Goal: Information Seeking & Learning: Learn about a topic

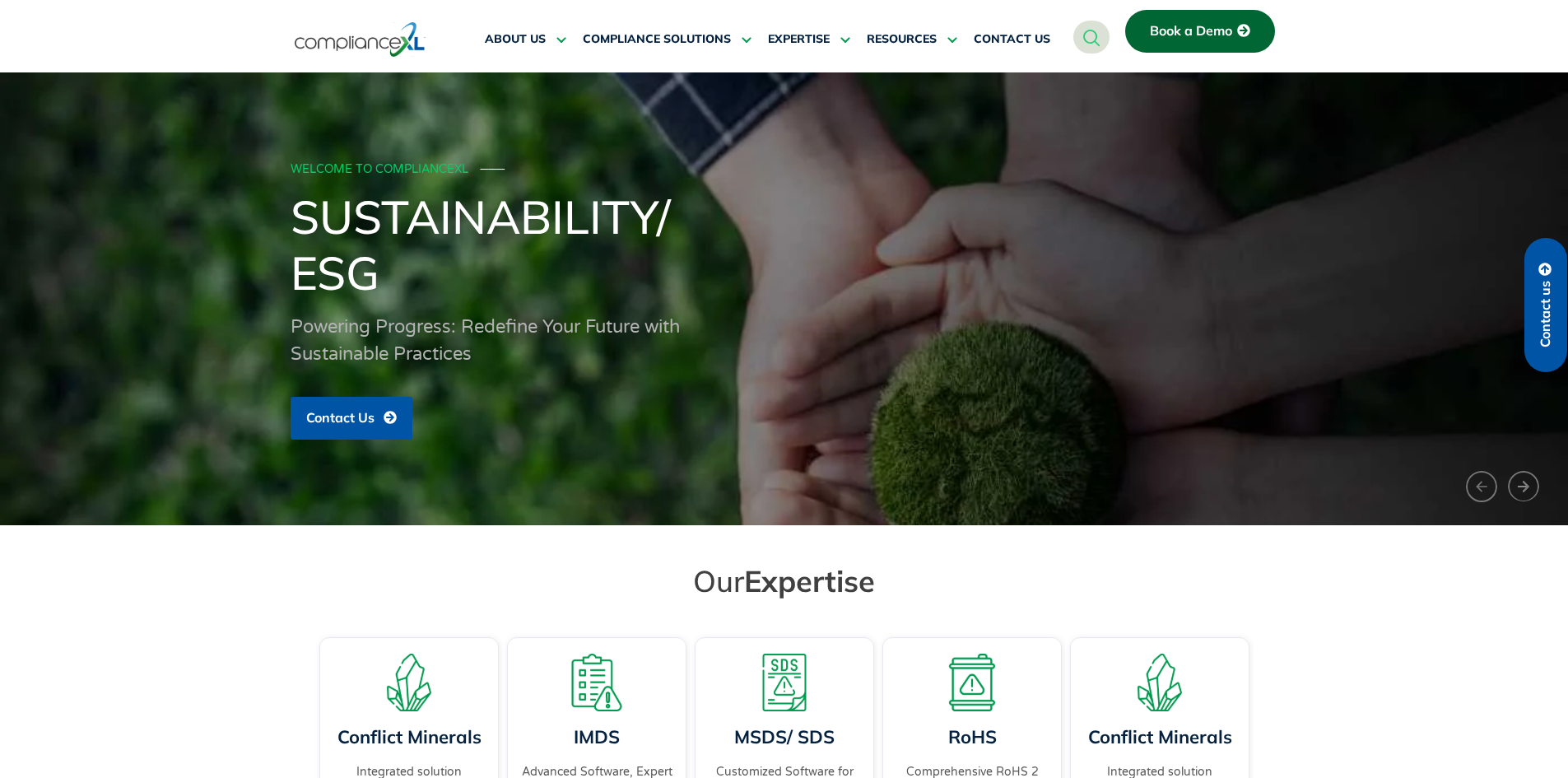
drag, startPoint x: 1167, startPoint y: 347, endPoint x: 1104, endPoint y: 108, distance: 247.2
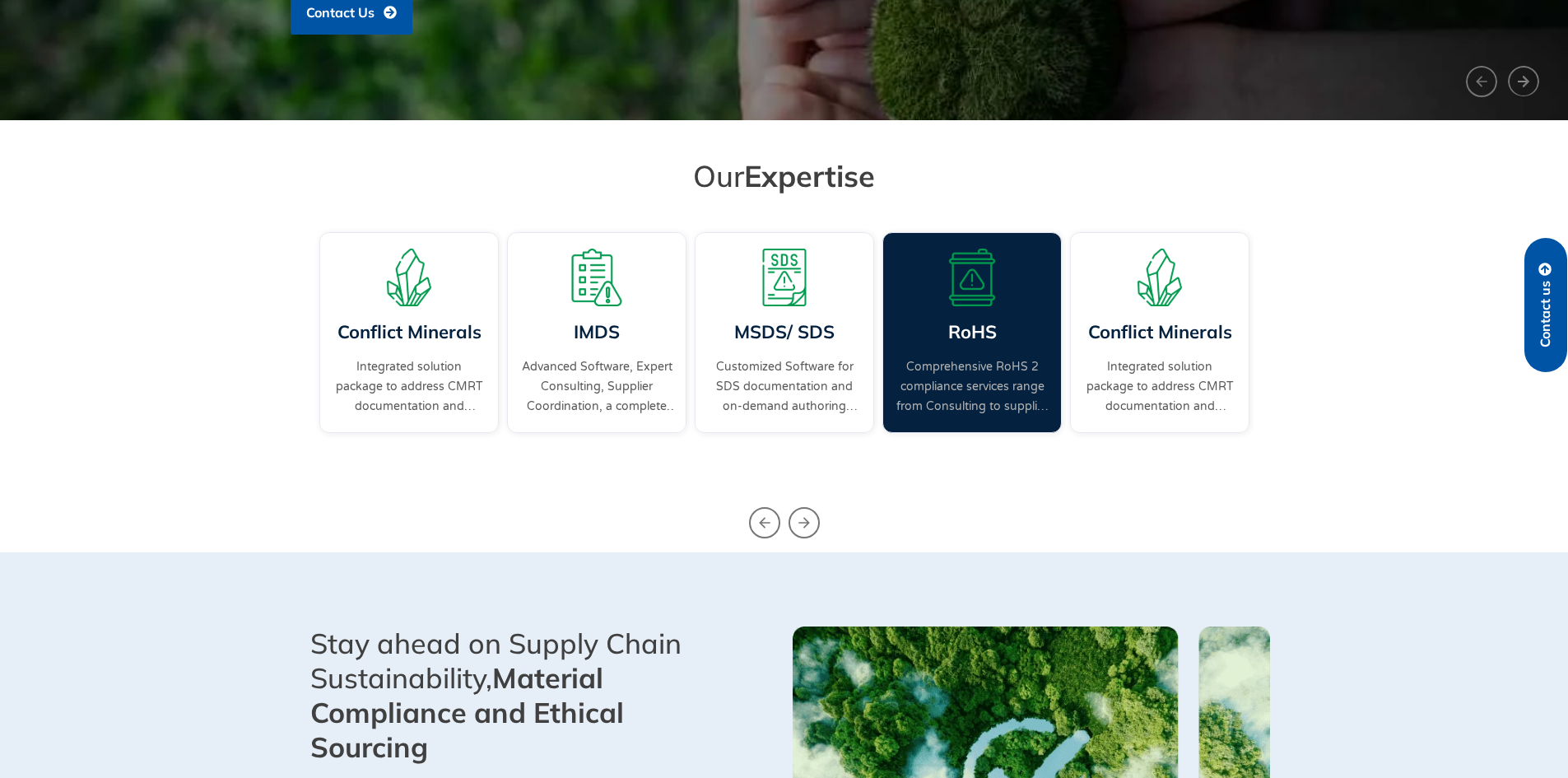
scroll to position [411, 0]
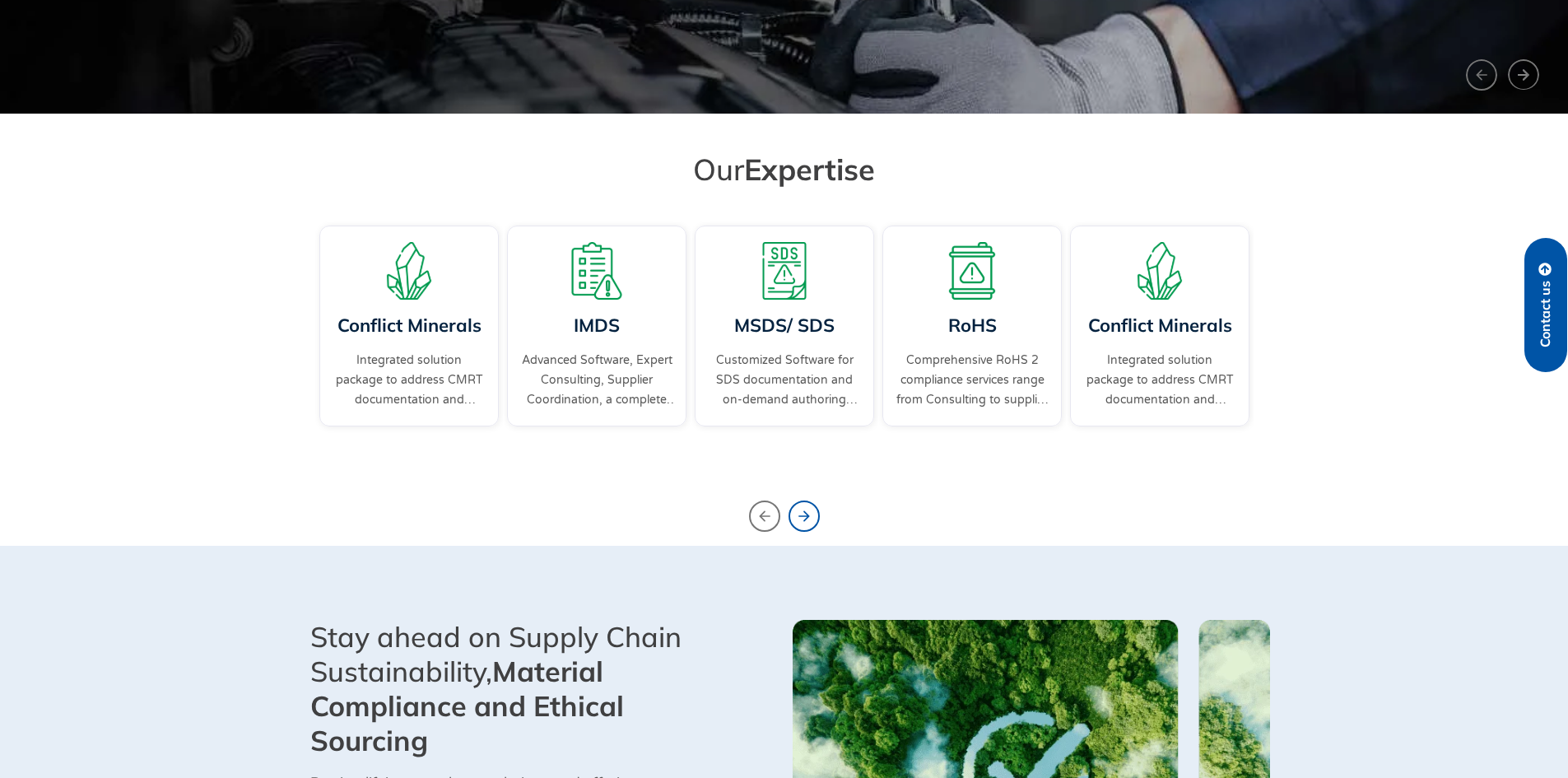
click at [819, 518] on icon "Next slide" at bounding box center [804, 517] width 31 height 31
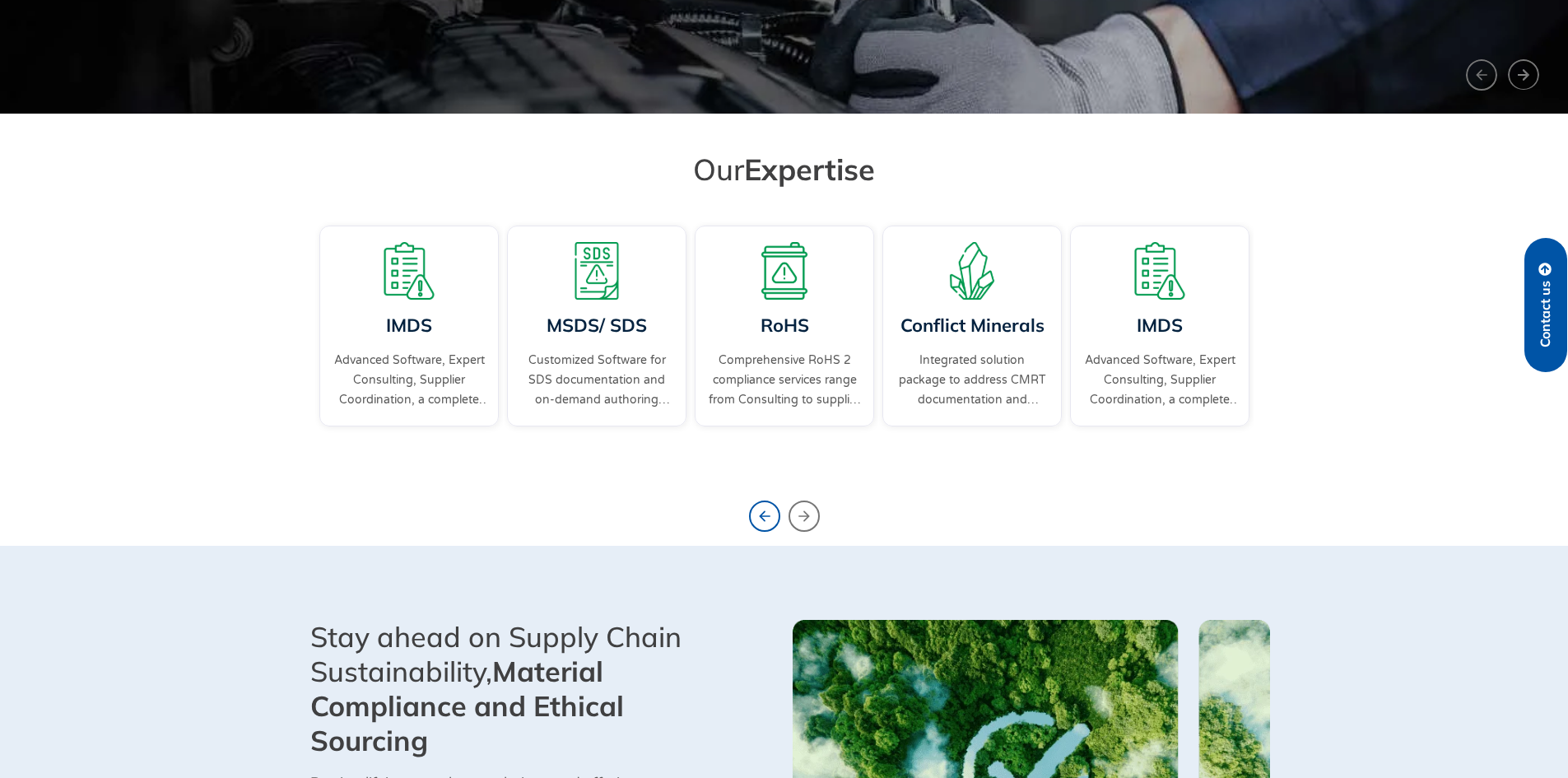
click at [765, 518] on icon "Previous slide" at bounding box center [765, 517] width 31 height 31
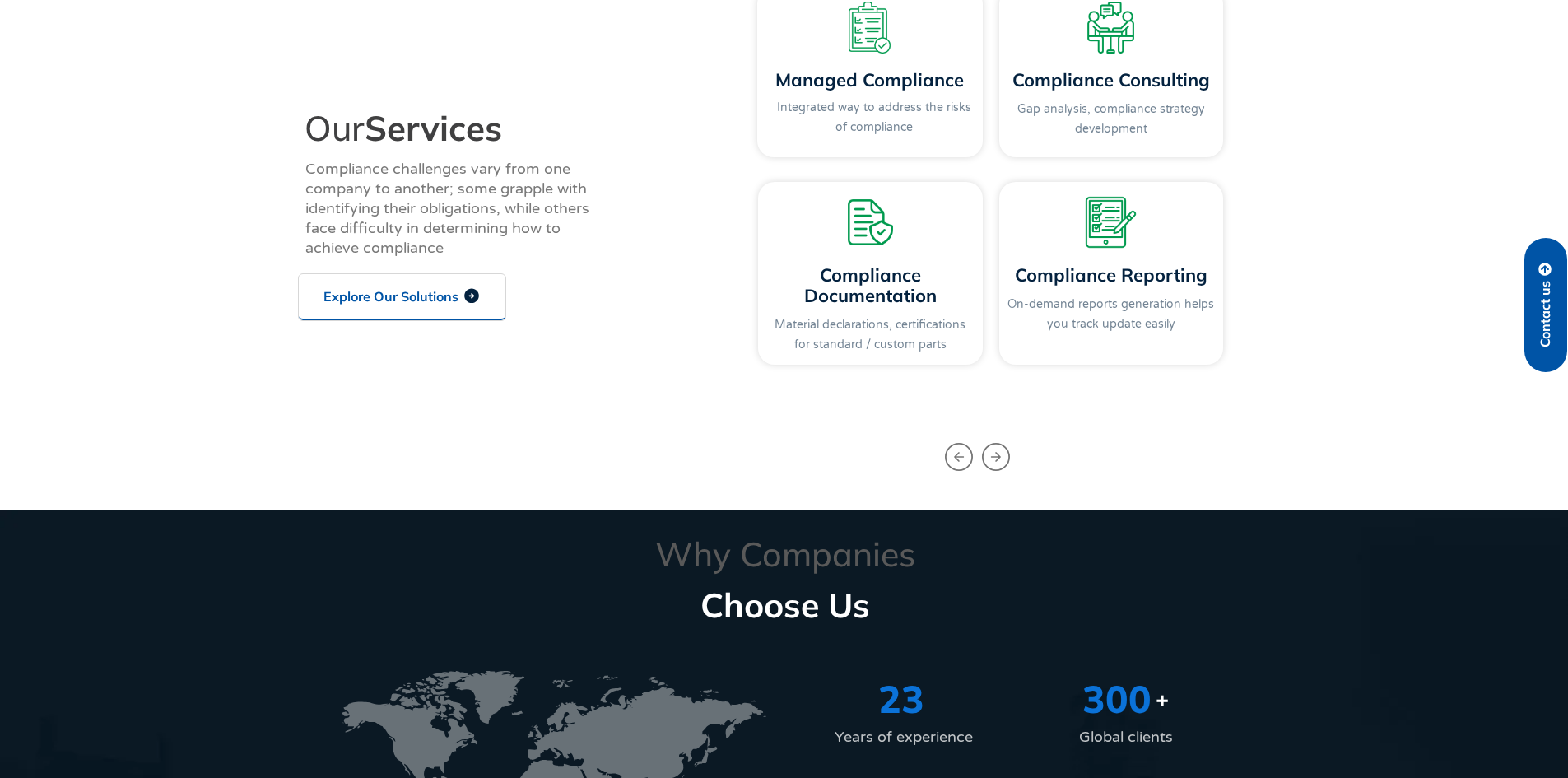
scroll to position [1894, 0]
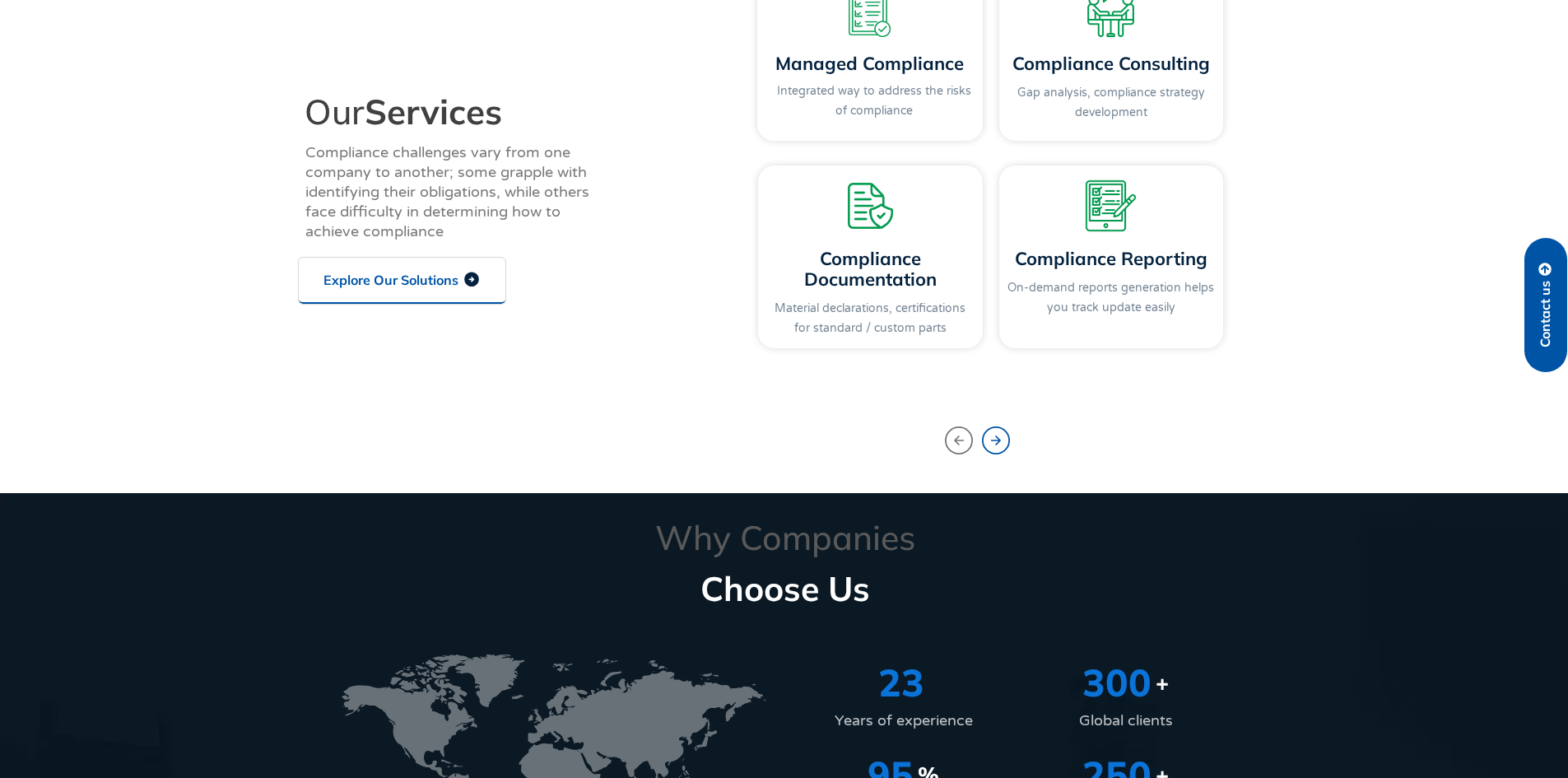
click at [1002, 443] on icon "Next slide" at bounding box center [996, 441] width 28 height 28
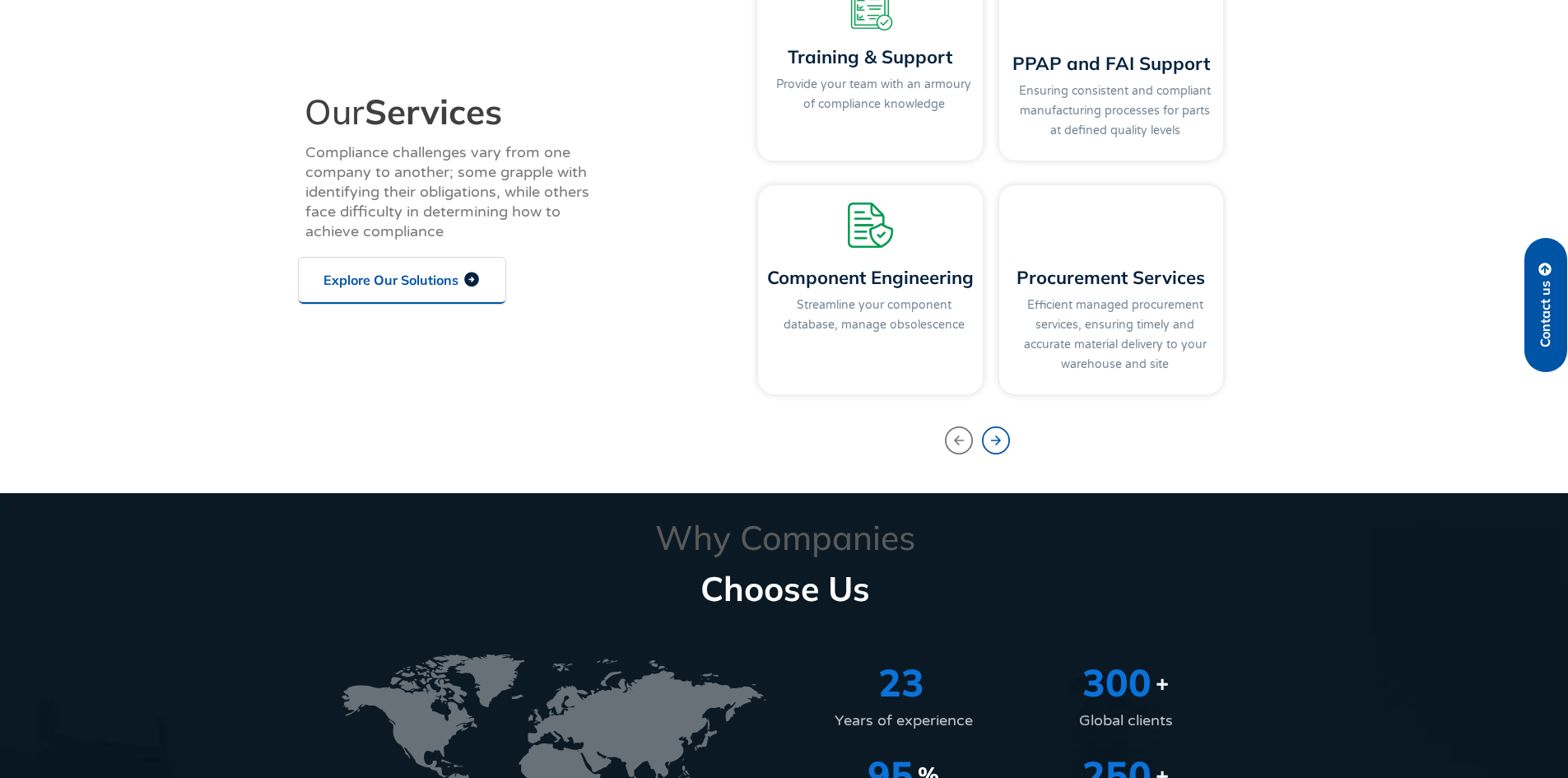
click at [1002, 443] on icon "Next slide" at bounding box center [996, 441] width 28 height 28
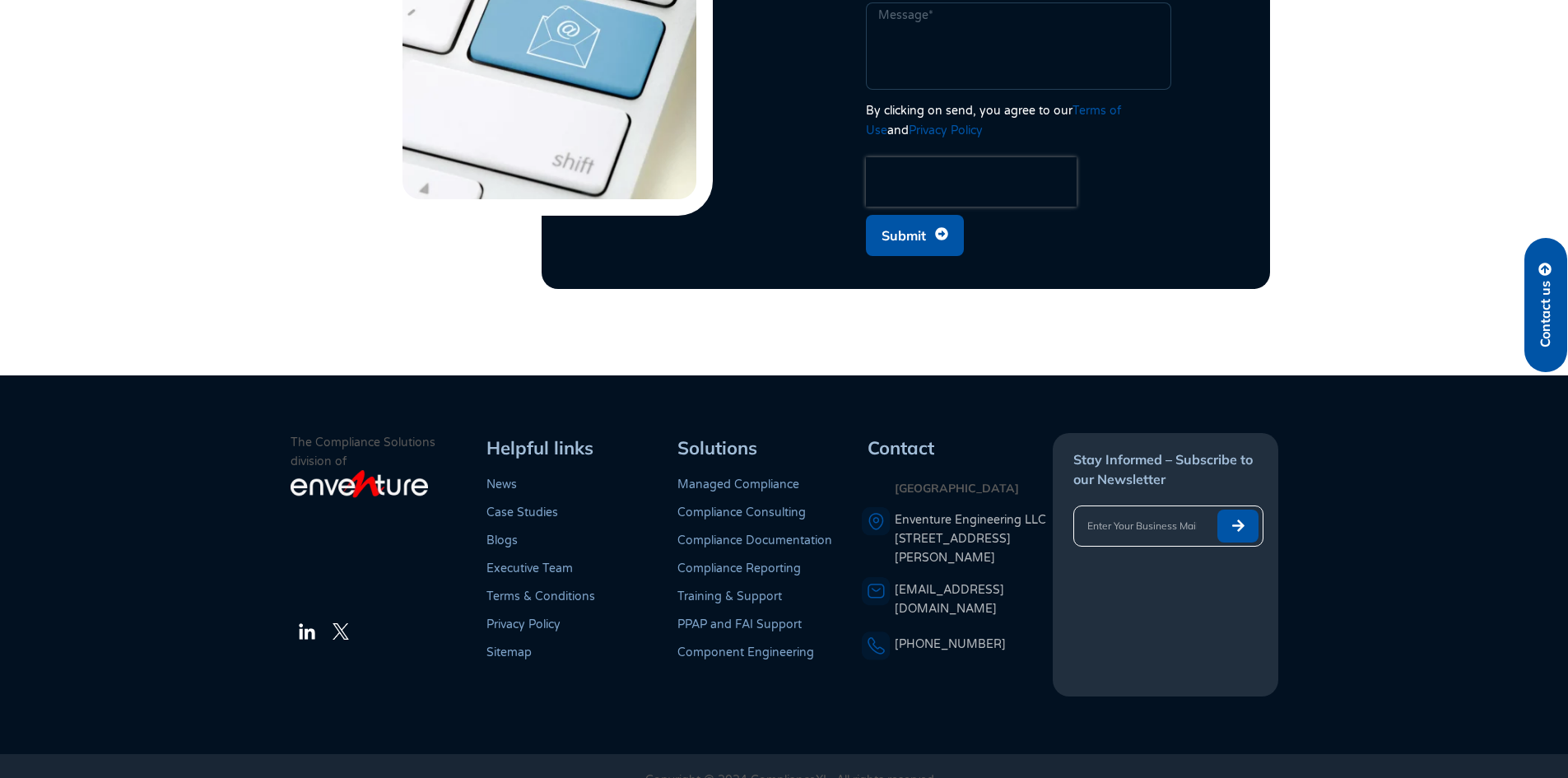
drag, startPoint x: 1440, startPoint y: 422, endPoint x: 1433, endPoint y: 756, distance: 334.1
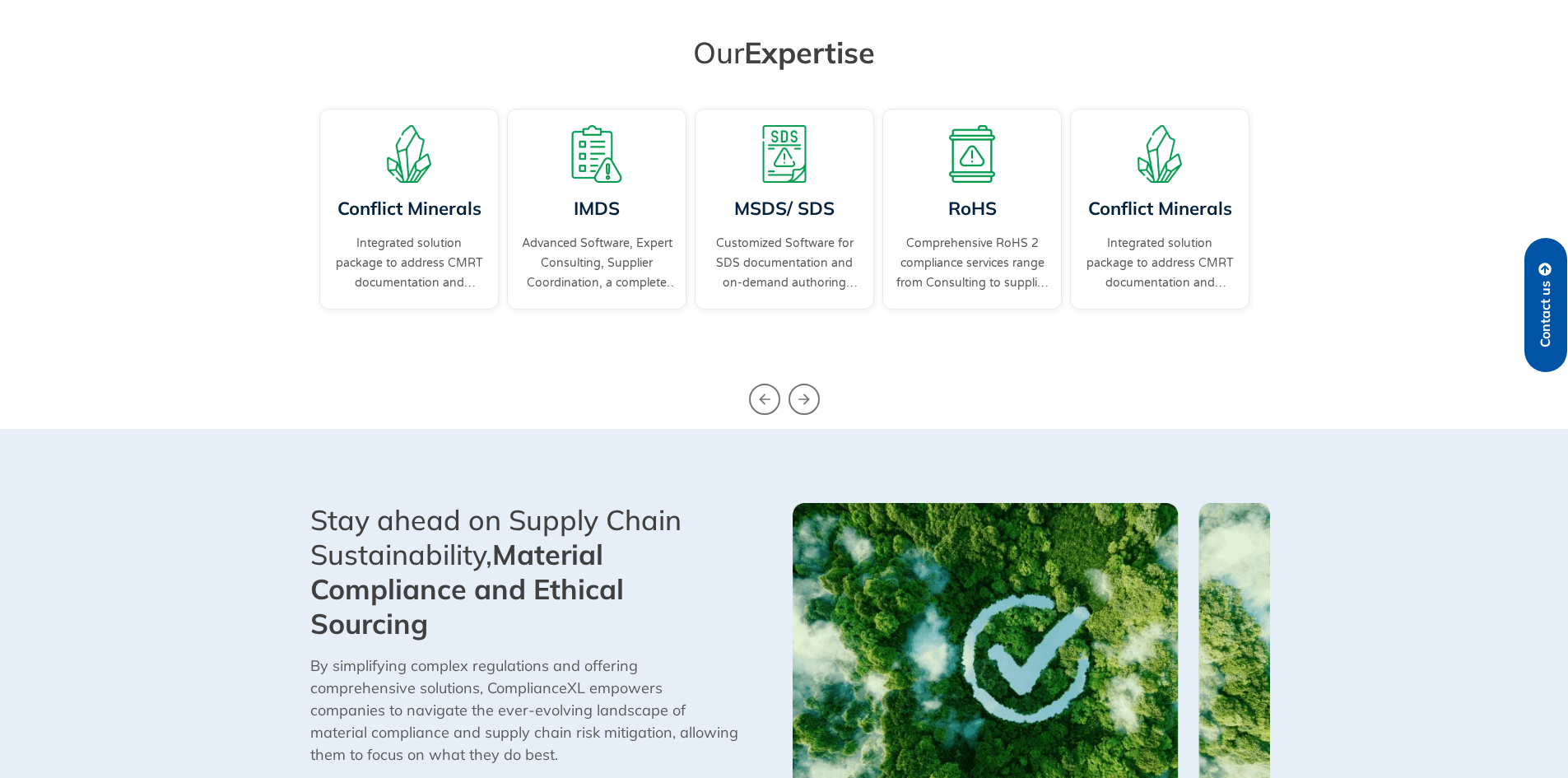
scroll to position [0, 0]
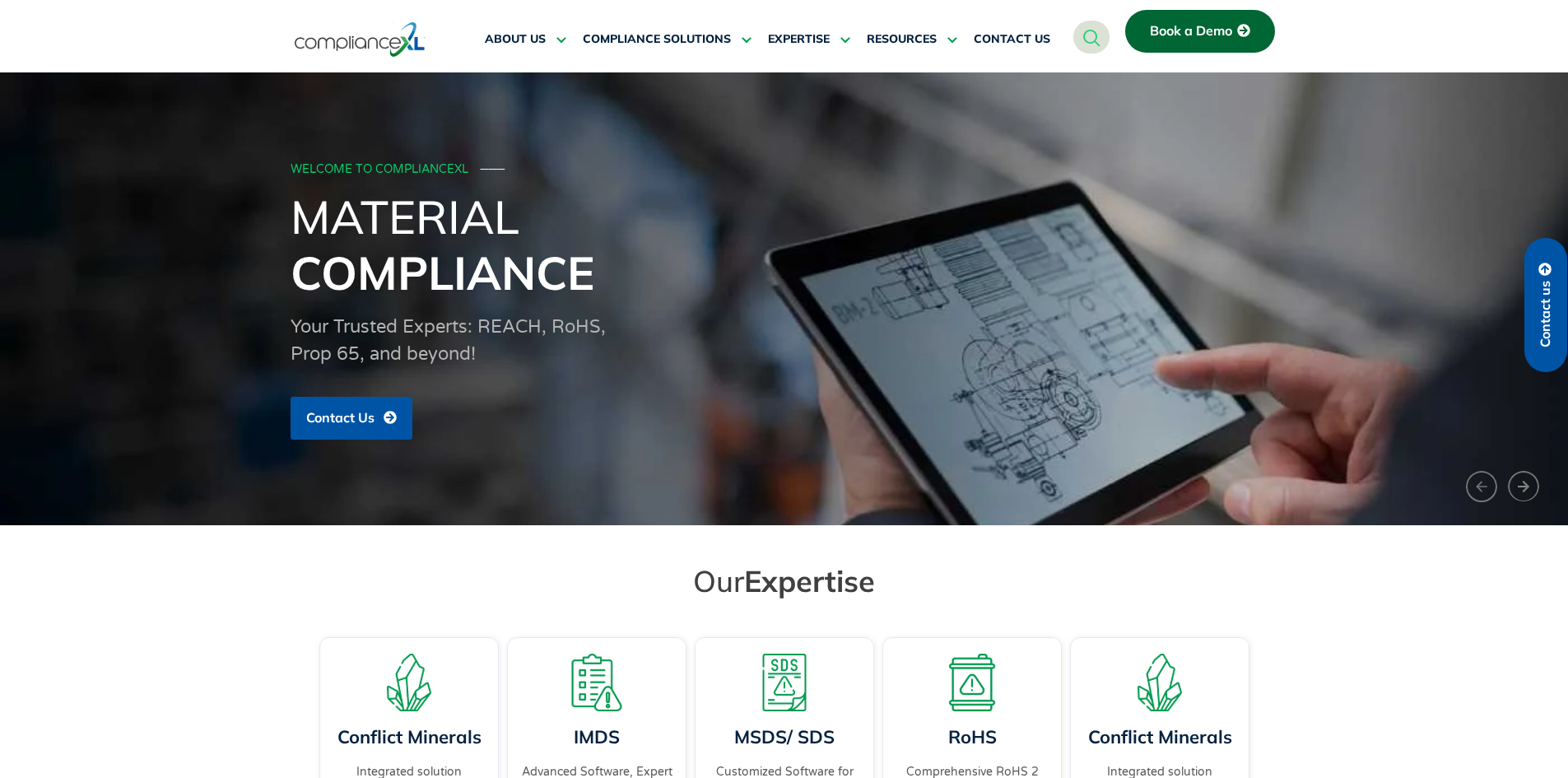
drag, startPoint x: 1443, startPoint y: 622, endPoint x: 1412, endPoint y: 253, distance: 370.3
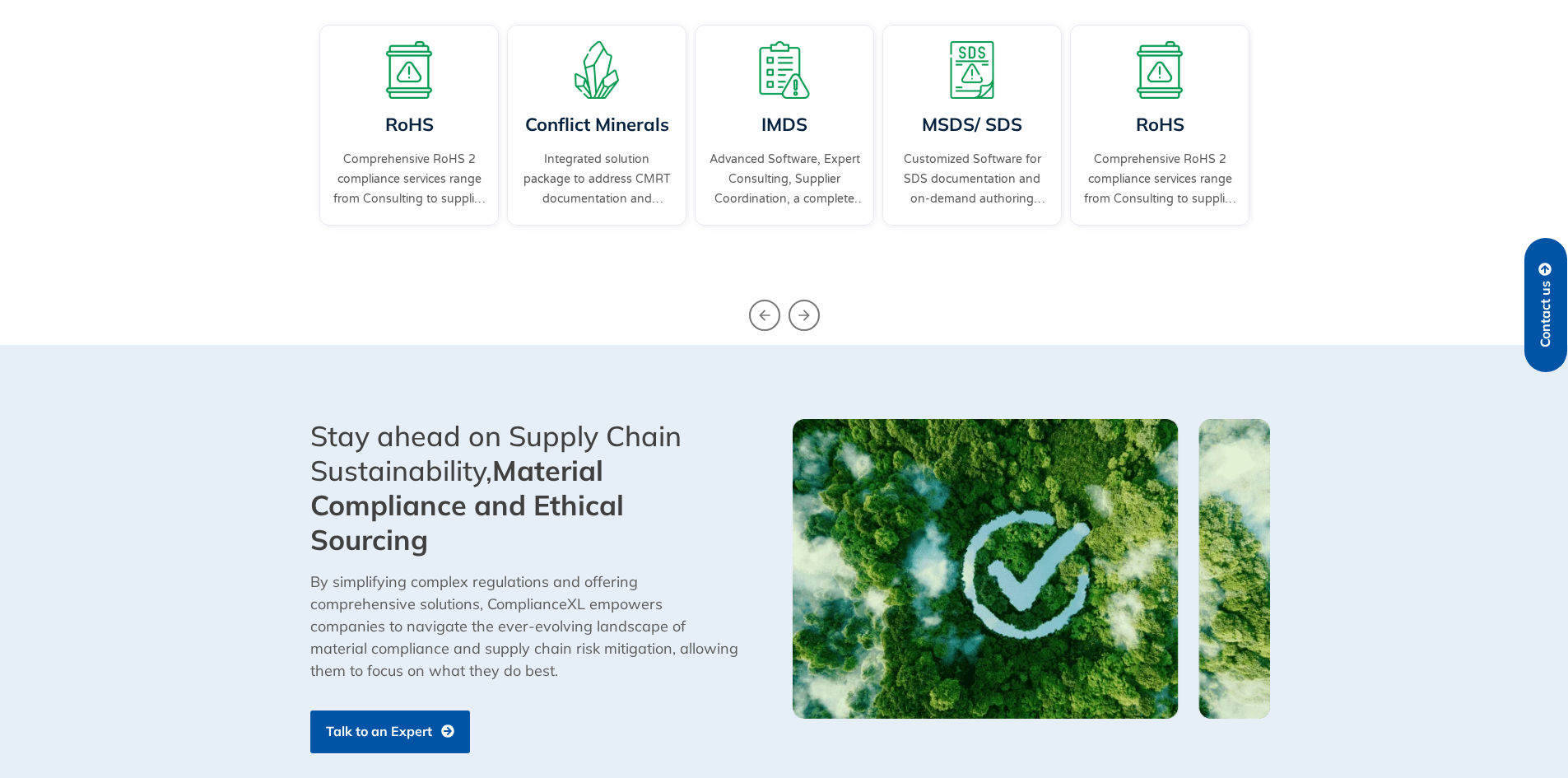
scroll to position [659, 0]
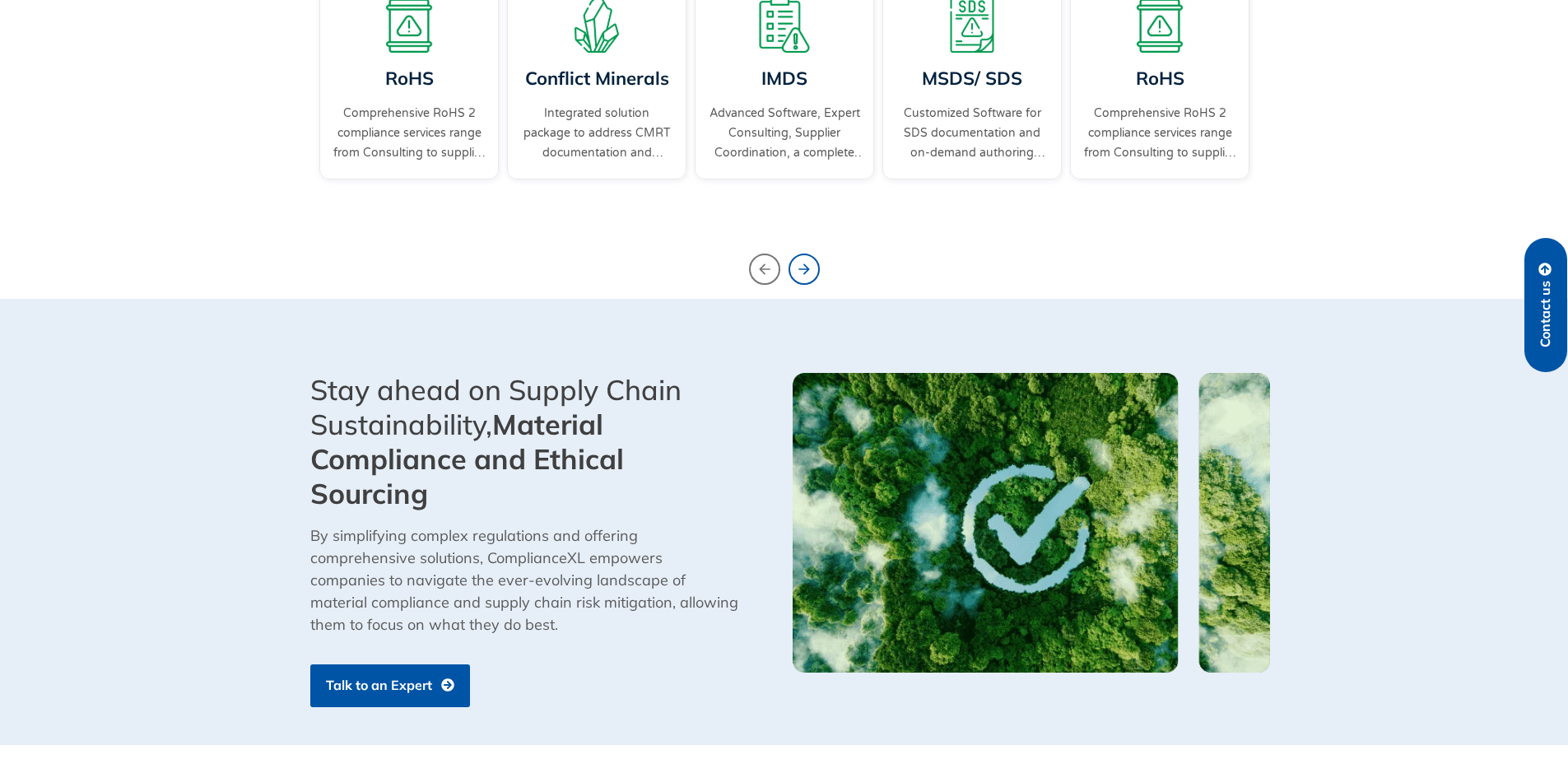
click at [814, 268] on icon "Next slide" at bounding box center [804, 269] width 31 height 31
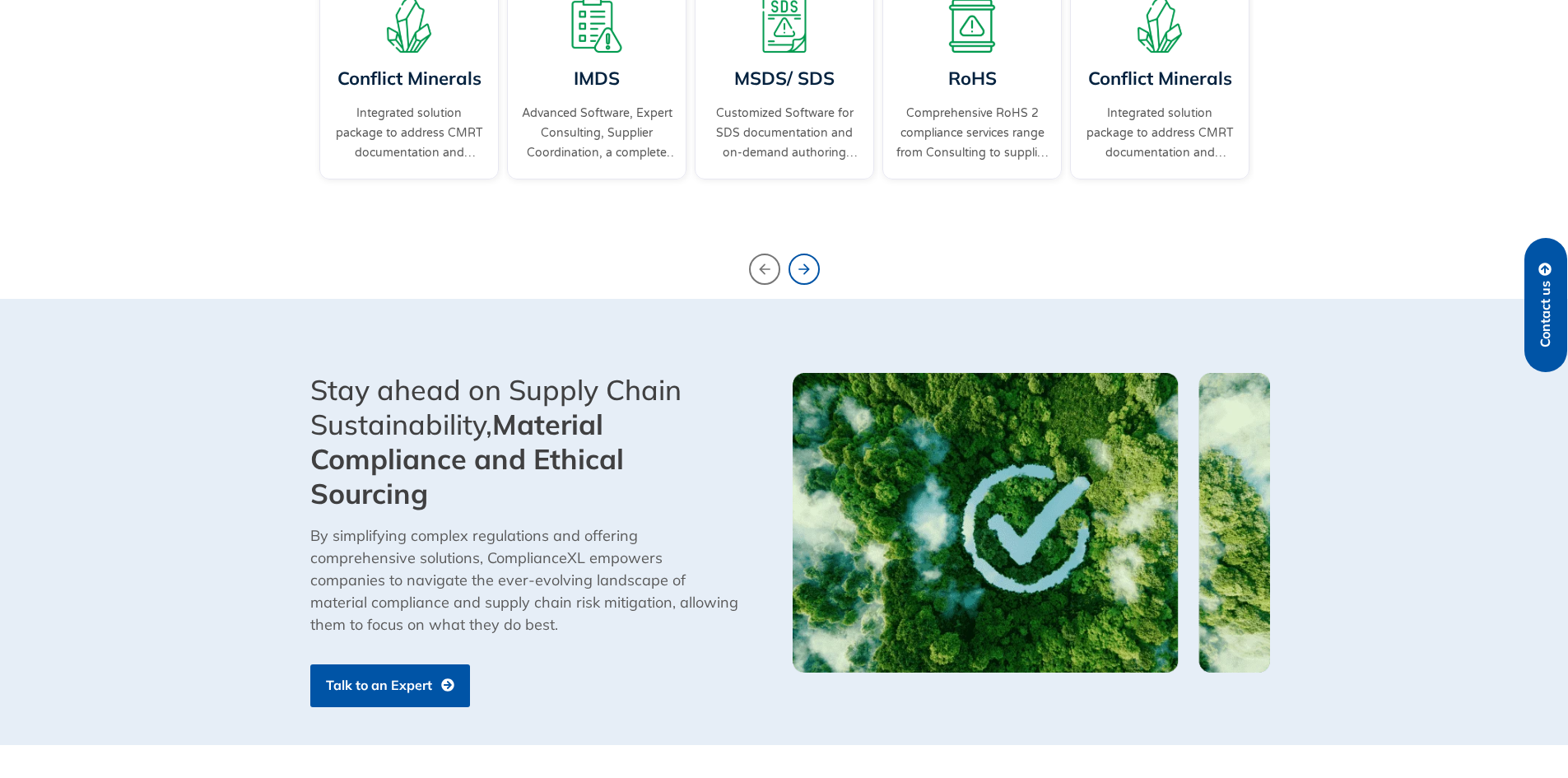
click at [814, 268] on icon "Next slide" at bounding box center [804, 269] width 31 height 31
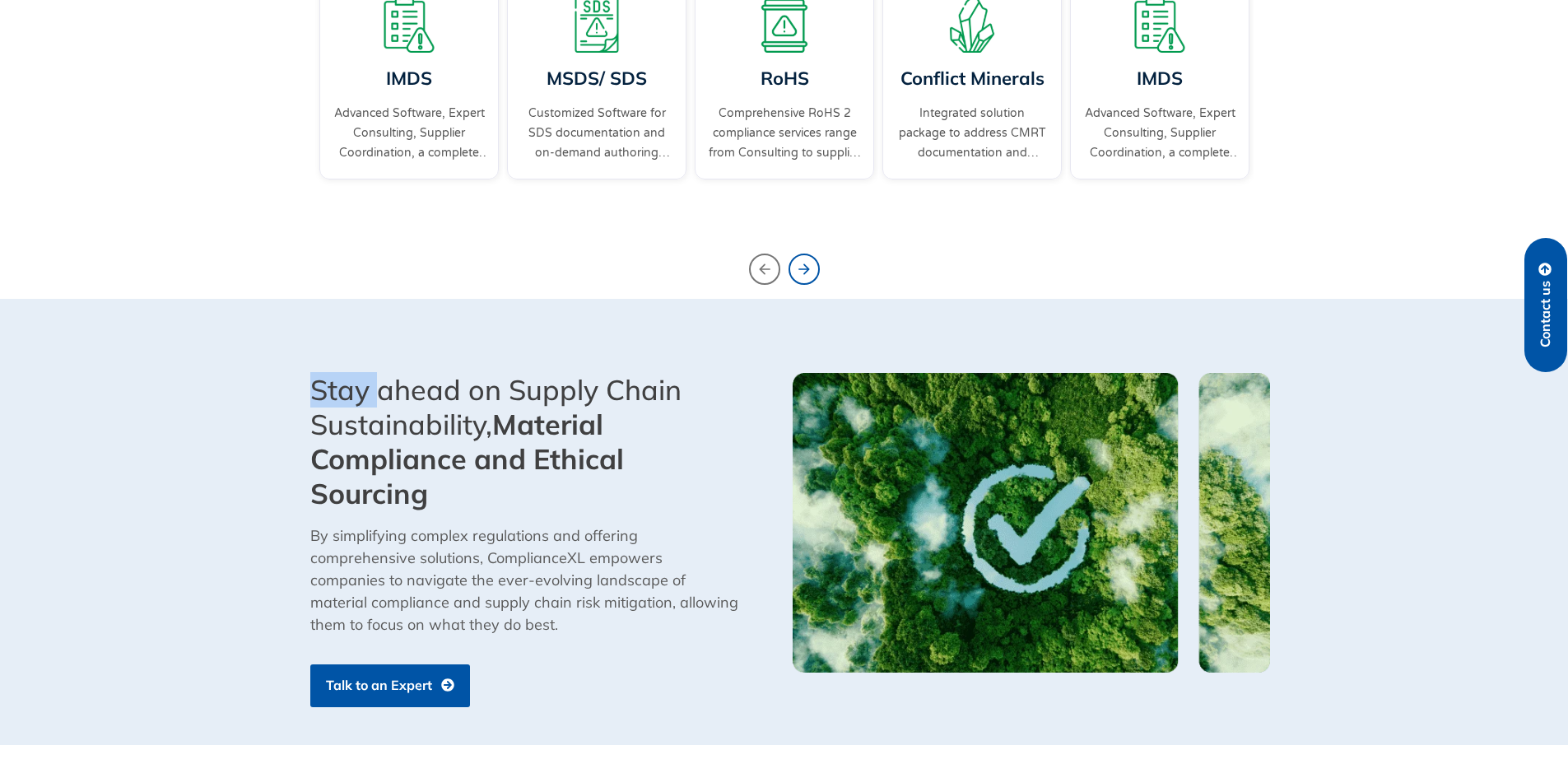
click at [814, 268] on icon "Next slide" at bounding box center [804, 269] width 31 height 31
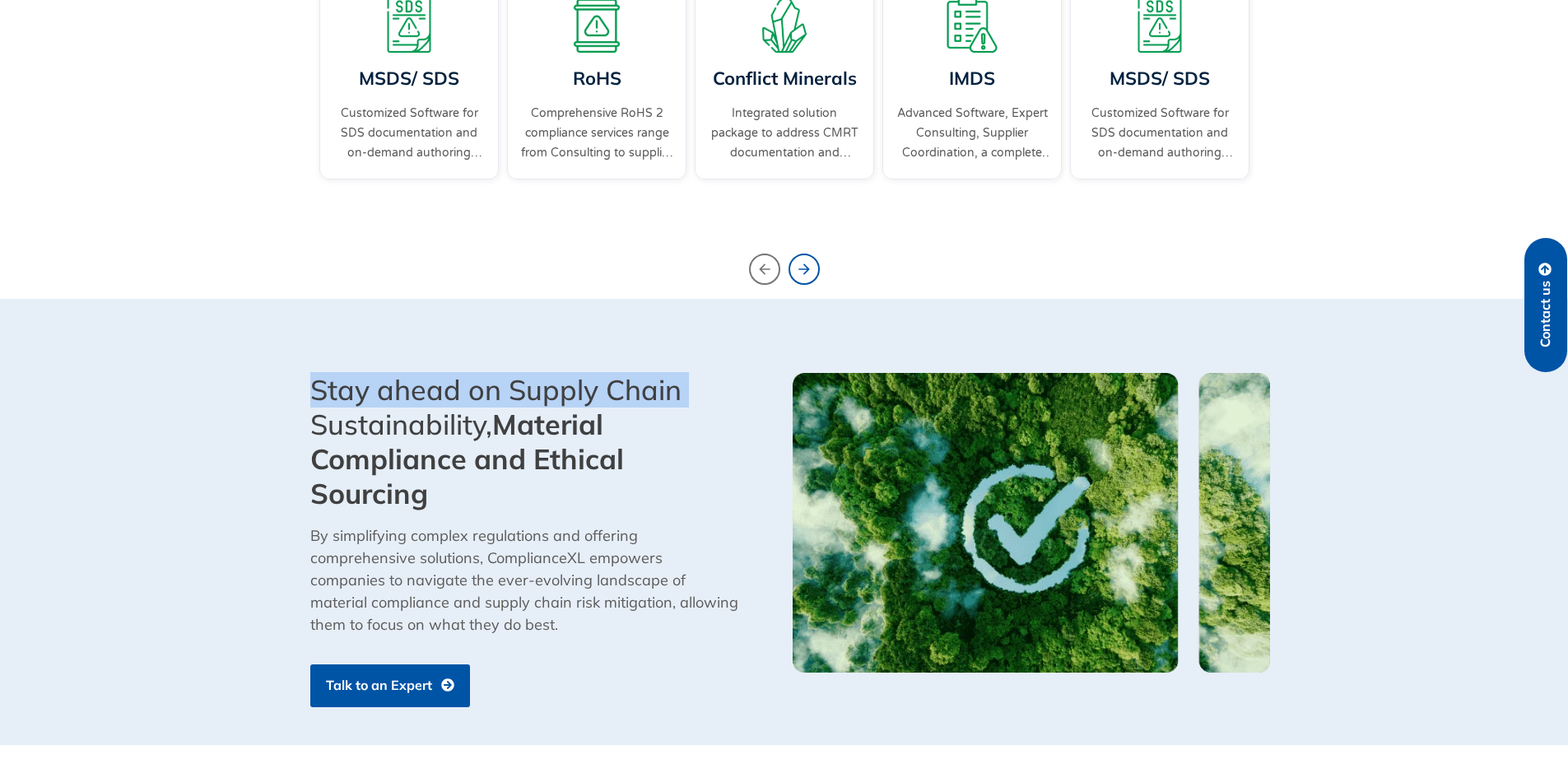
click at [814, 268] on icon "Next slide" at bounding box center [804, 269] width 31 height 31
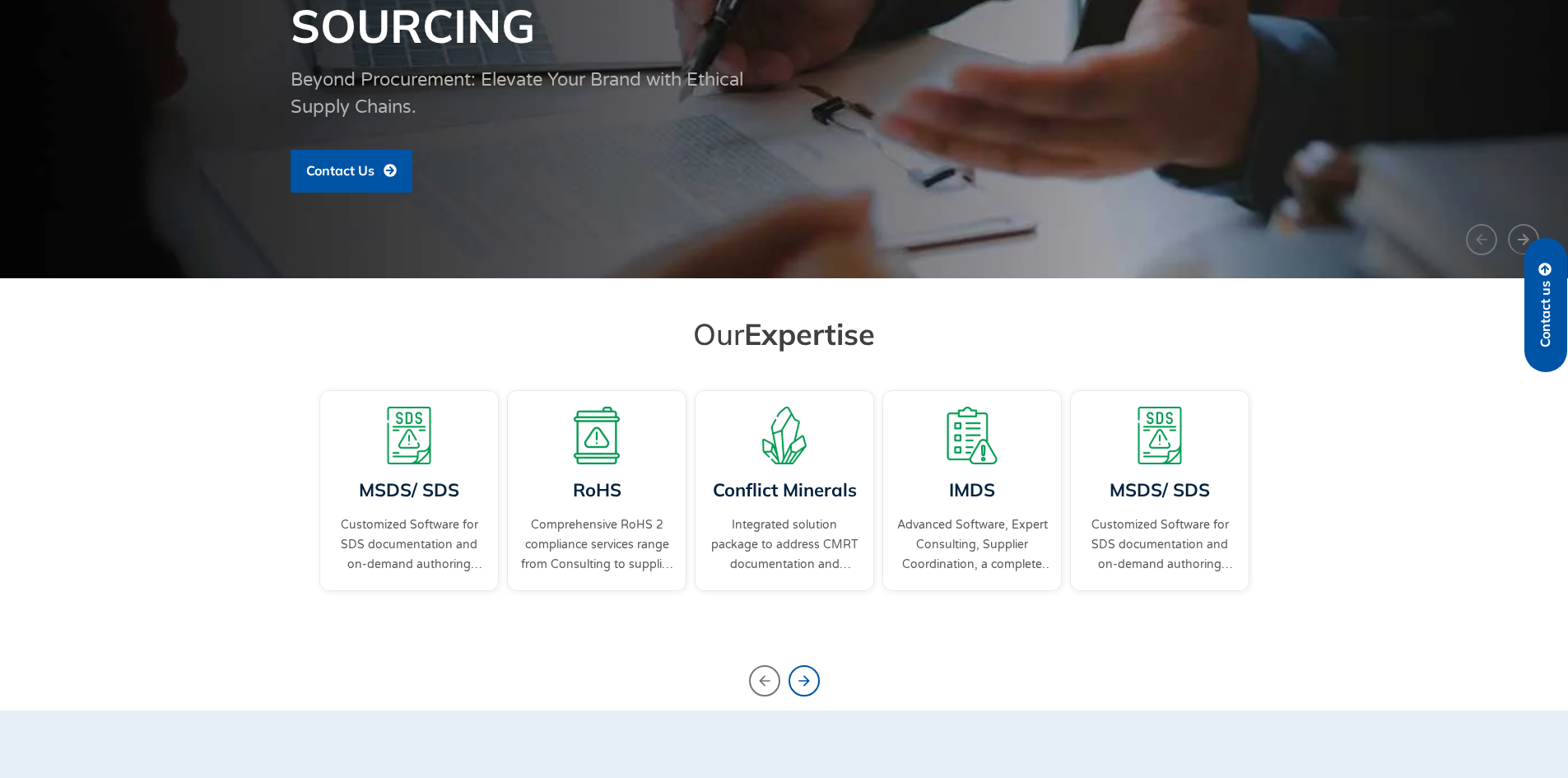
click at [792, 684] on icon "Next slide" at bounding box center [804, 681] width 31 height 31
click at [794, 685] on icon "Next slide" at bounding box center [804, 681] width 31 height 31
click at [795, 686] on icon "Next slide" at bounding box center [804, 681] width 31 height 31
click at [758, 683] on icon "Previous slide" at bounding box center [765, 681] width 31 height 31
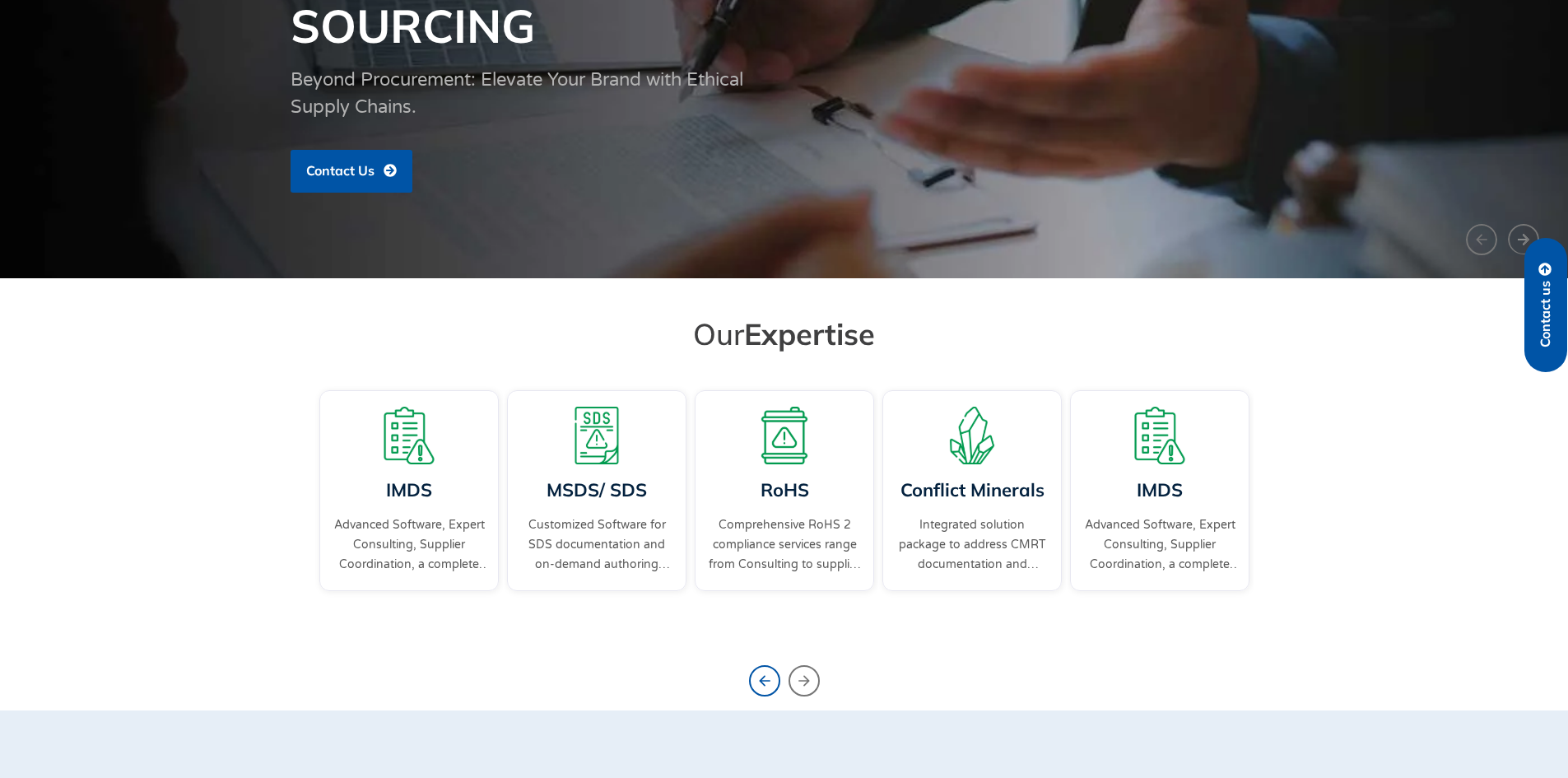
click at [758, 683] on icon "Previous slide" at bounding box center [765, 681] width 31 height 31
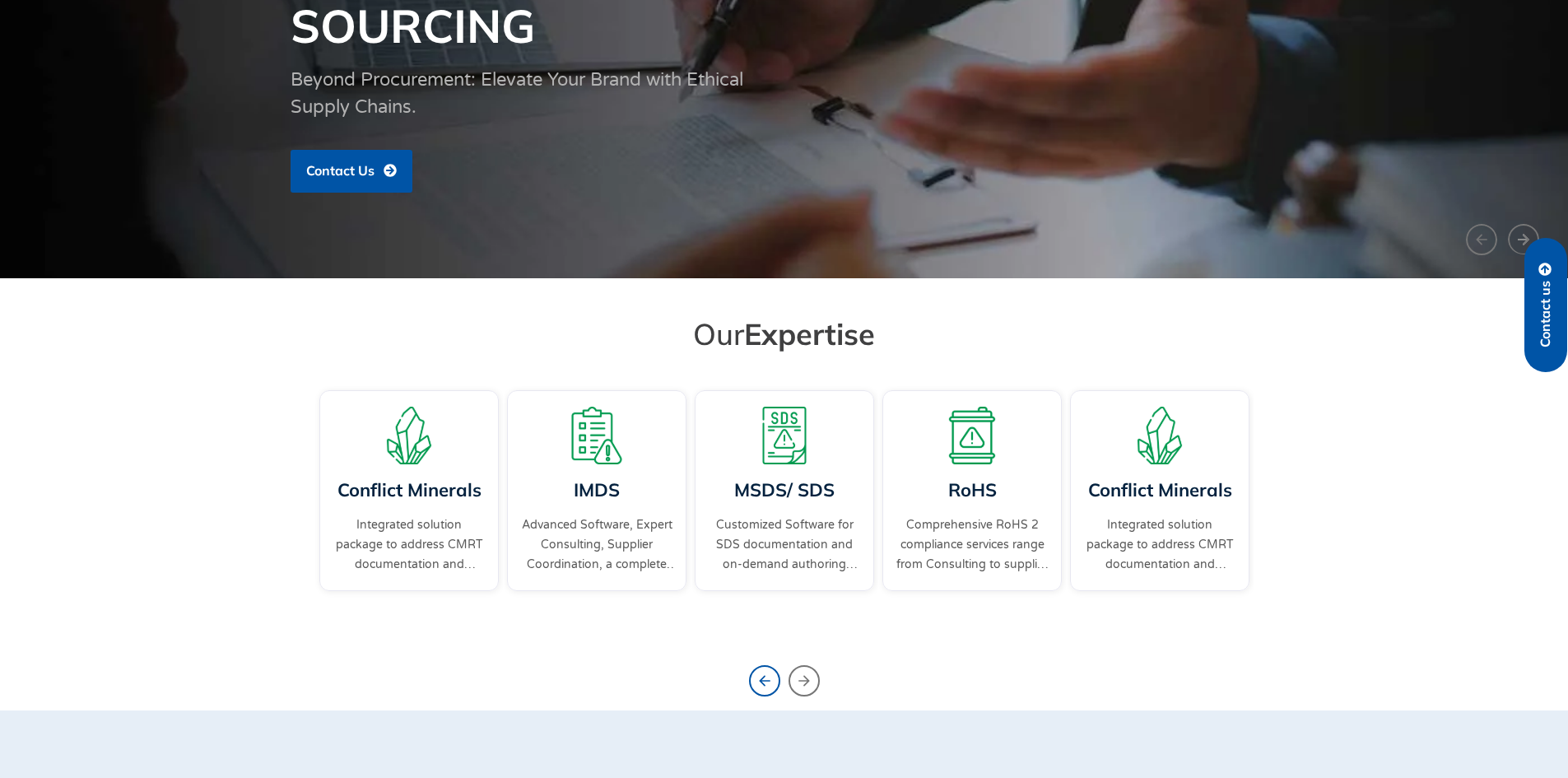
click at [758, 683] on icon "Previous slide" at bounding box center [765, 681] width 31 height 31
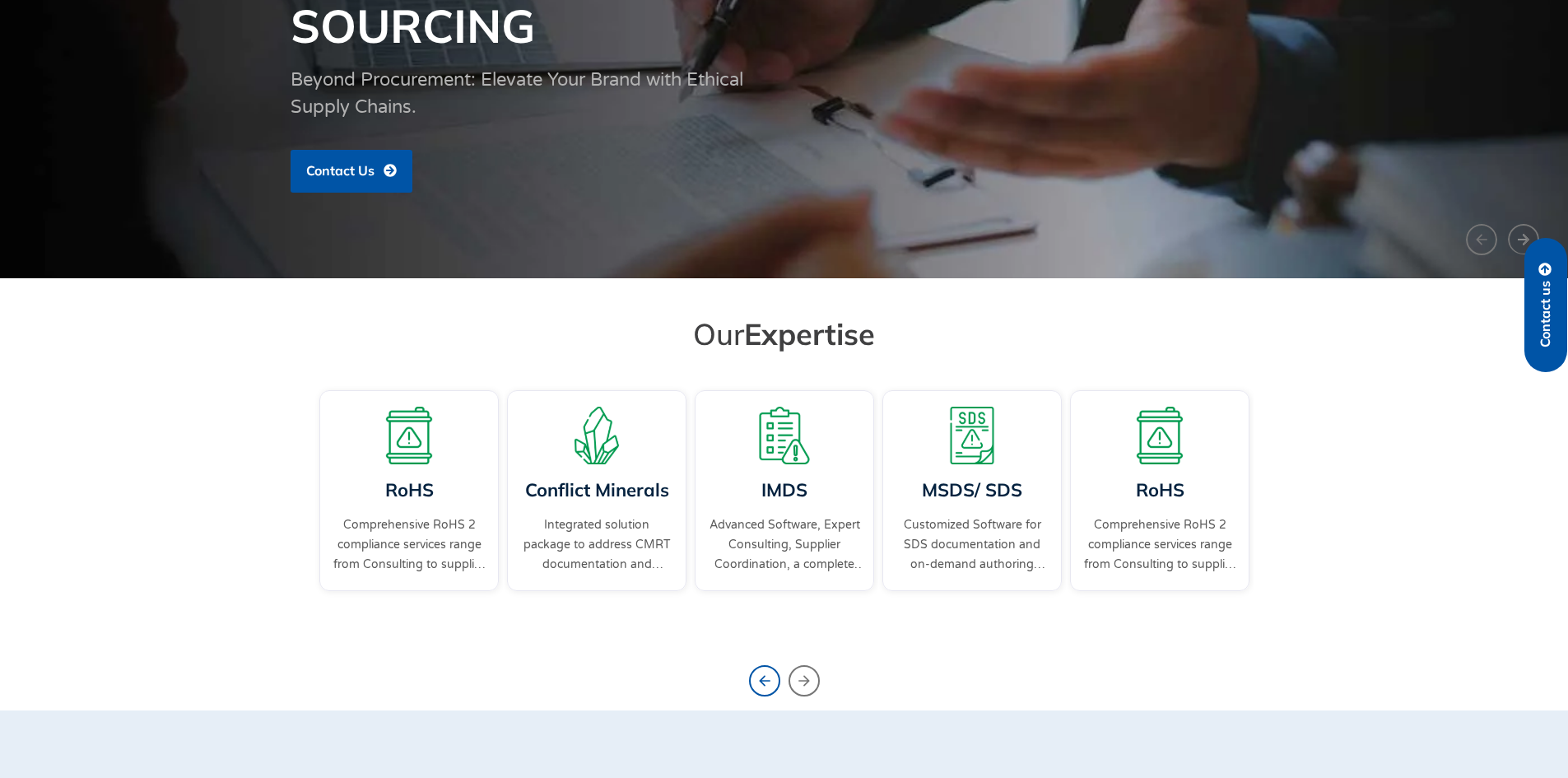
click at [758, 683] on icon "Previous slide" at bounding box center [765, 681] width 31 height 31
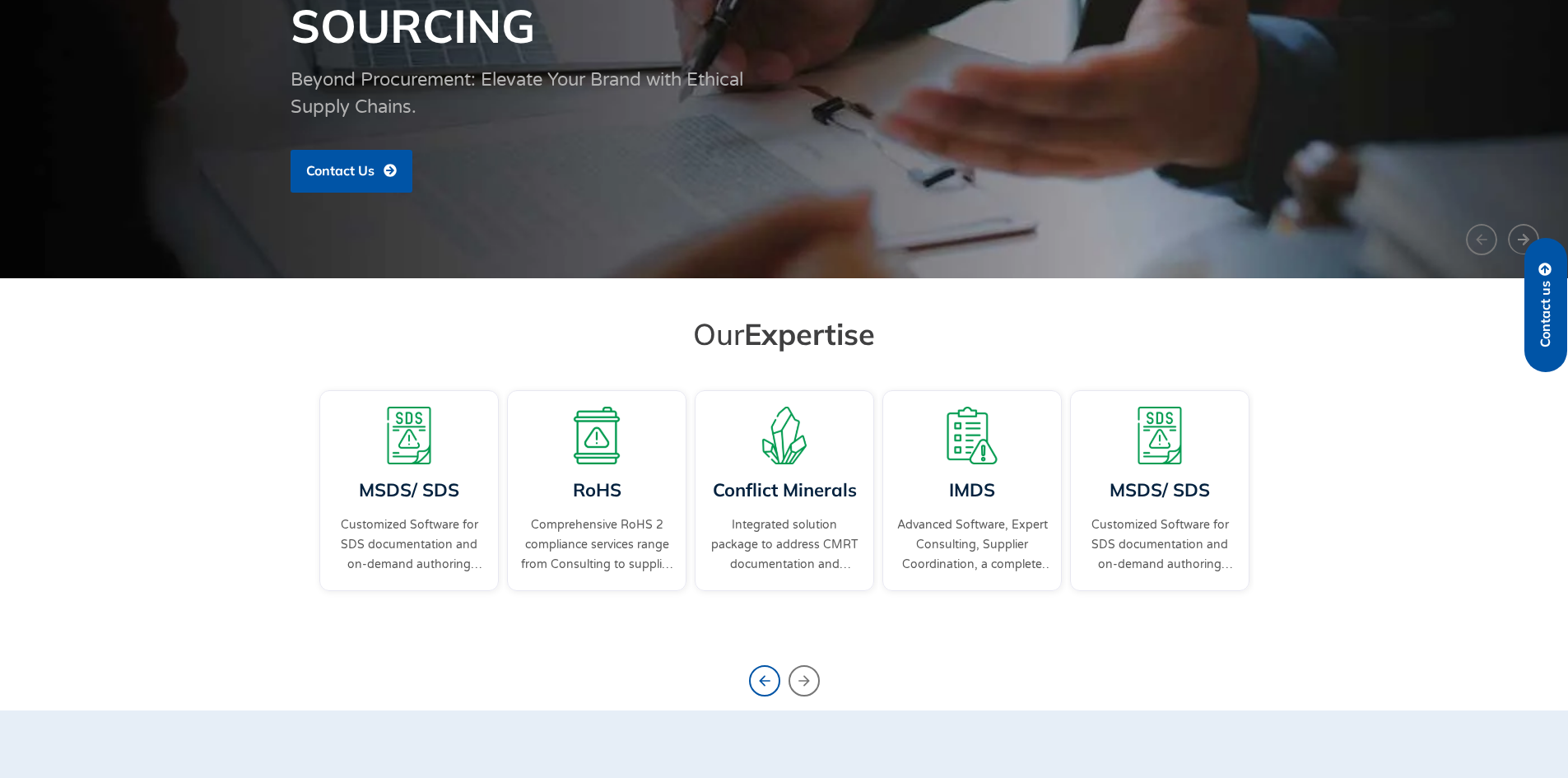
click at [758, 683] on icon "Previous slide" at bounding box center [765, 681] width 31 height 31
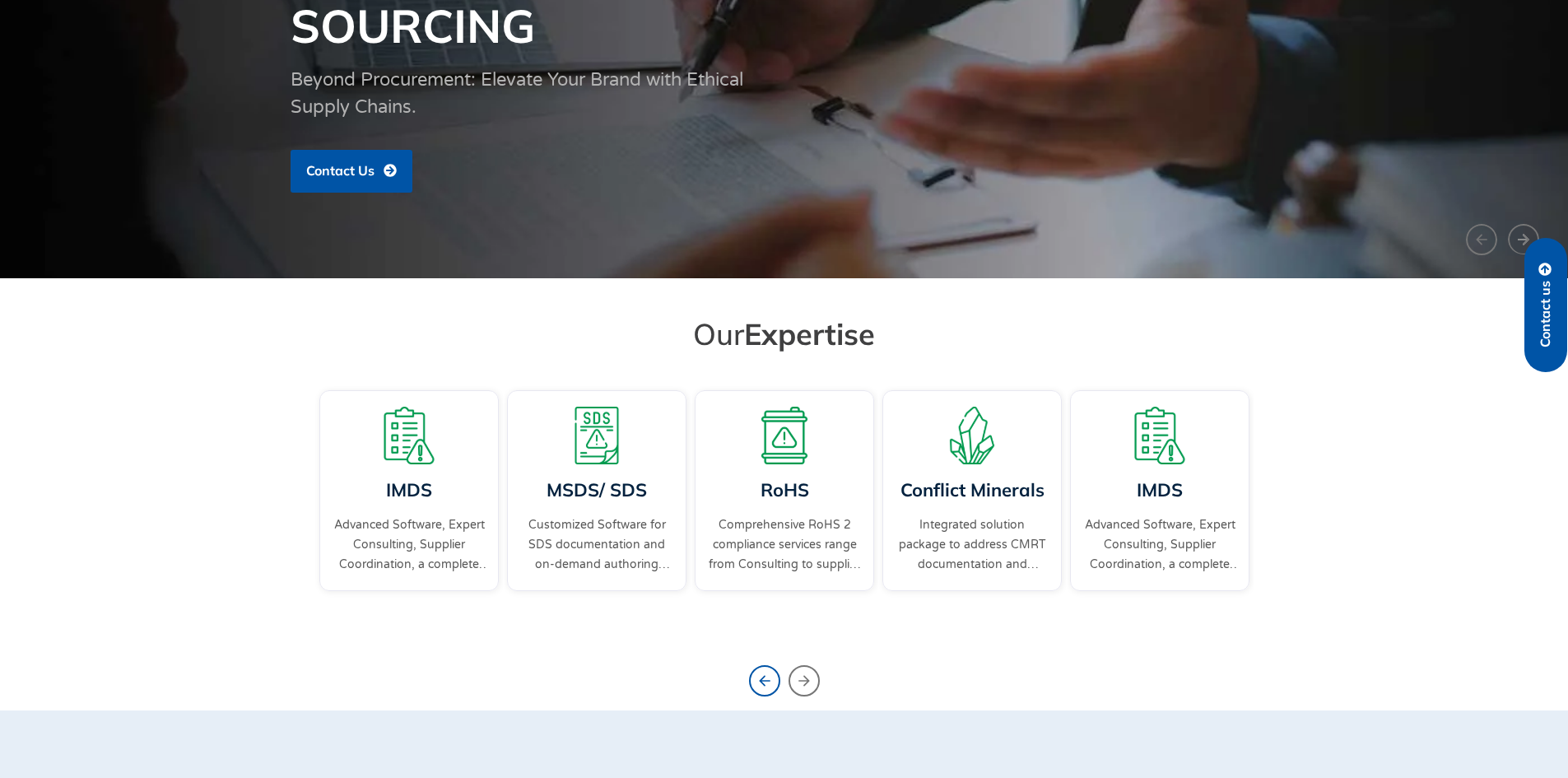
click at [758, 683] on icon "Previous slide" at bounding box center [765, 681] width 31 height 31
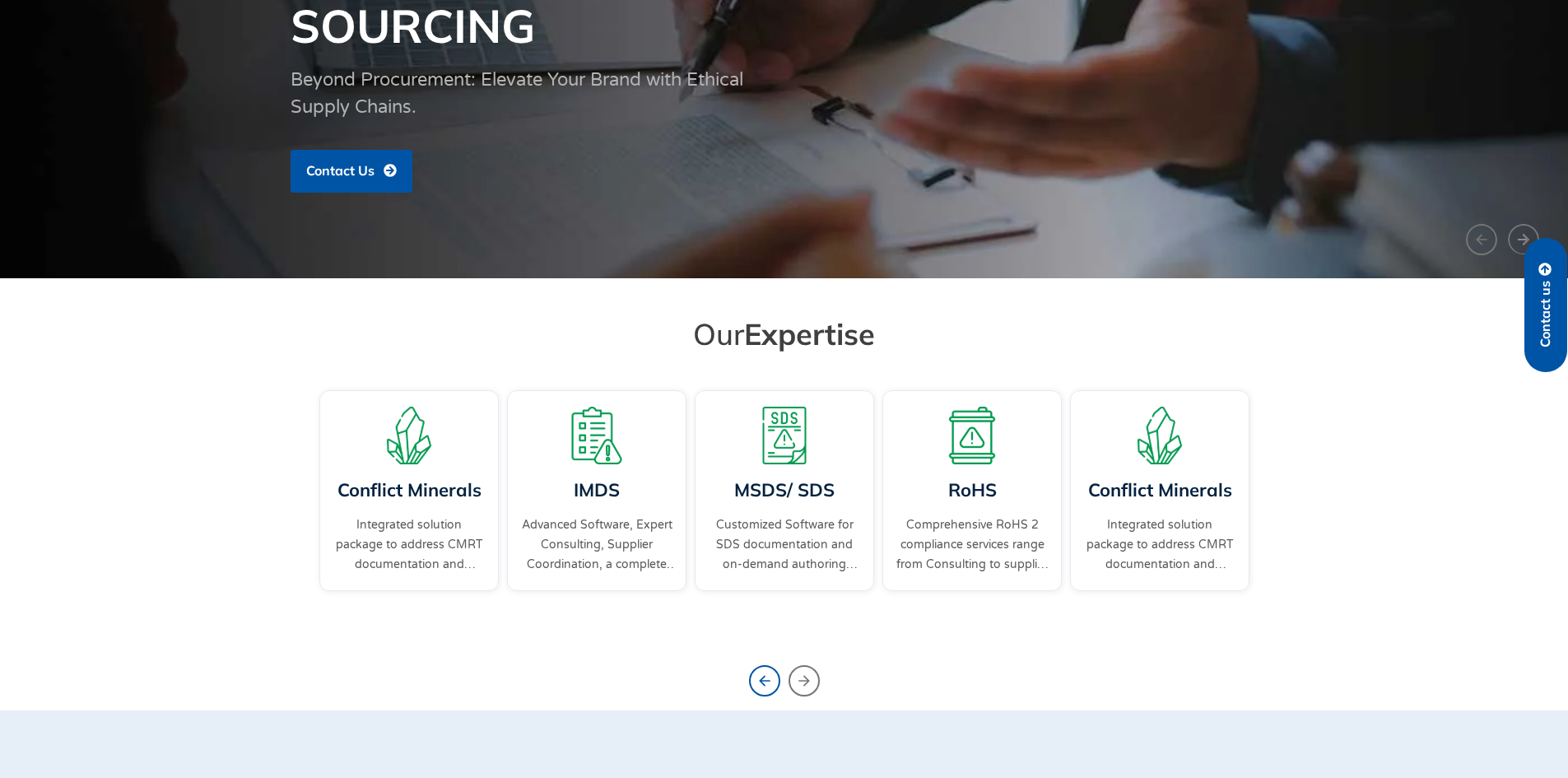
click at [758, 683] on icon "Previous slide" at bounding box center [765, 681] width 31 height 31
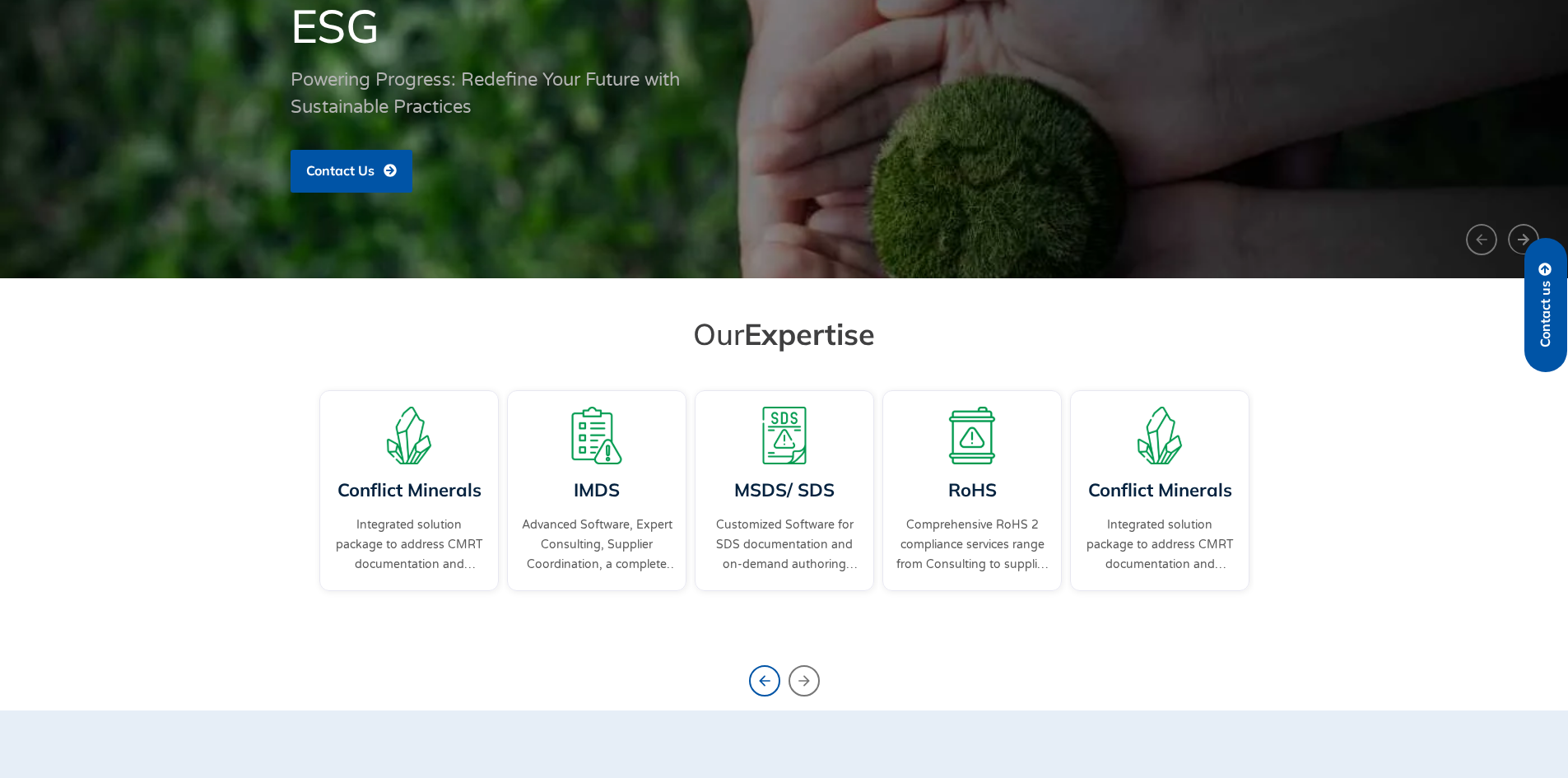
click at [758, 683] on icon "Previous slide" at bounding box center [765, 681] width 31 height 31
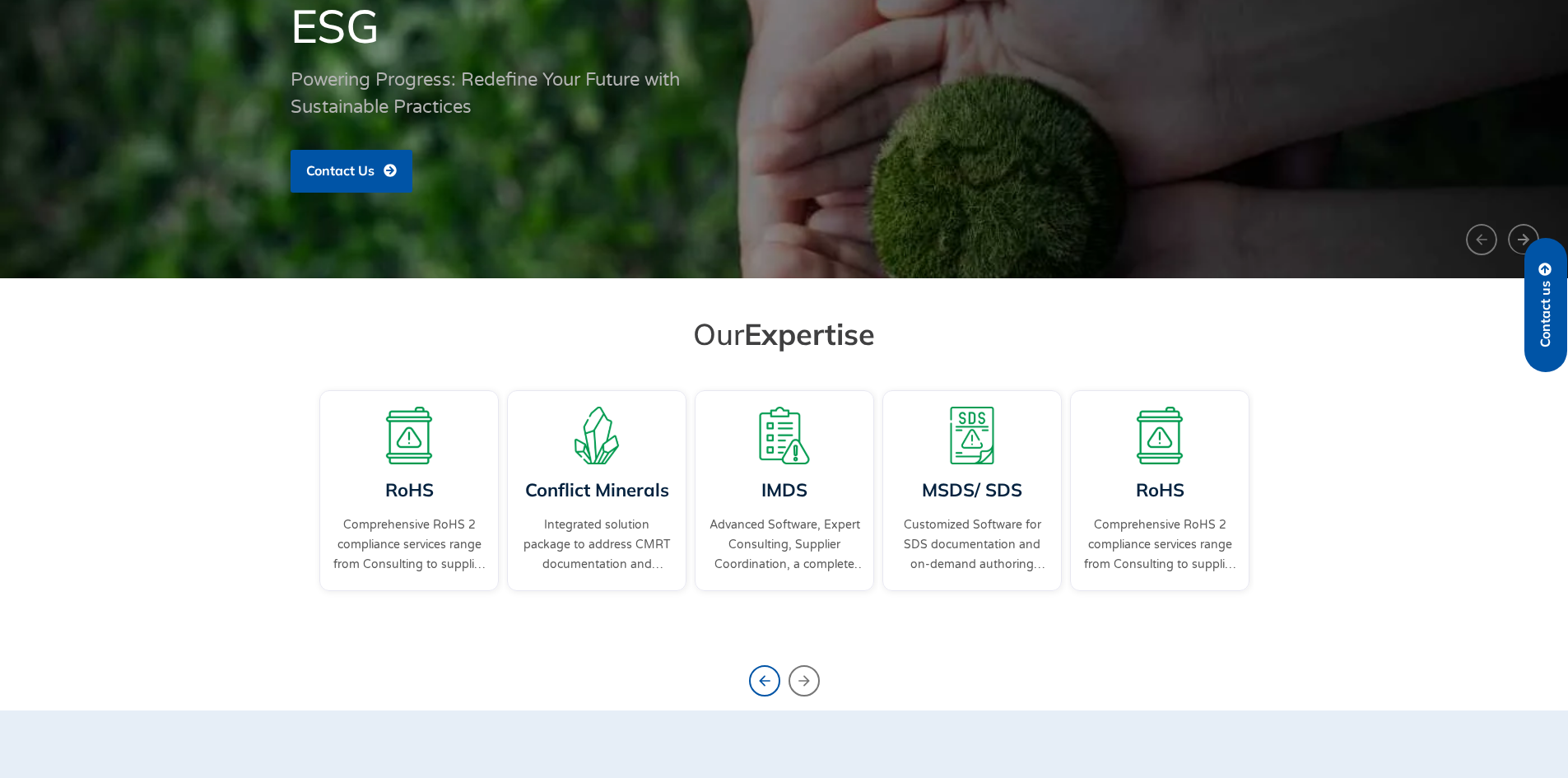
click at [758, 683] on icon "Previous slide" at bounding box center [765, 681] width 31 height 31
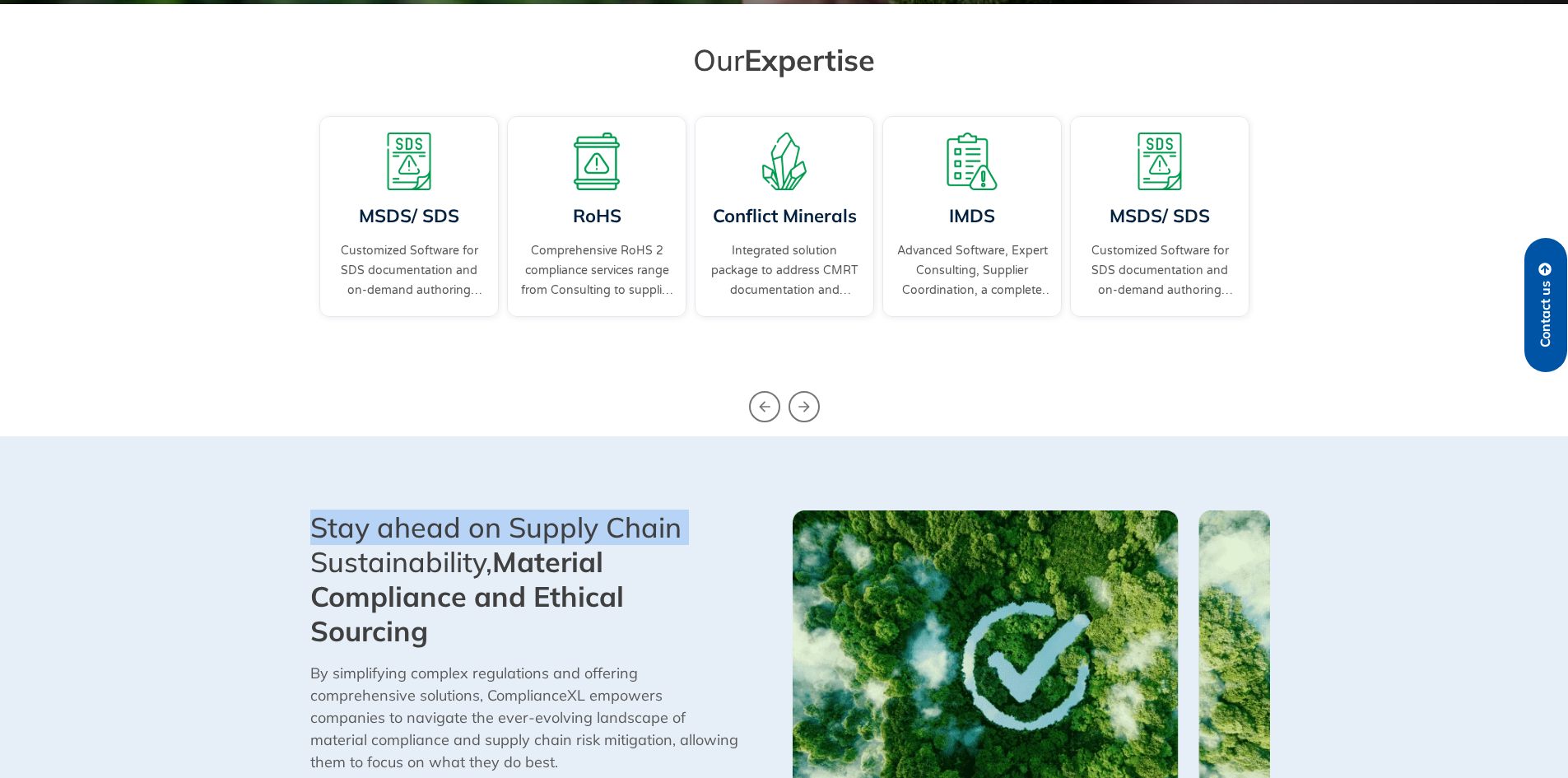
scroll to position [576, 0]
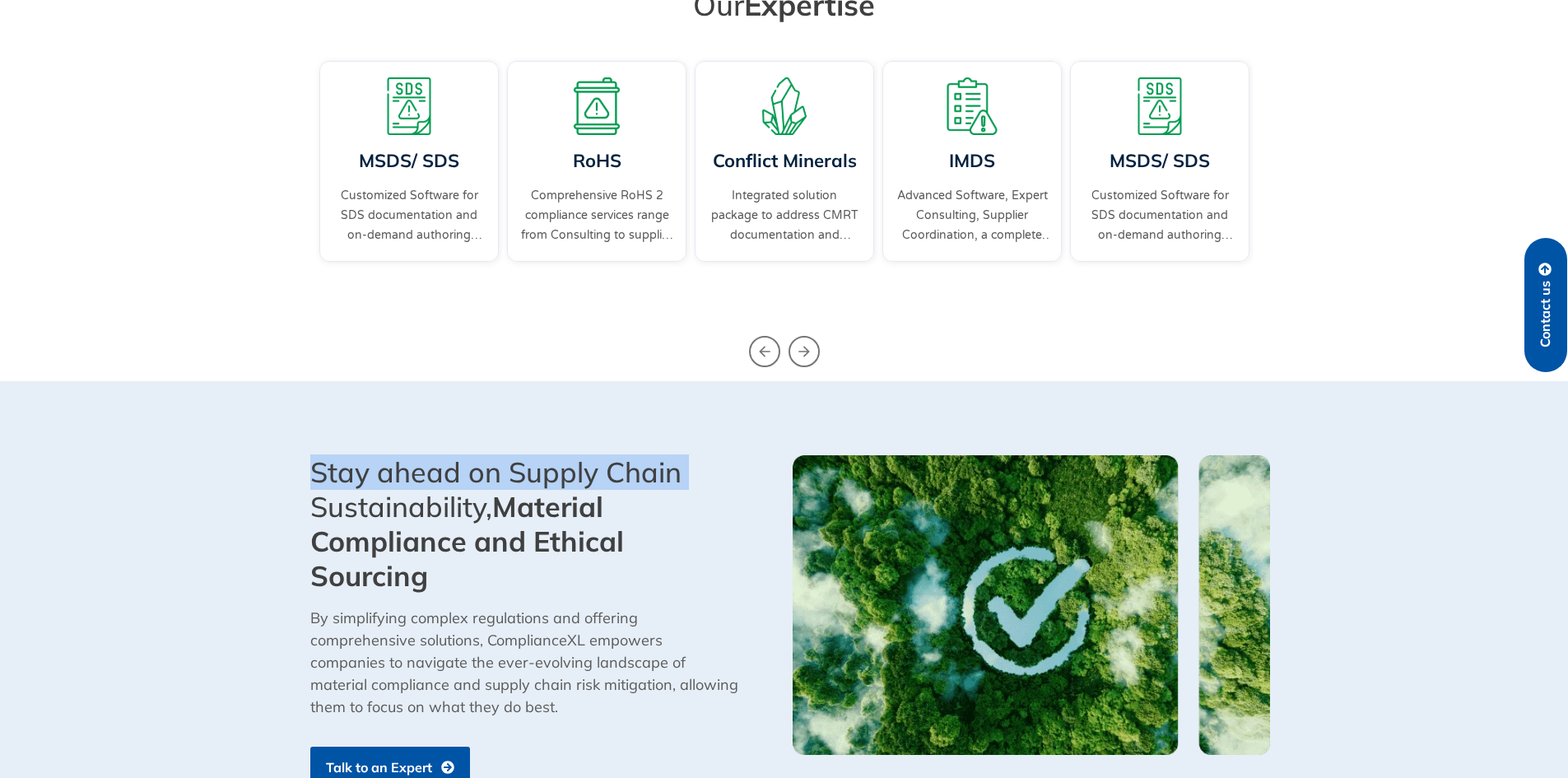
click at [346, 424] on section "Stay ahead on Supply Chain Sustainability, Material Compliance and Ethical Sour…" at bounding box center [784, 603] width 1568 height 446
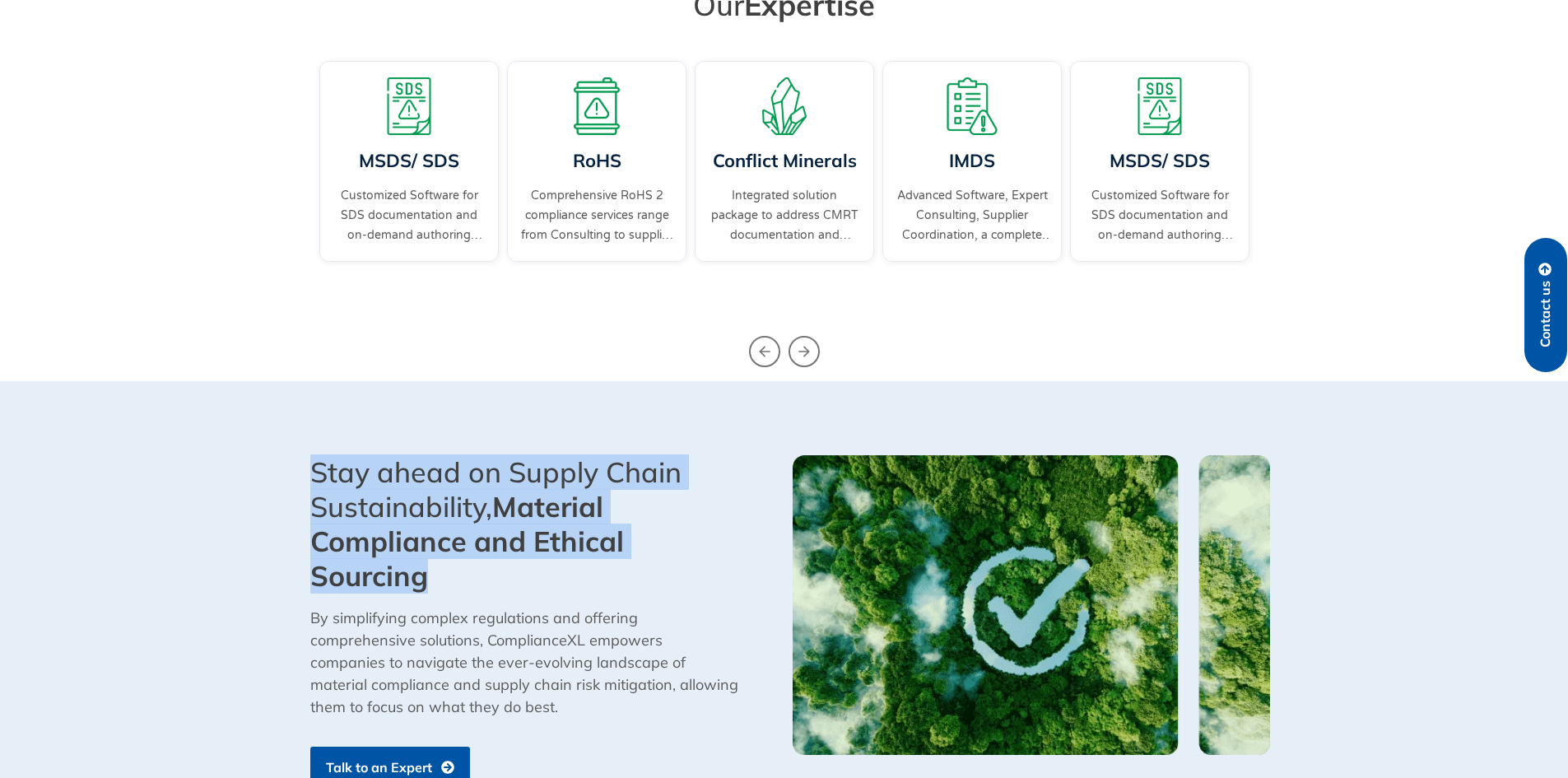
drag, startPoint x: 215, startPoint y: 429, endPoint x: 520, endPoint y: 573, distance: 337.3
click at [520, 573] on section "Stay ahead on Supply Chain Sustainability, Material Compliance and Ethical Sour…" at bounding box center [784, 603] width 1568 height 446
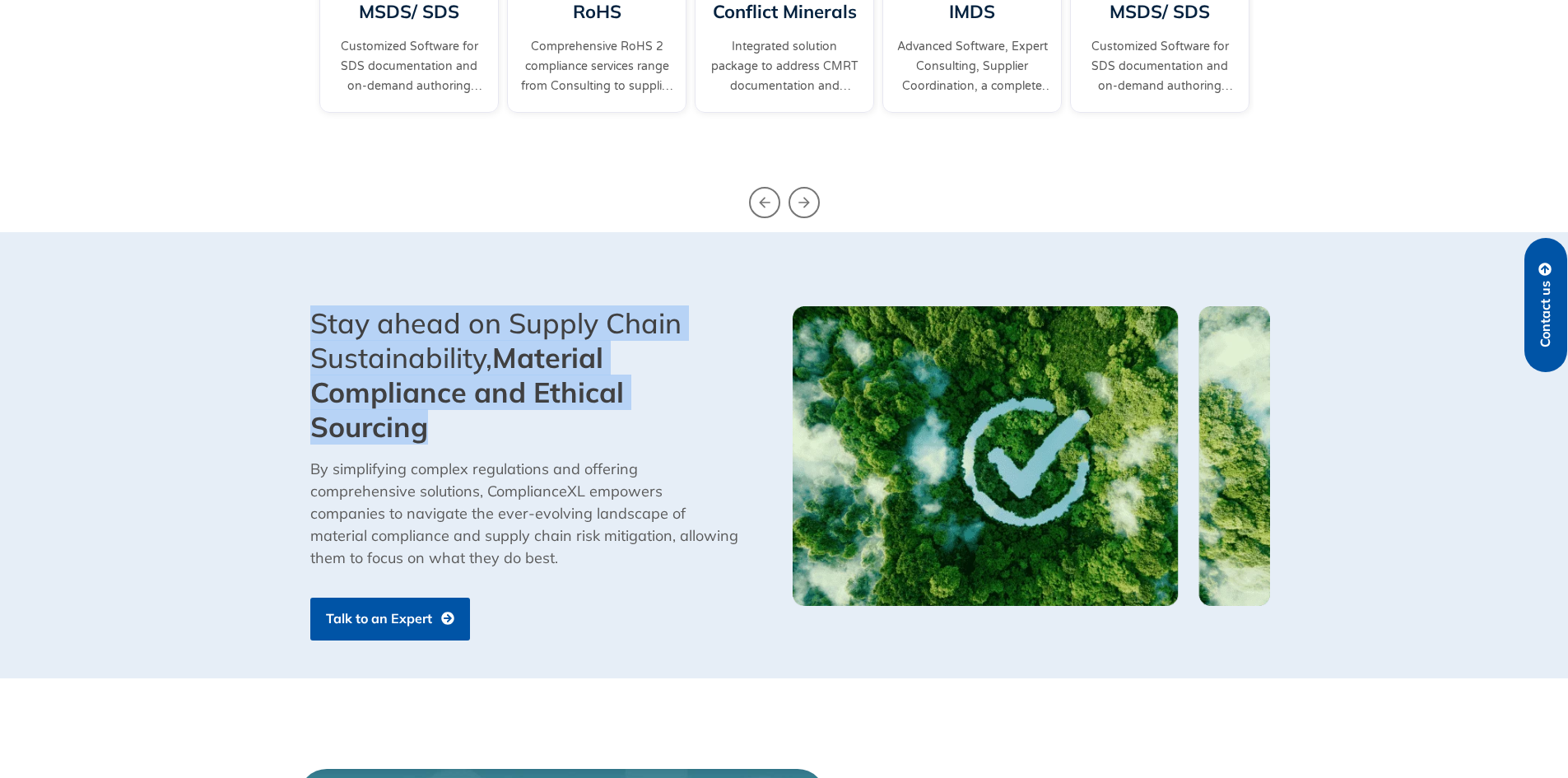
scroll to position [741, 0]
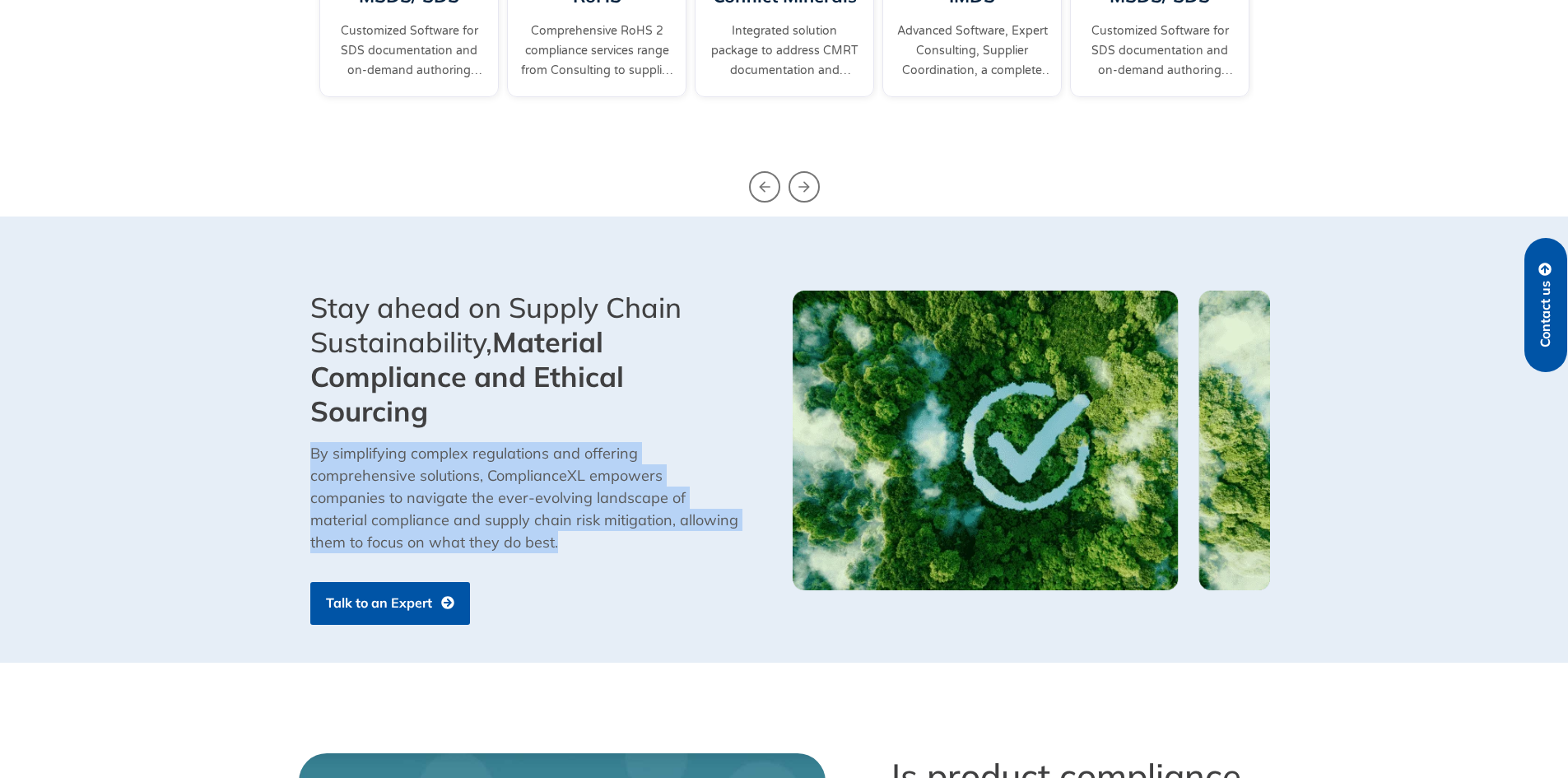
drag, startPoint x: 505, startPoint y: 543, endPoint x: 276, endPoint y: 447, distance: 248.3
click at [276, 447] on section "Stay ahead on Supply Chain Sustainability, Material Compliance and Ethical Sour…" at bounding box center [784, 439] width 1568 height 446
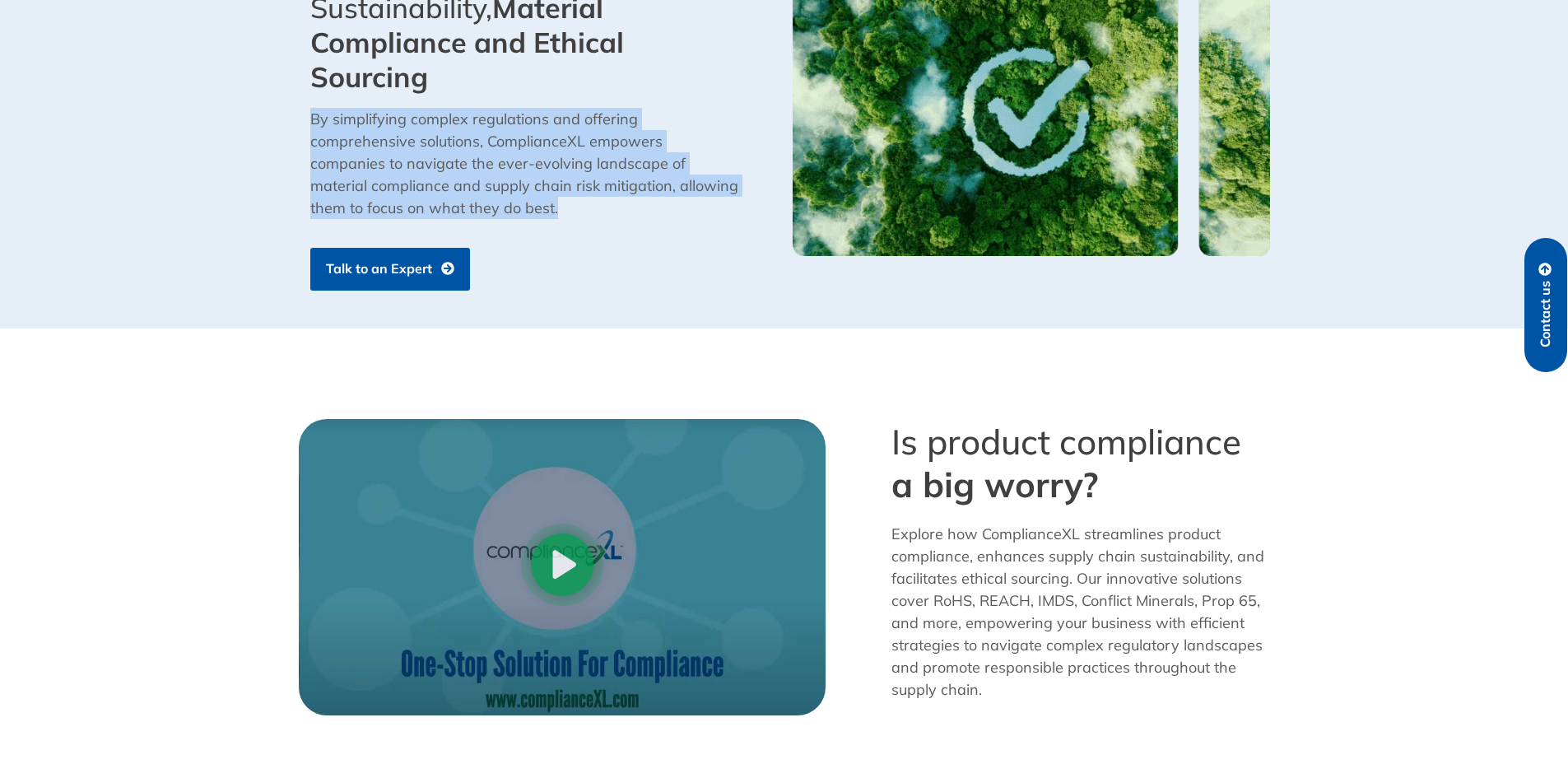
scroll to position [1153, 0]
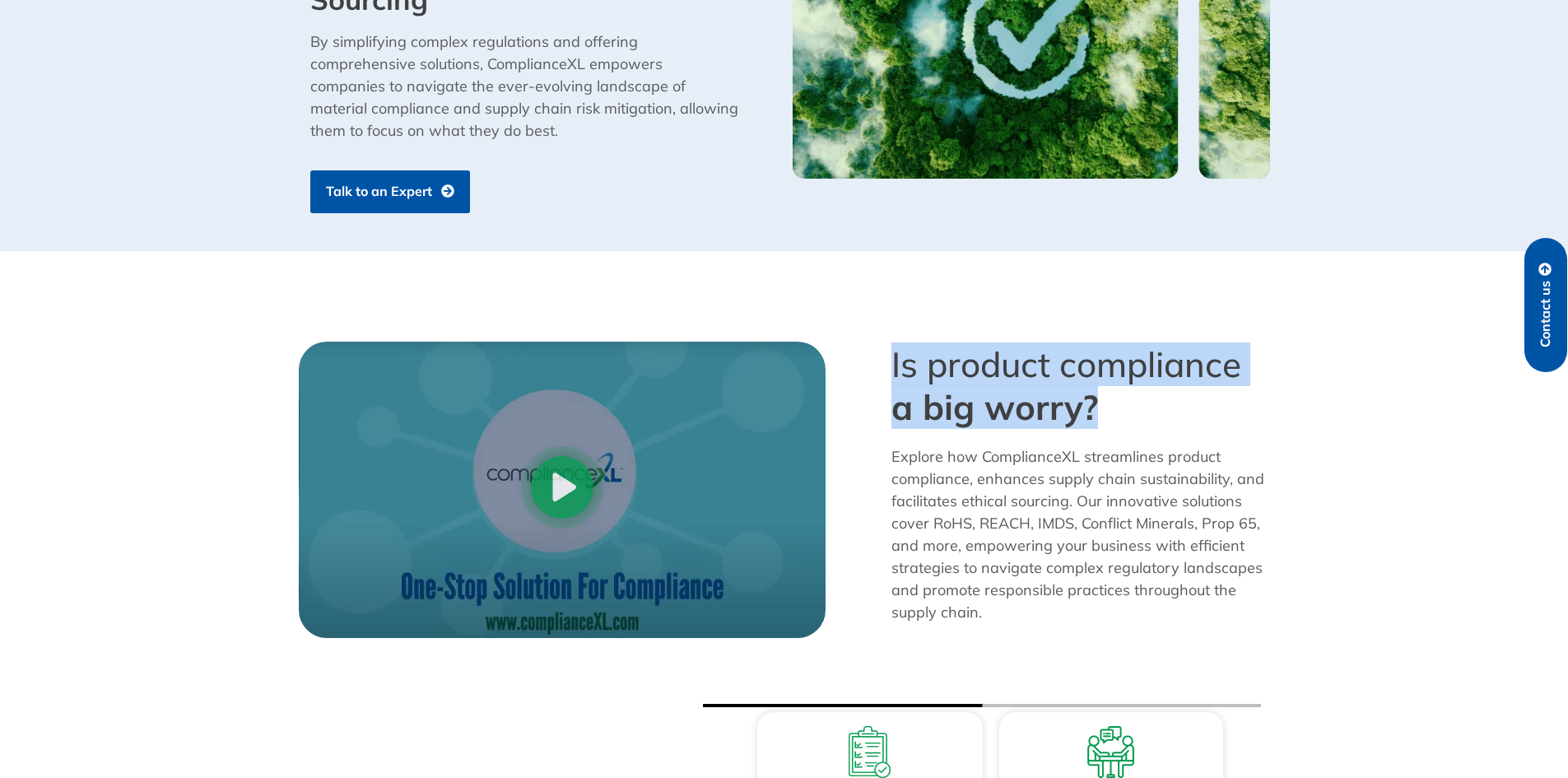
drag, startPoint x: 872, startPoint y: 365, endPoint x: 1228, endPoint y: 420, distance: 360.2
click at [1228, 420] on div "Is product compliance a big worry? Explore how ComplianceXL streamlines product…" at bounding box center [1056, 489] width 444 height 313
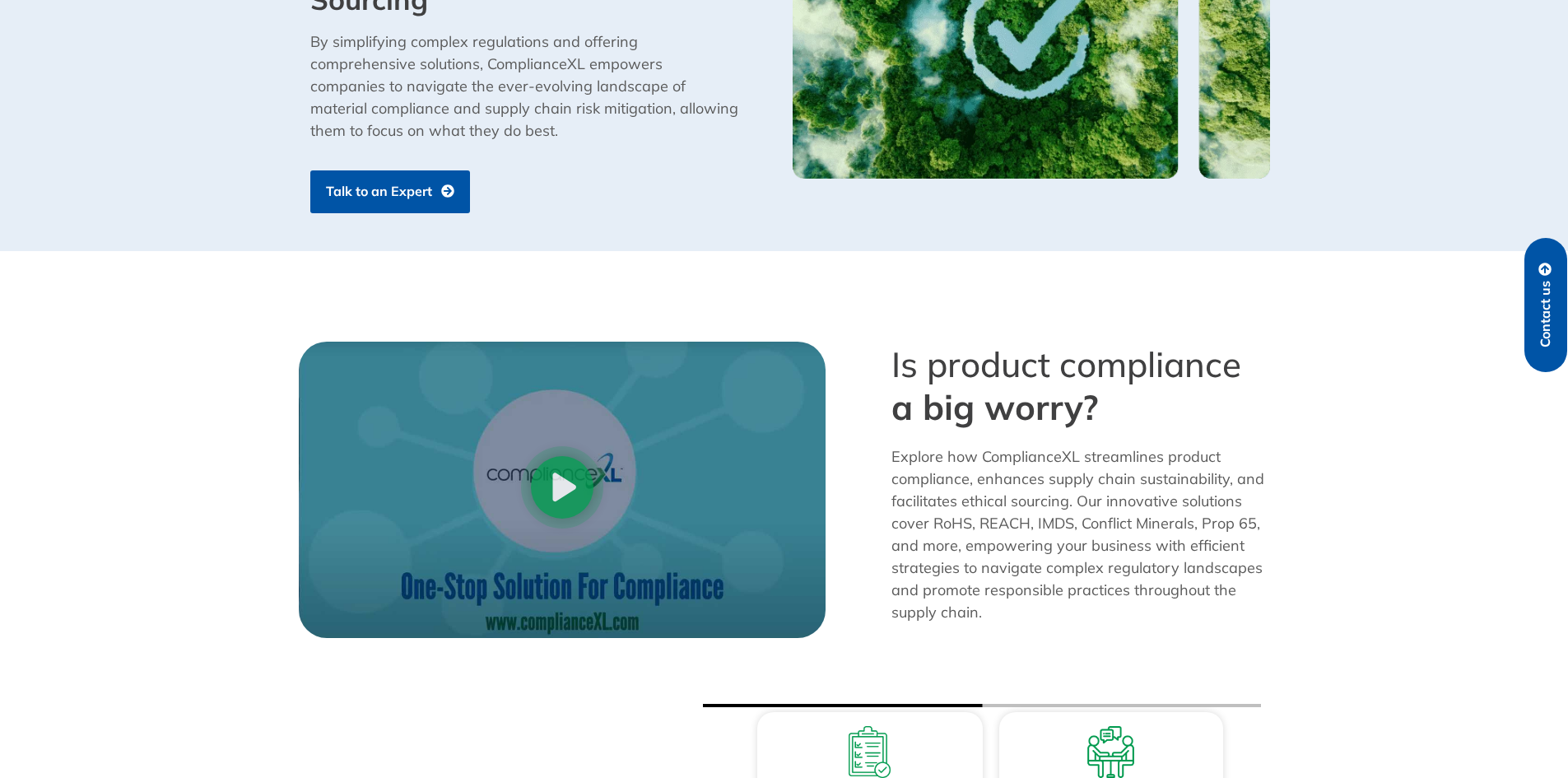
click at [1339, 438] on section "Play Video Is product compliance a big worry? Explore how ComplianceXL streamli…" at bounding box center [784, 489] width 1568 height 313
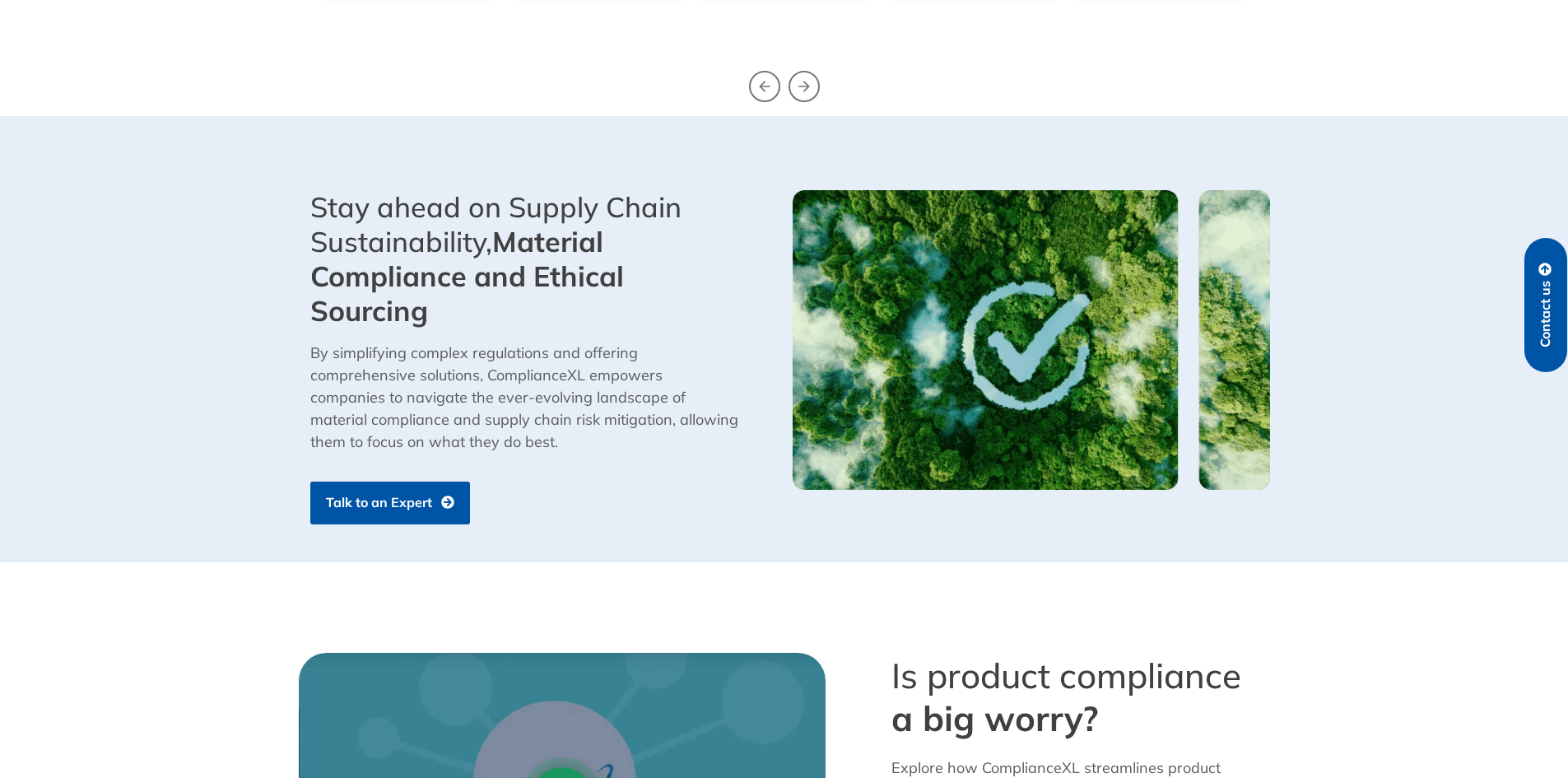
scroll to position [824, 0]
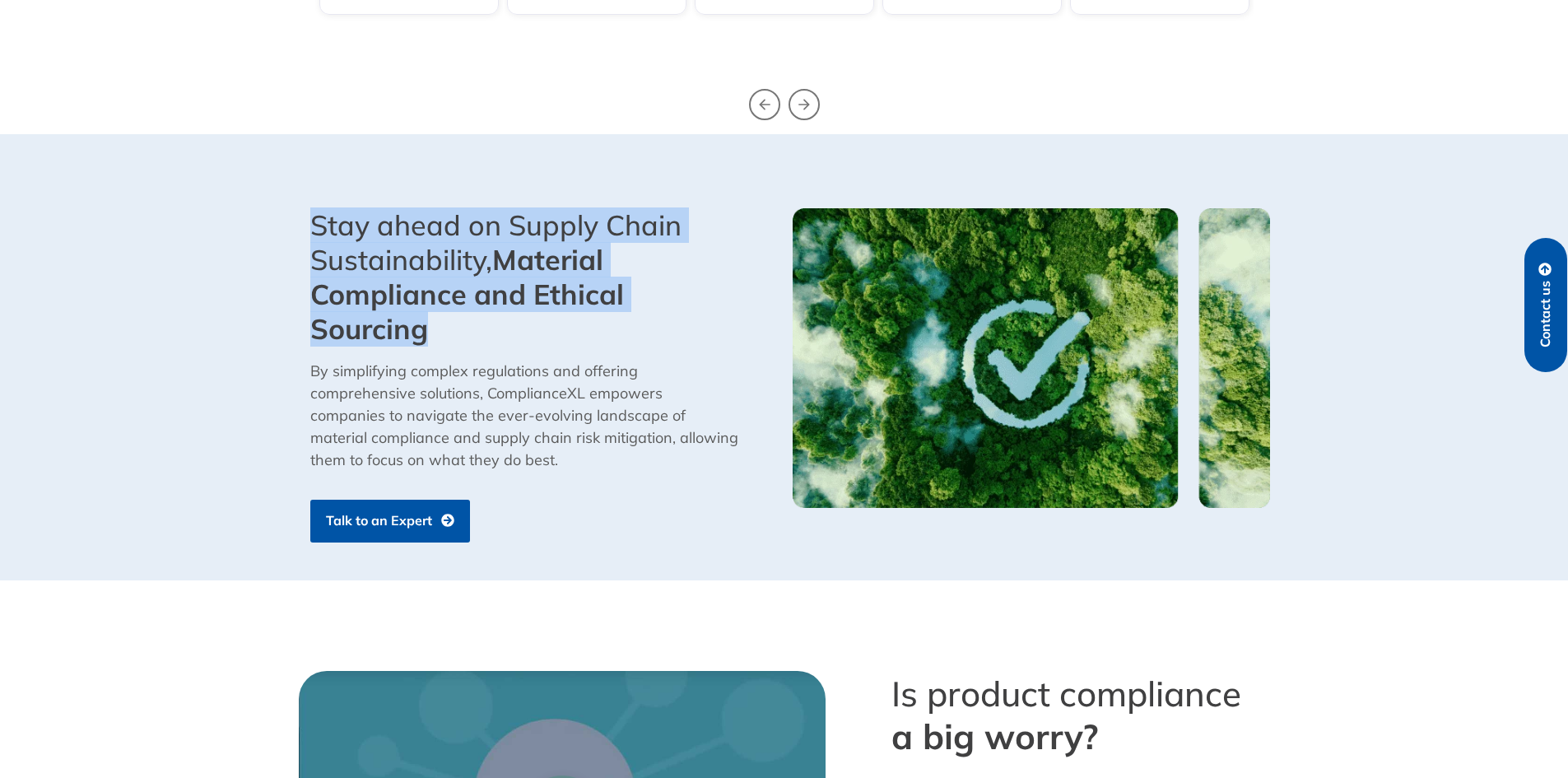
drag, startPoint x: 297, startPoint y: 214, endPoint x: 461, endPoint y: 336, distance: 204.4
click at [461, 336] on div "Stay ahead on Supply Chain Sustainability, Material Compliance and Ethical Sour…" at bounding box center [537, 374] width 494 height 350
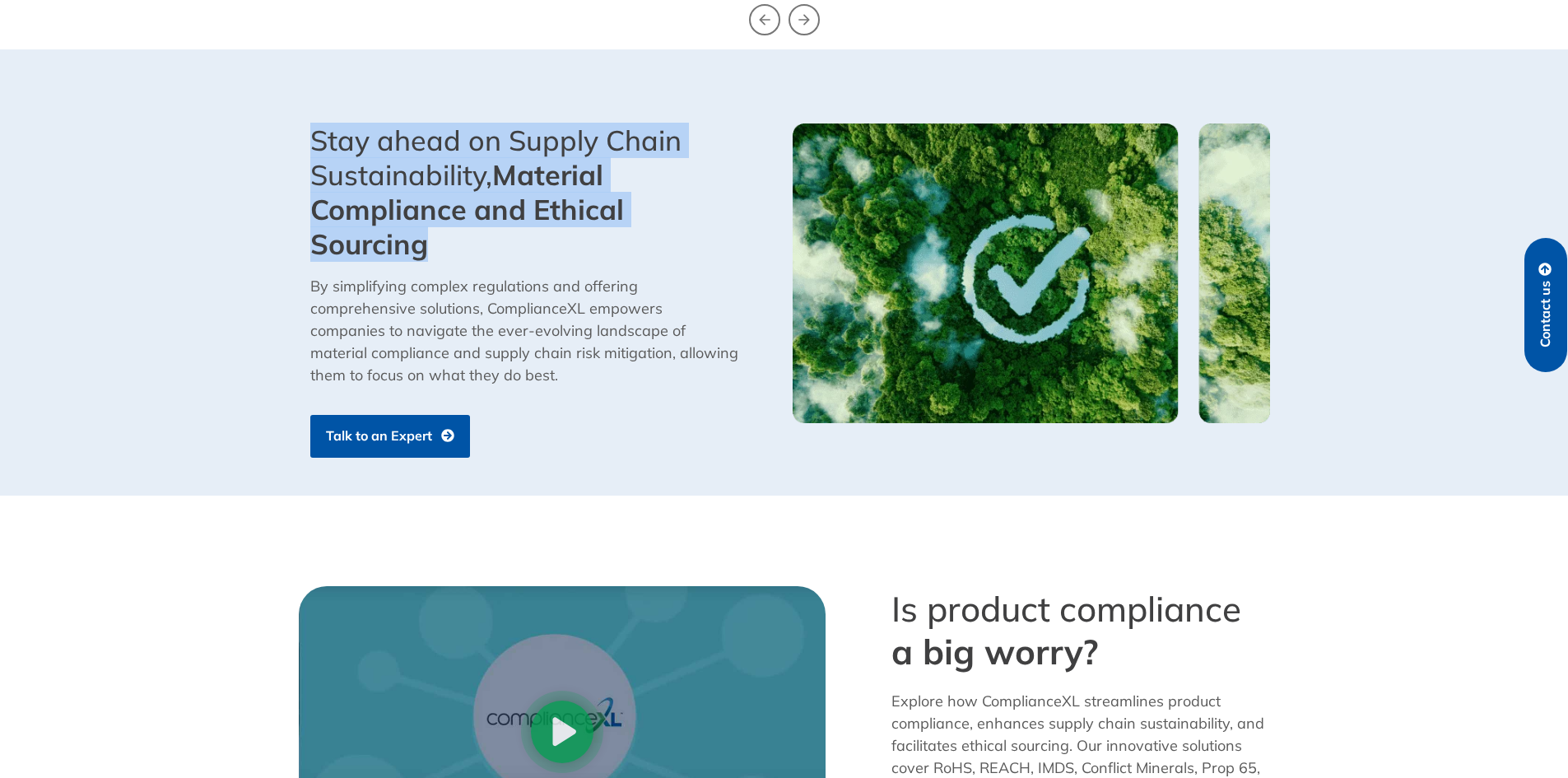
scroll to position [1153, 0]
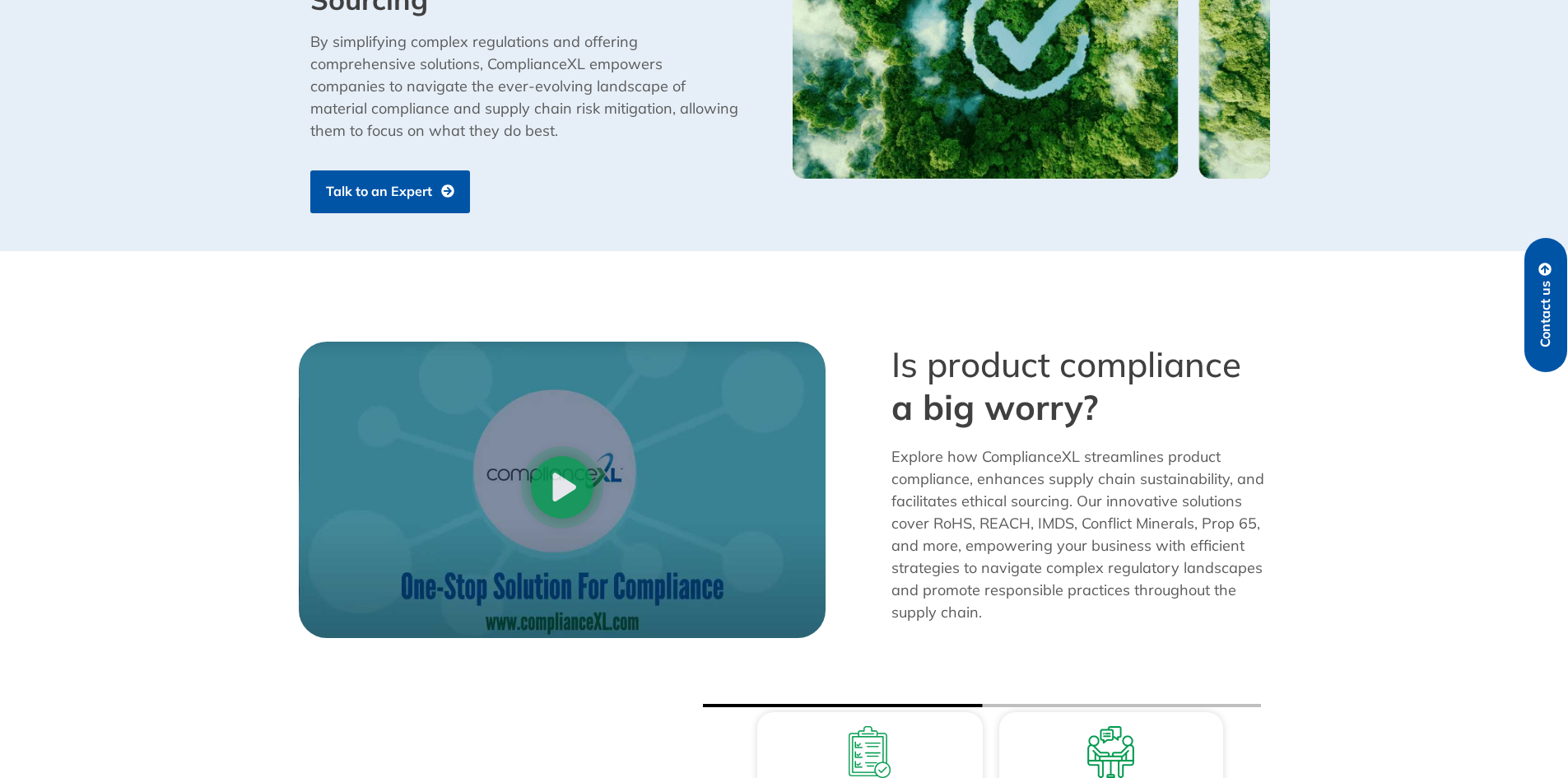
click at [1298, 529] on section "Play Video Is product compliance a big worry? Explore how ComplianceXL streamli…" at bounding box center [784, 489] width 1568 height 313
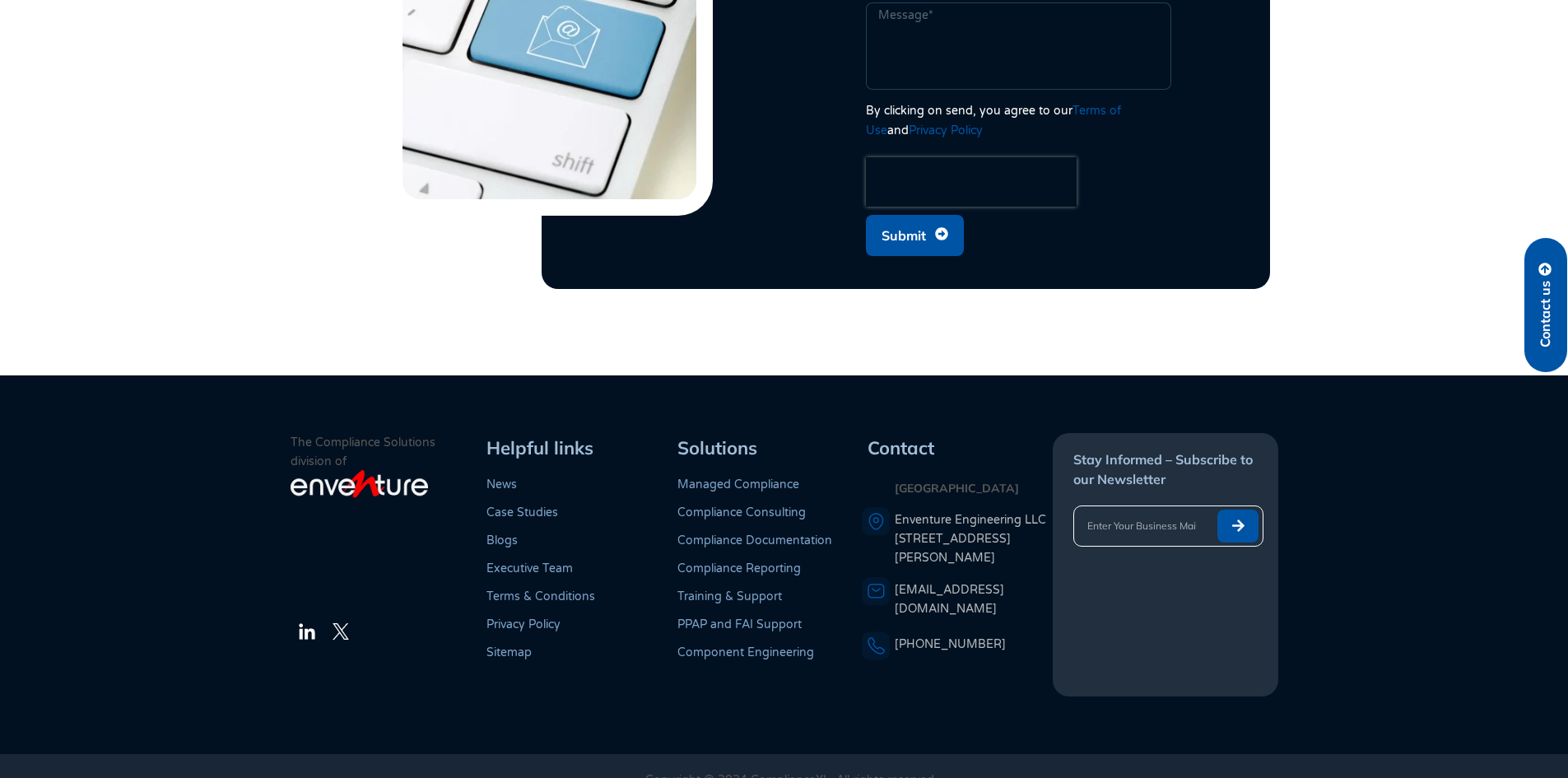
drag, startPoint x: 1324, startPoint y: 607, endPoint x: 1324, endPoint y: 641, distance: 34.0
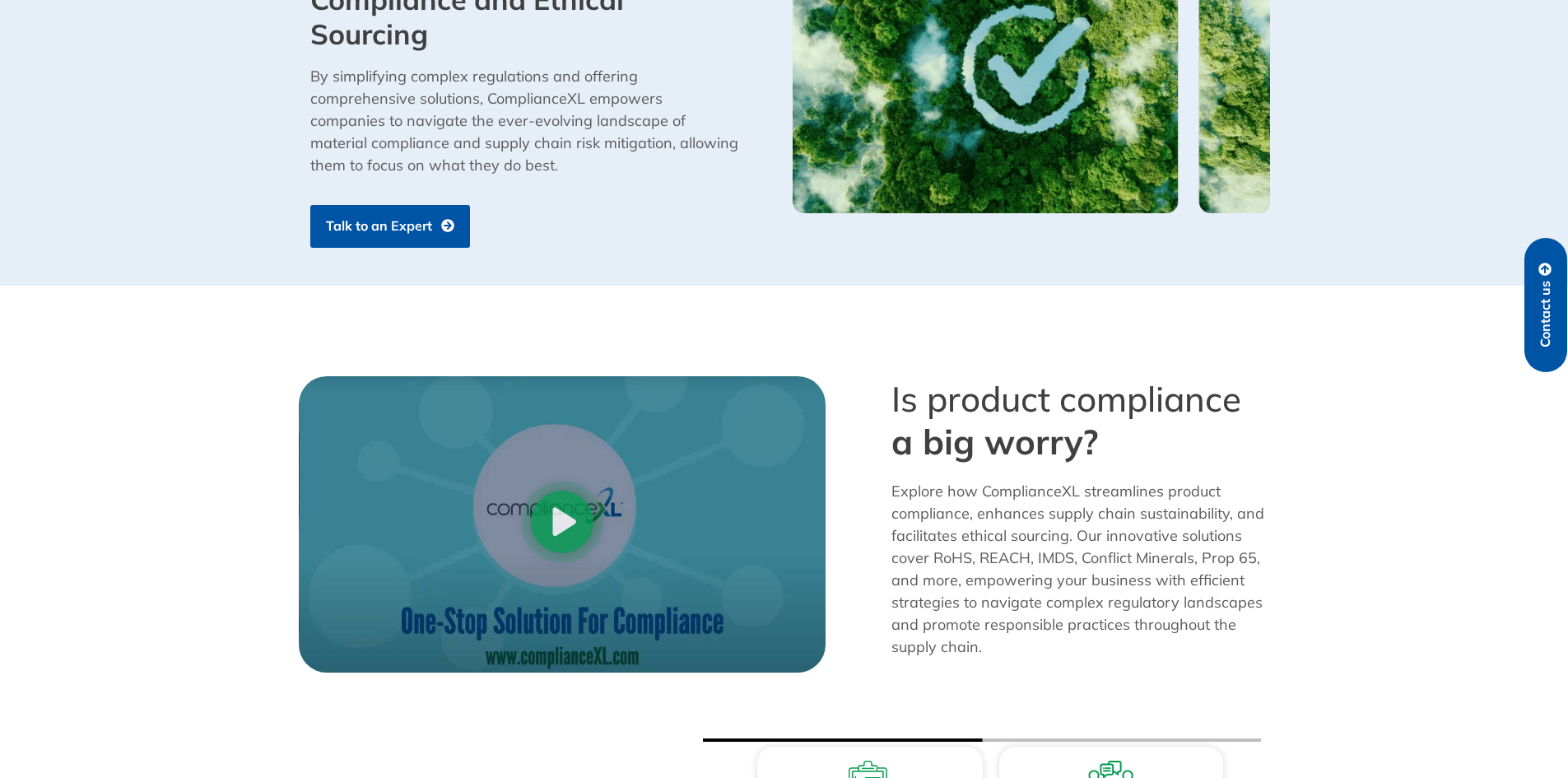
scroll to position [0, 0]
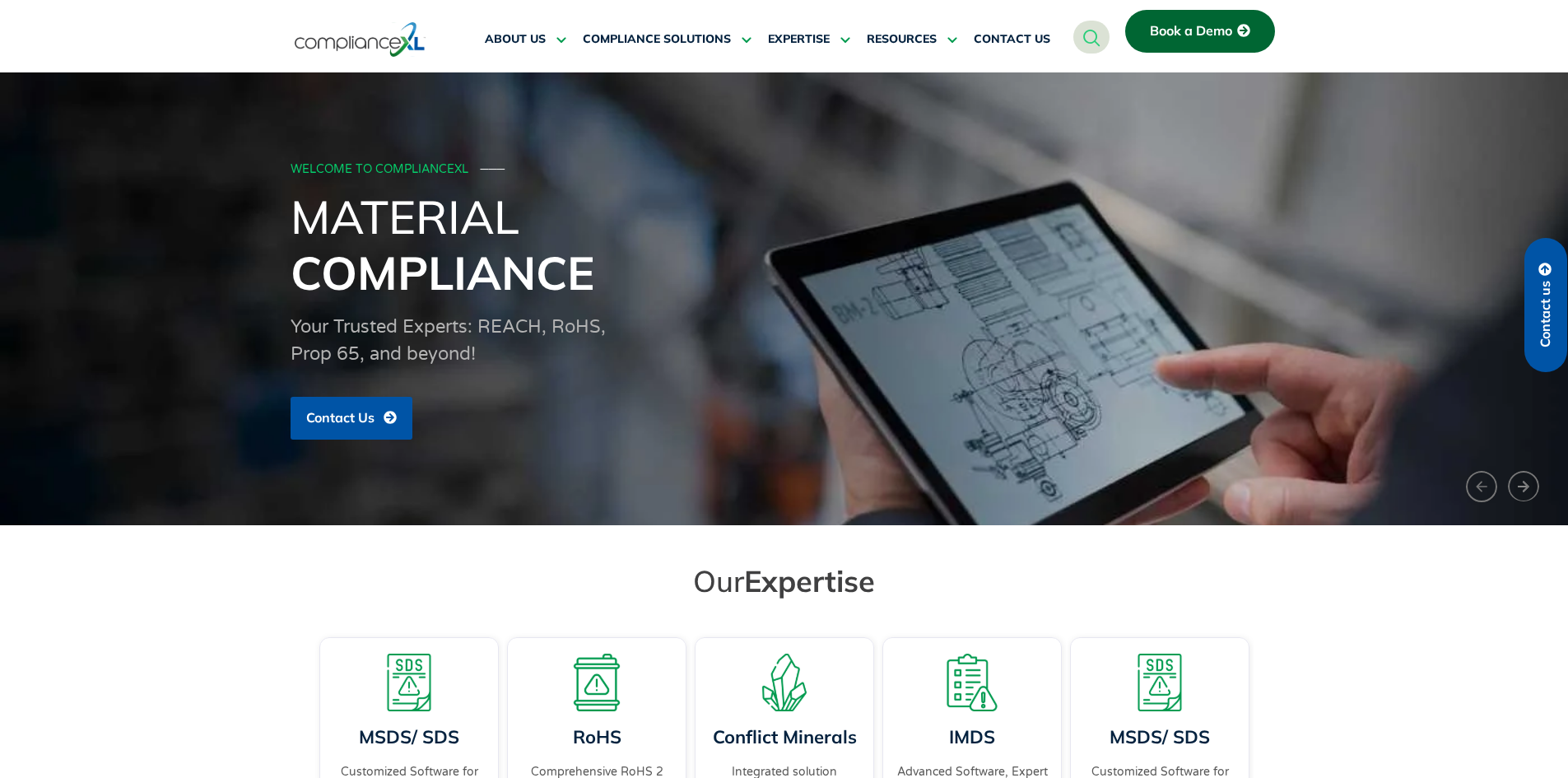
drag, startPoint x: 1358, startPoint y: 348, endPoint x: 1336, endPoint y: 179, distance: 170.4
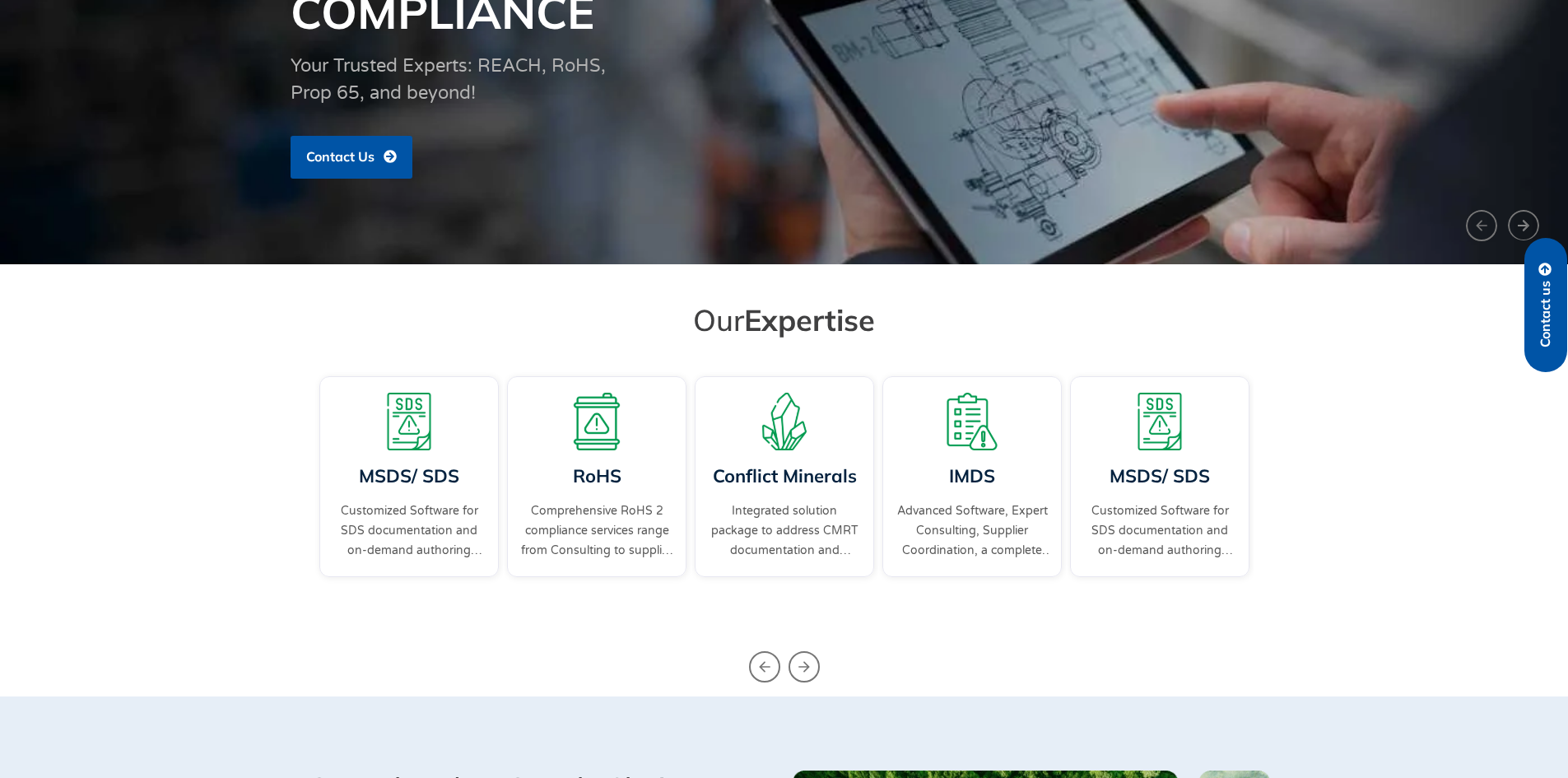
scroll to position [741, 0]
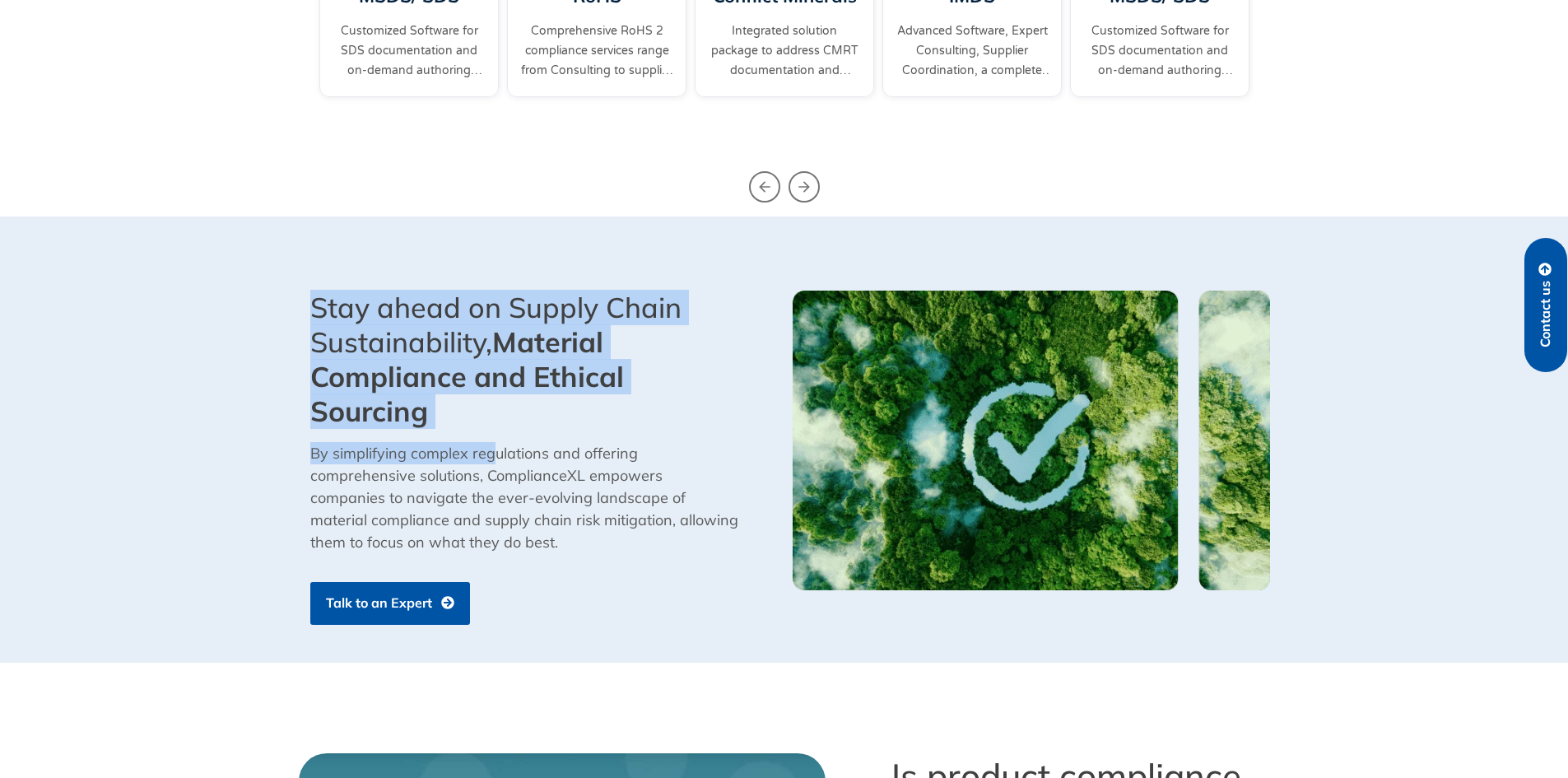
drag, startPoint x: 289, startPoint y: 284, endPoint x: 490, endPoint y: 440, distance: 254.4
click at [490, 440] on section "Stay ahead on Supply Chain Sustainability, Material Compliance and Ethical Sour…" at bounding box center [784, 439] width 1568 height 446
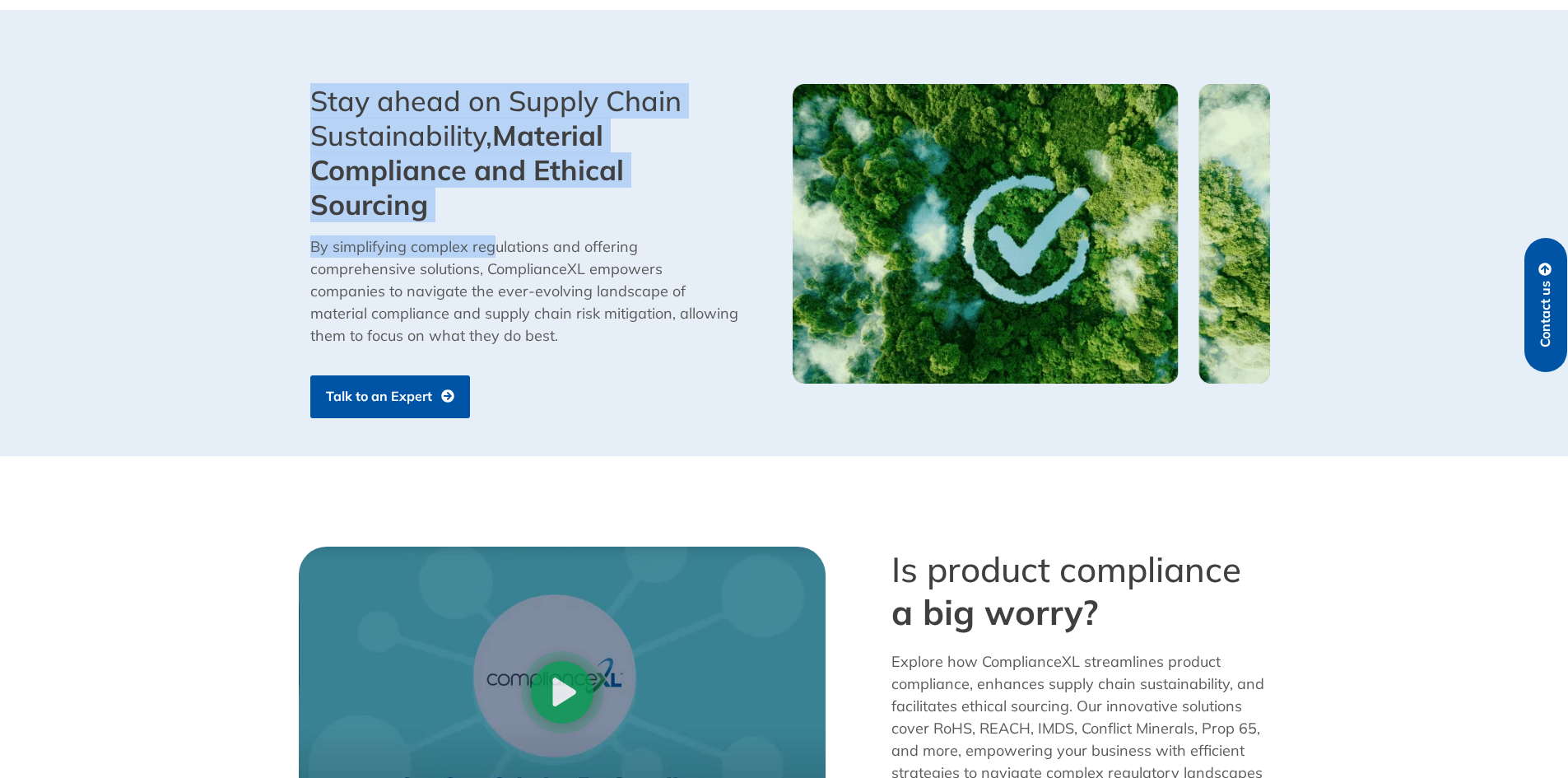
scroll to position [1070, 0]
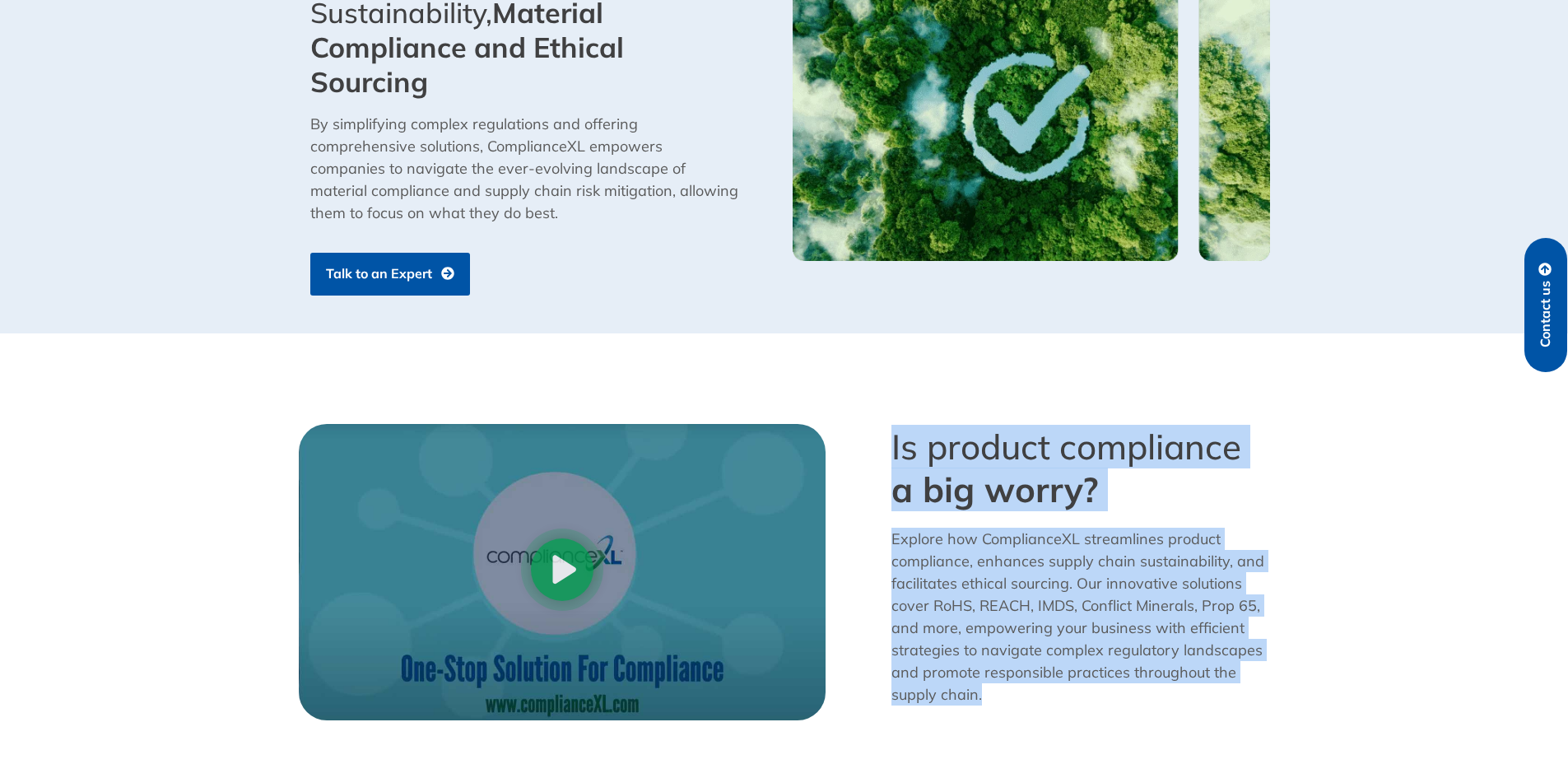
drag, startPoint x: 881, startPoint y: 450, endPoint x: 1235, endPoint y: 685, distance: 424.9
click at [1235, 685] on div "Is product compliance a big worry? Explore how ComplianceXL streamlines product…" at bounding box center [1056, 572] width 444 height 313
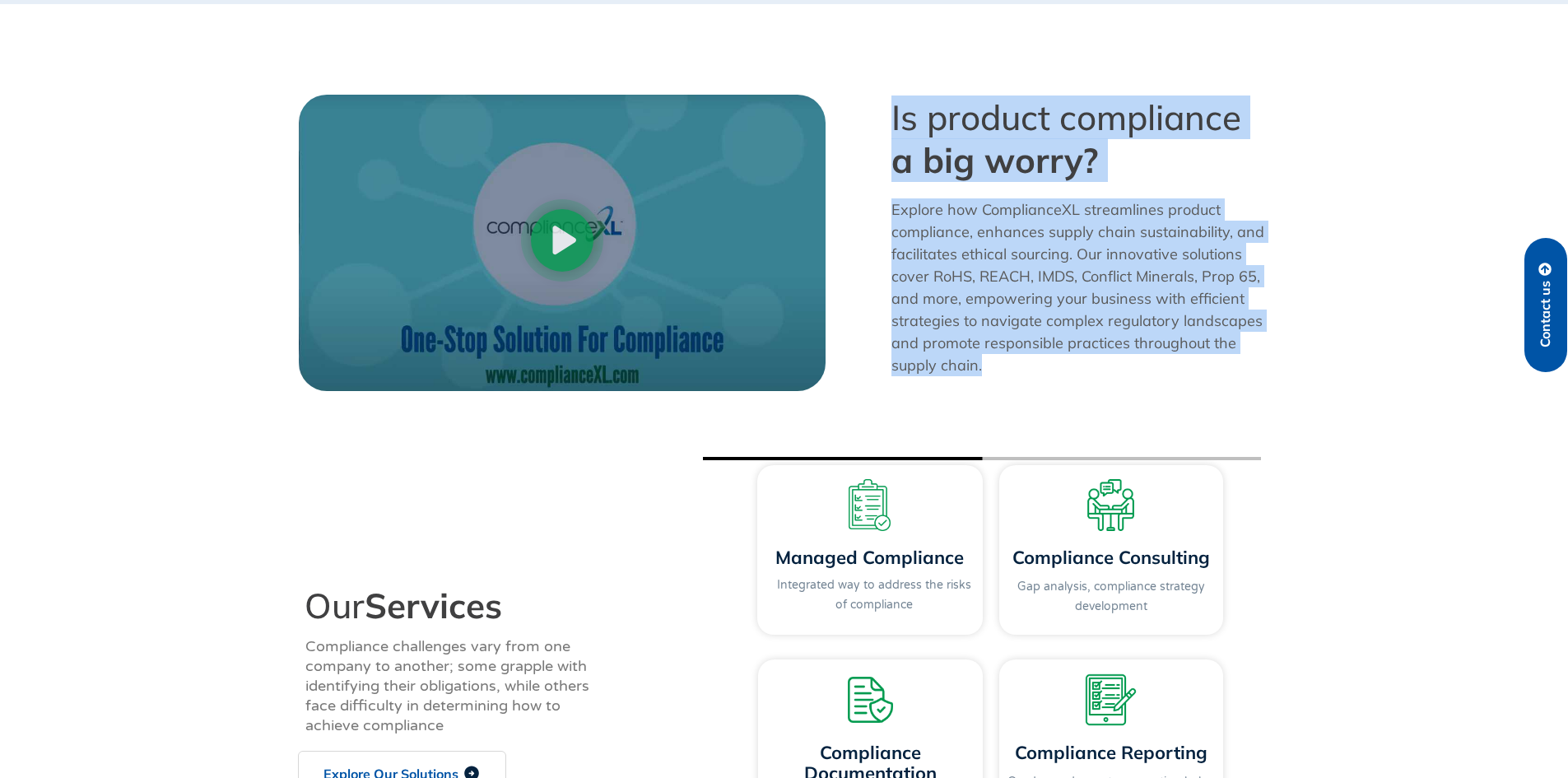
click at [1090, 354] on p "Explore how ComplianceXL streamlines product compliance, enhances supply chain …" at bounding box center [1081, 288] width 379 height 177
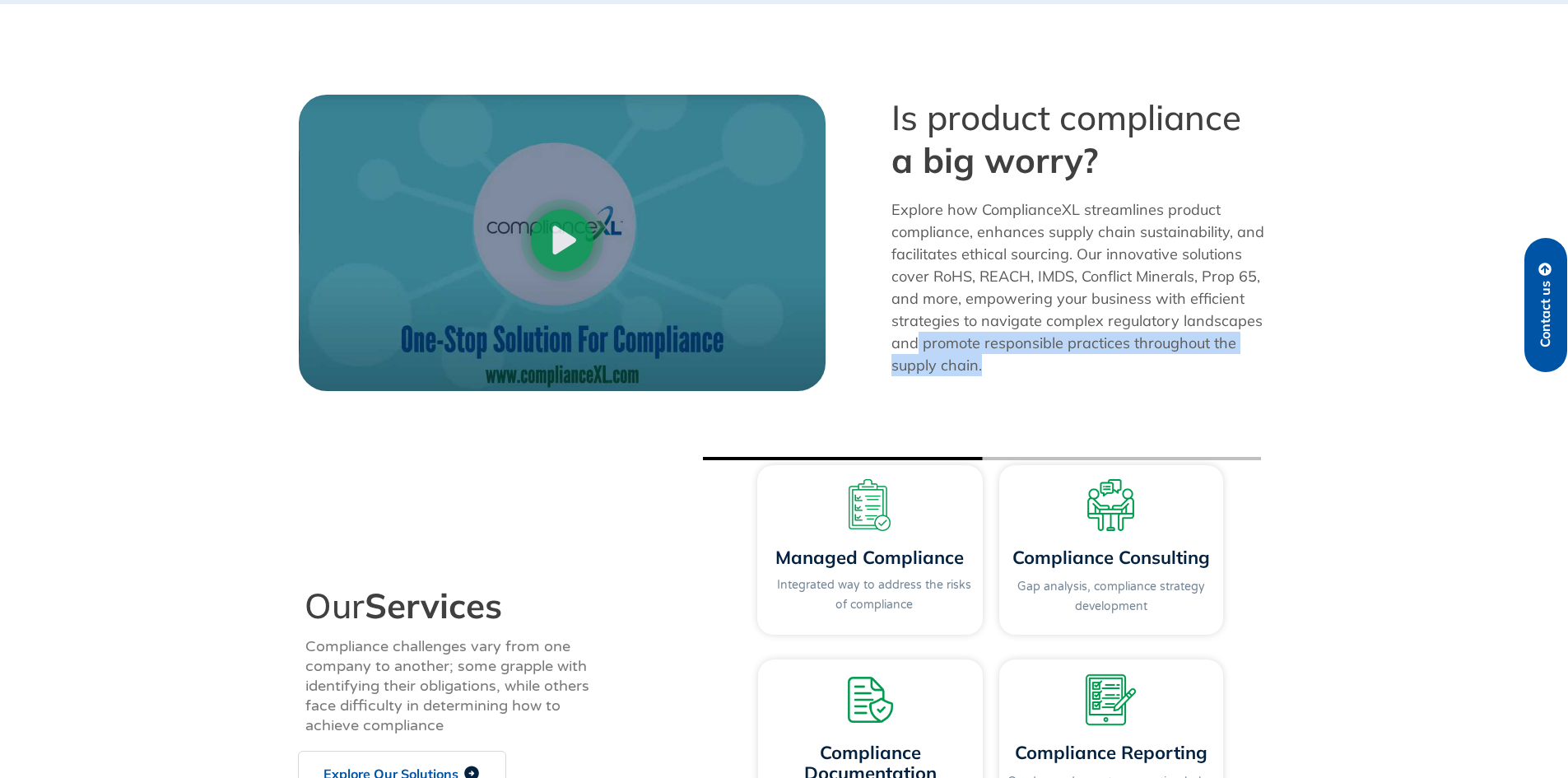
drag, startPoint x: 917, startPoint y: 337, endPoint x: 1359, endPoint y: 367, distance: 443.0
click at [1052, 375] on p "Explore how ComplianceXL streamlines product compliance, enhances supply chain …" at bounding box center [1081, 288] width 379 height 177
click at [1359, 367] on section "Play Video Is product compliance a big worry? Explore how ComplianceXL streamli…" at bounding box center [784, 243] width 1568 height 313
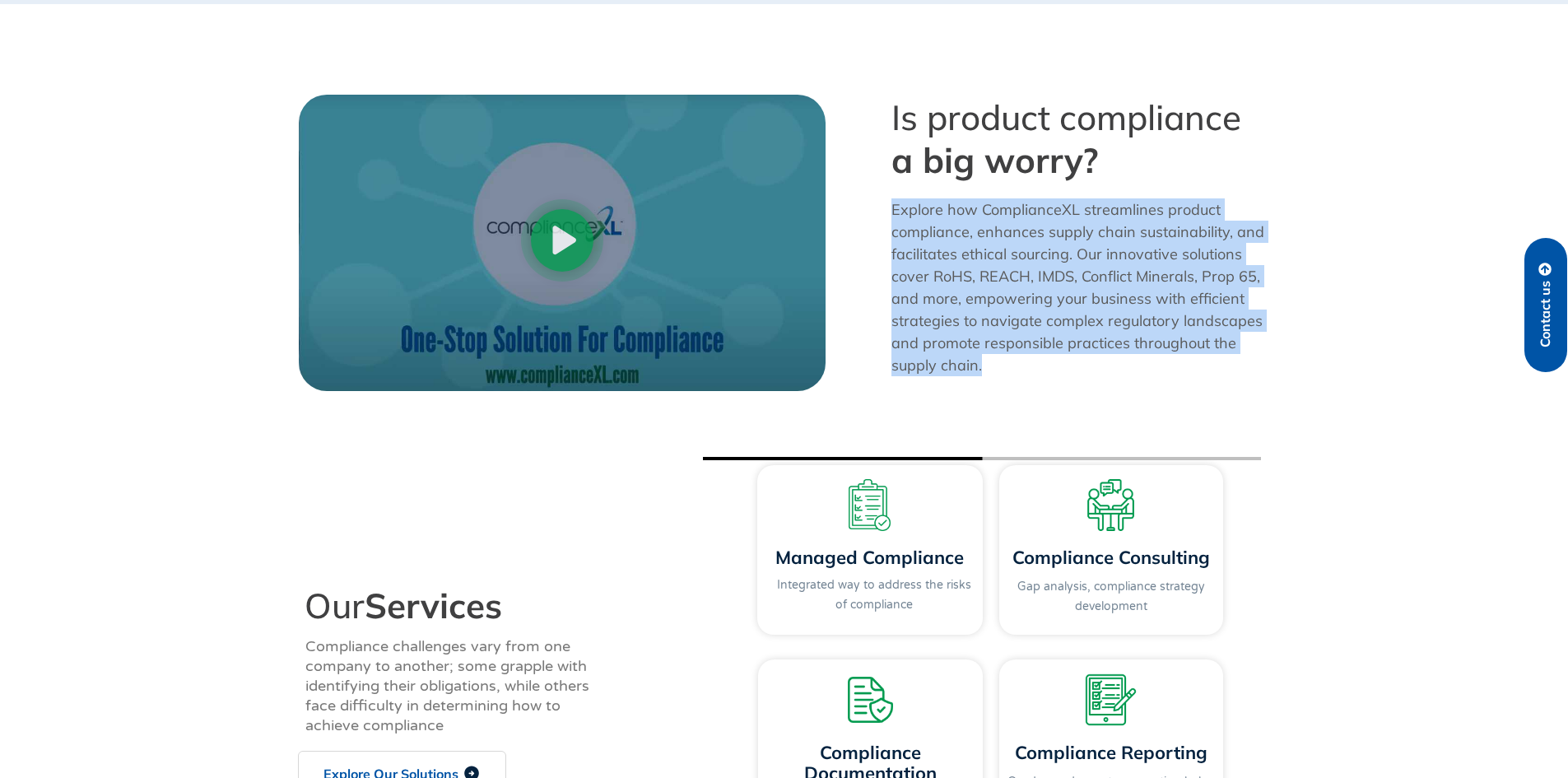
drag, startPoint x: 882, startPoint y: 204, endPoint x: 1075, endPoint y: 370, distance: 254.6
click at [1075, 370] on div "Is product compliance a big worry? Explore how ComplianceXL streamlines product…" at bounding box center [1056, 243] width 444 height 313
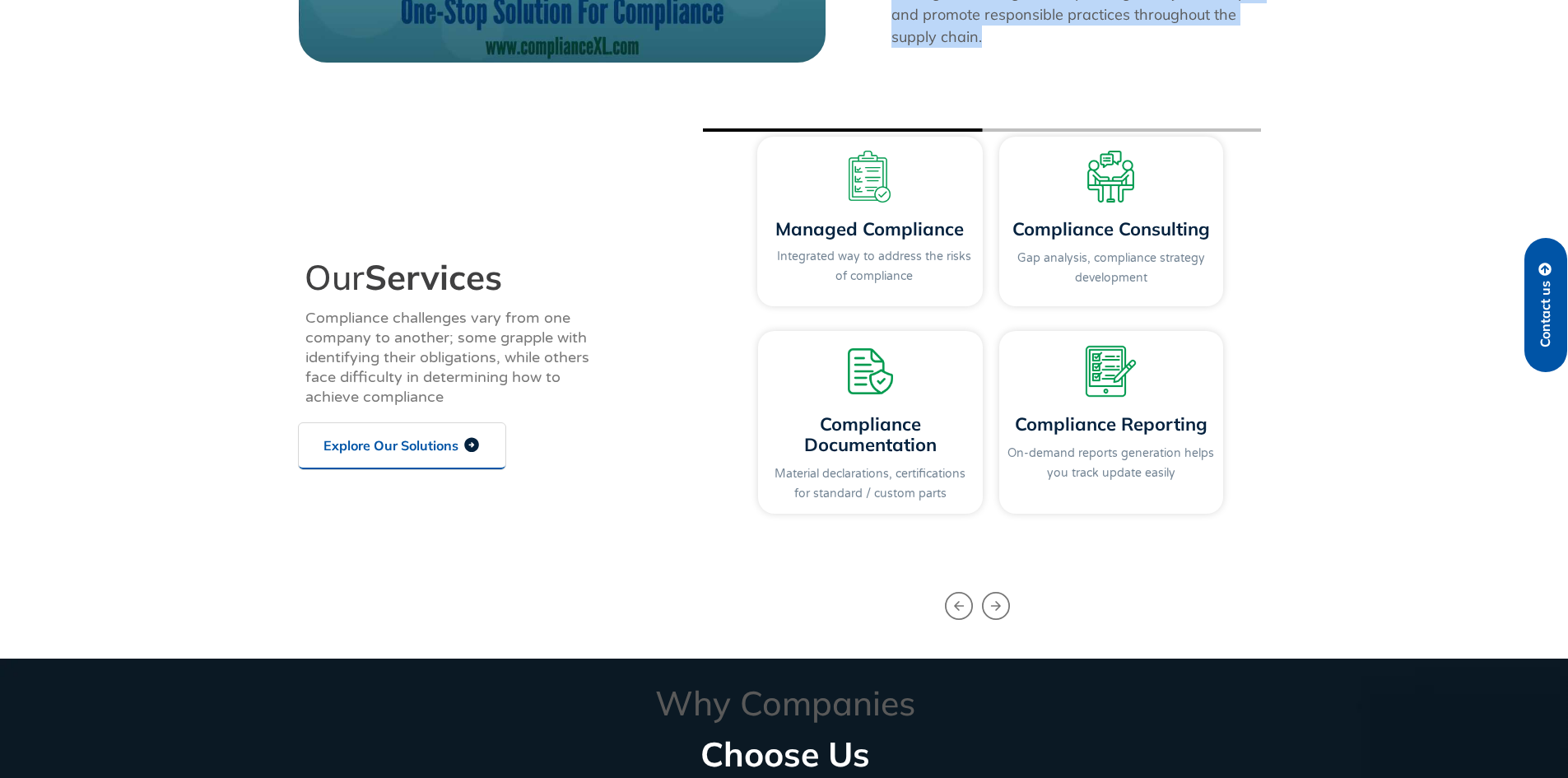
scroll to position [1730, 0]
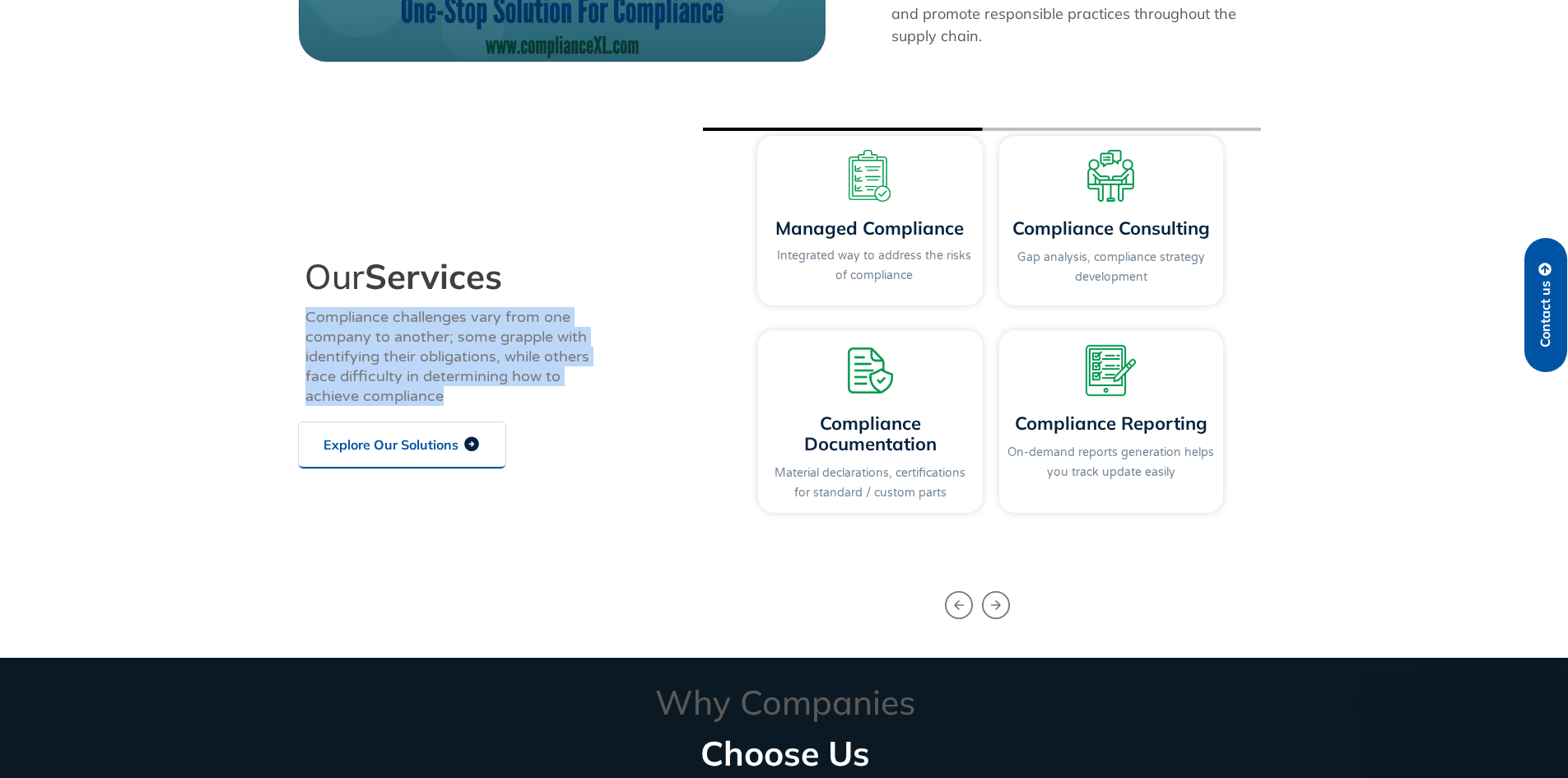
drag, startPoint x: 291, startPoint y: 323, endPoint x: 463, endPoint y: 391, distance: 185.0
click at [463, 391] on div "Our Services Compliance challenges vary from one company to another; some grapp…" at bounding box center [488, 364] width 396 height 506
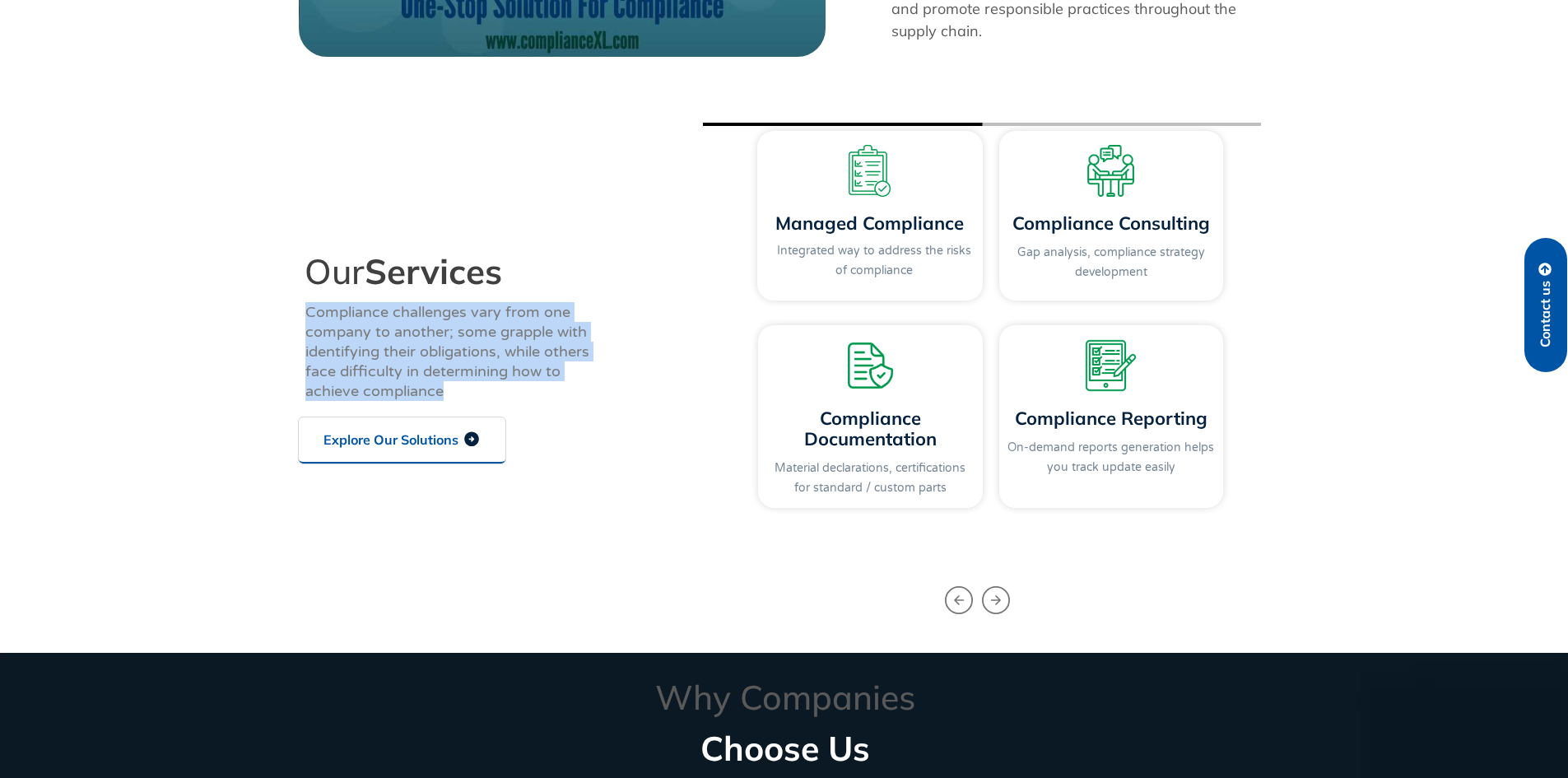
scroll to position [2141, 0]
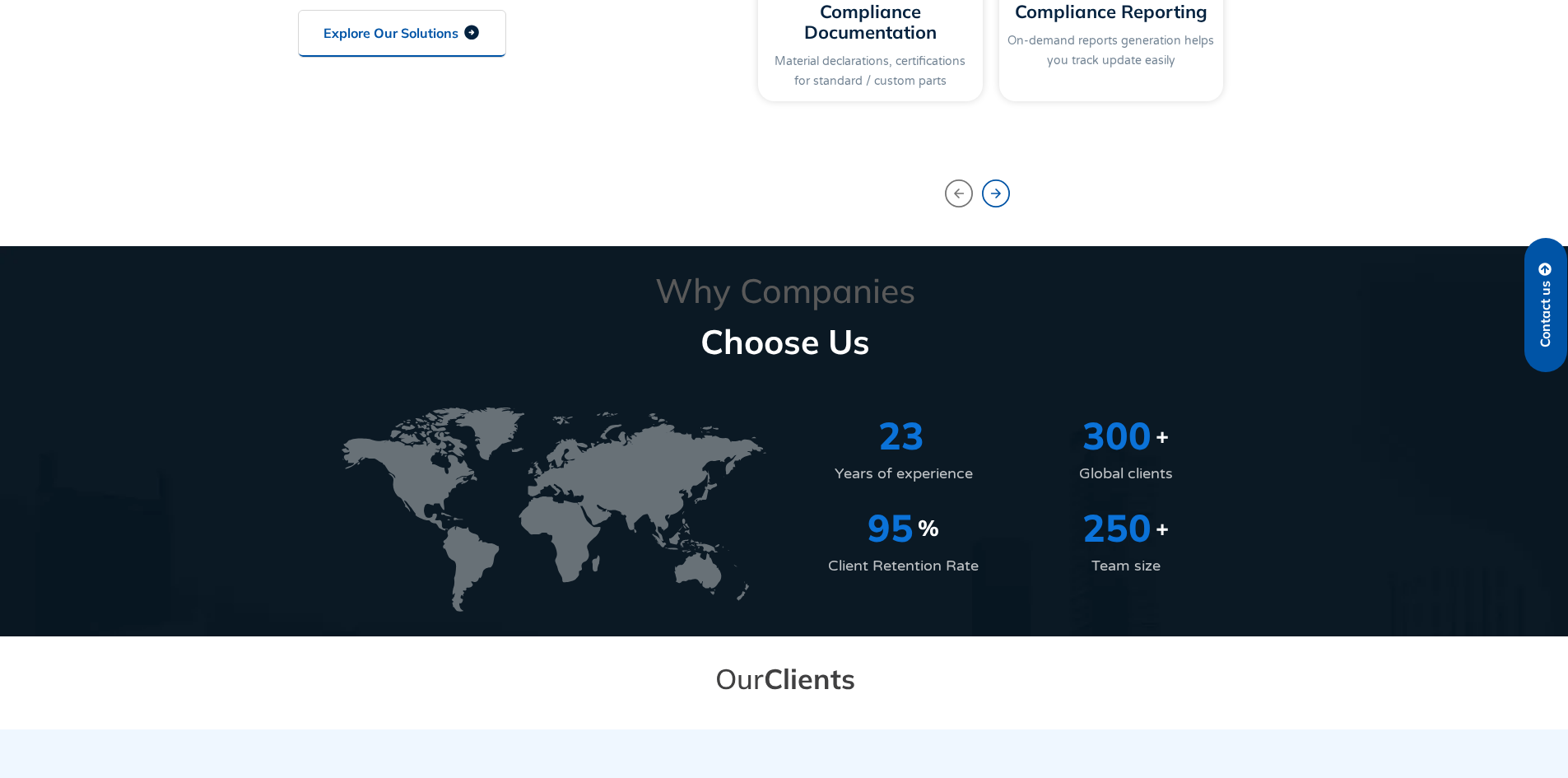
click at [1008, 201] on icon "Next slide" at bounding box center [996, 193] width 28 height 28
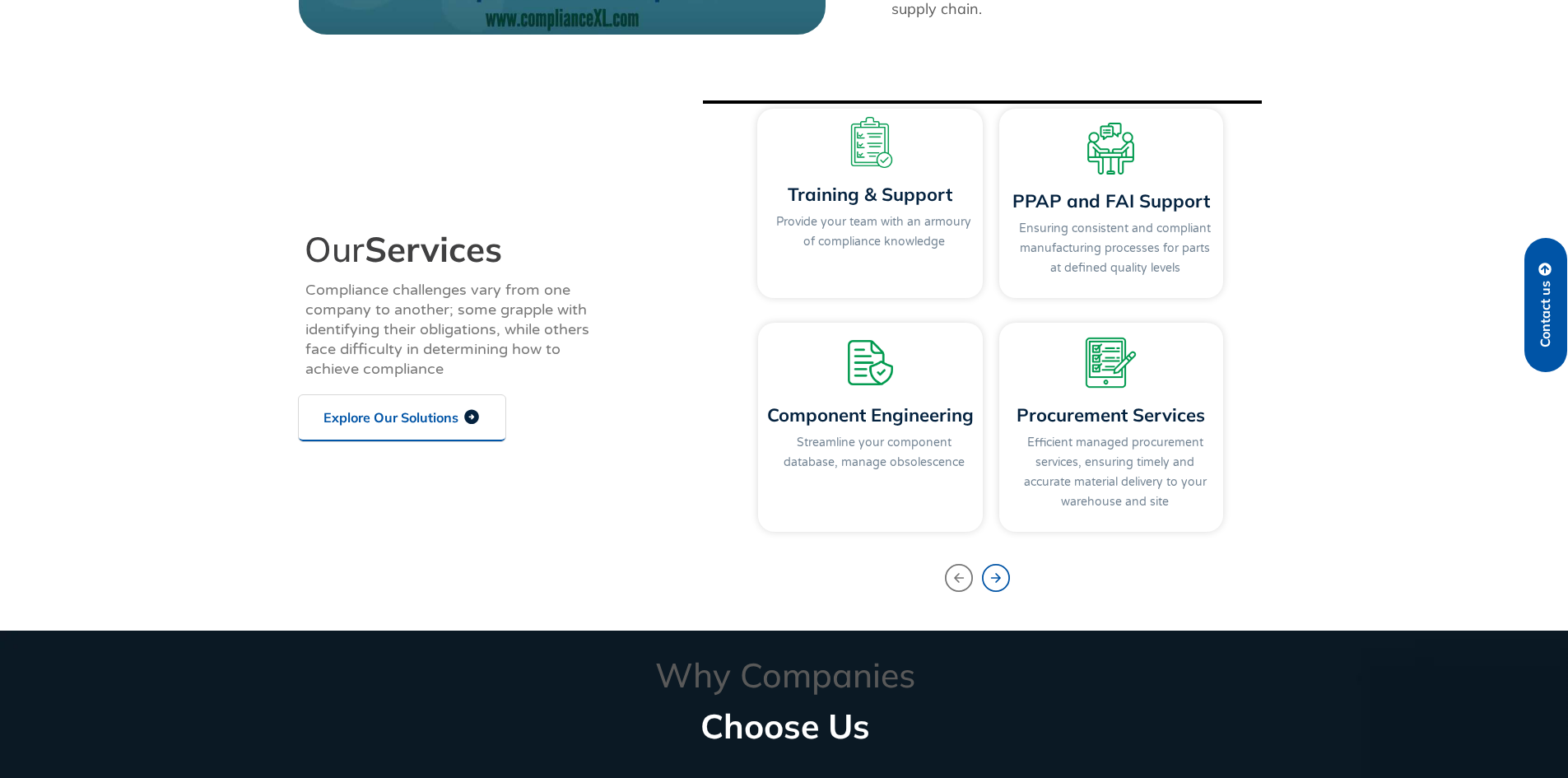
scroll to position [1730, 0]
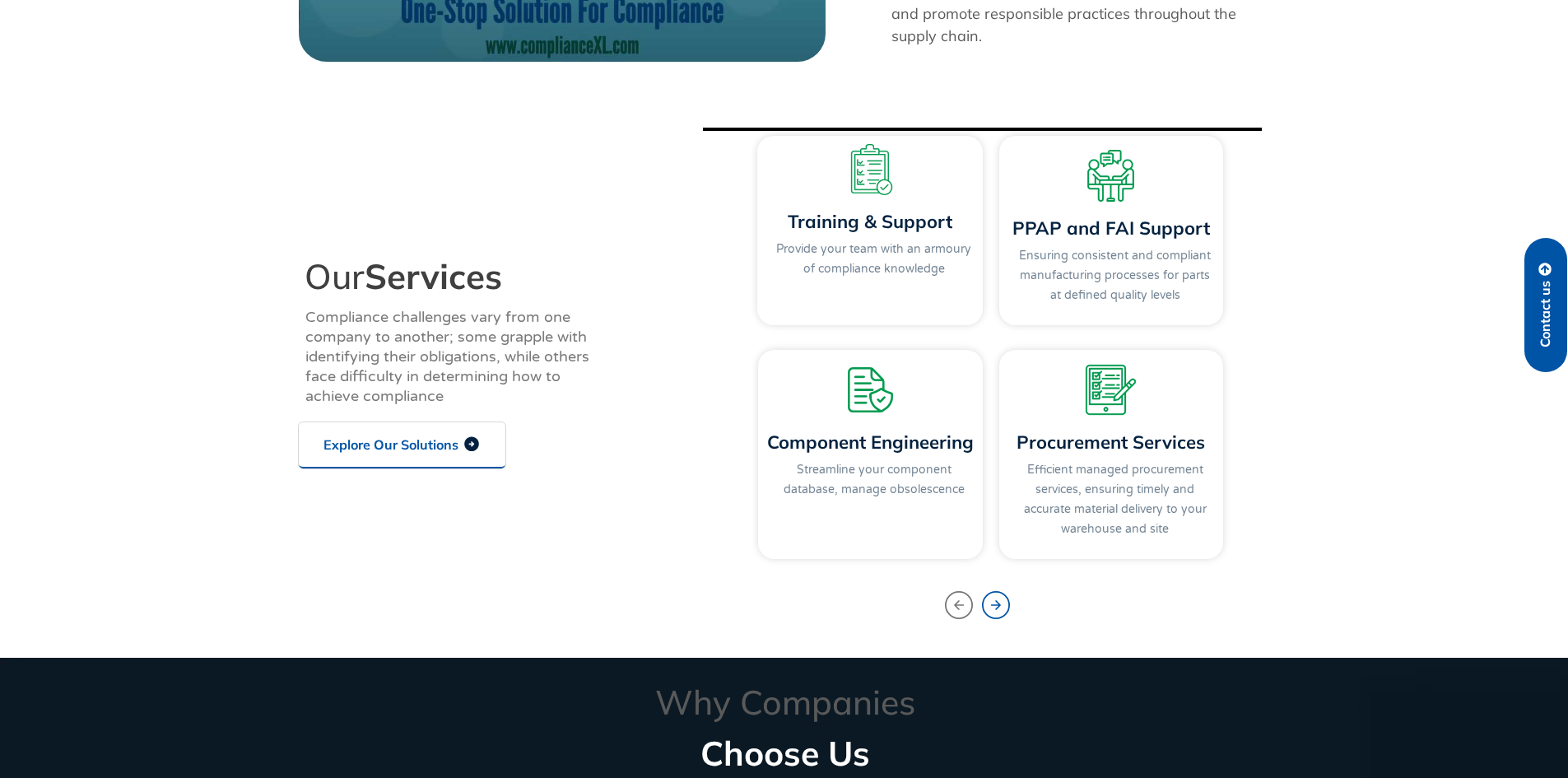
click at [998, 605] on icon "Next slide" at bounding box center [996, 605] width 12 height 21
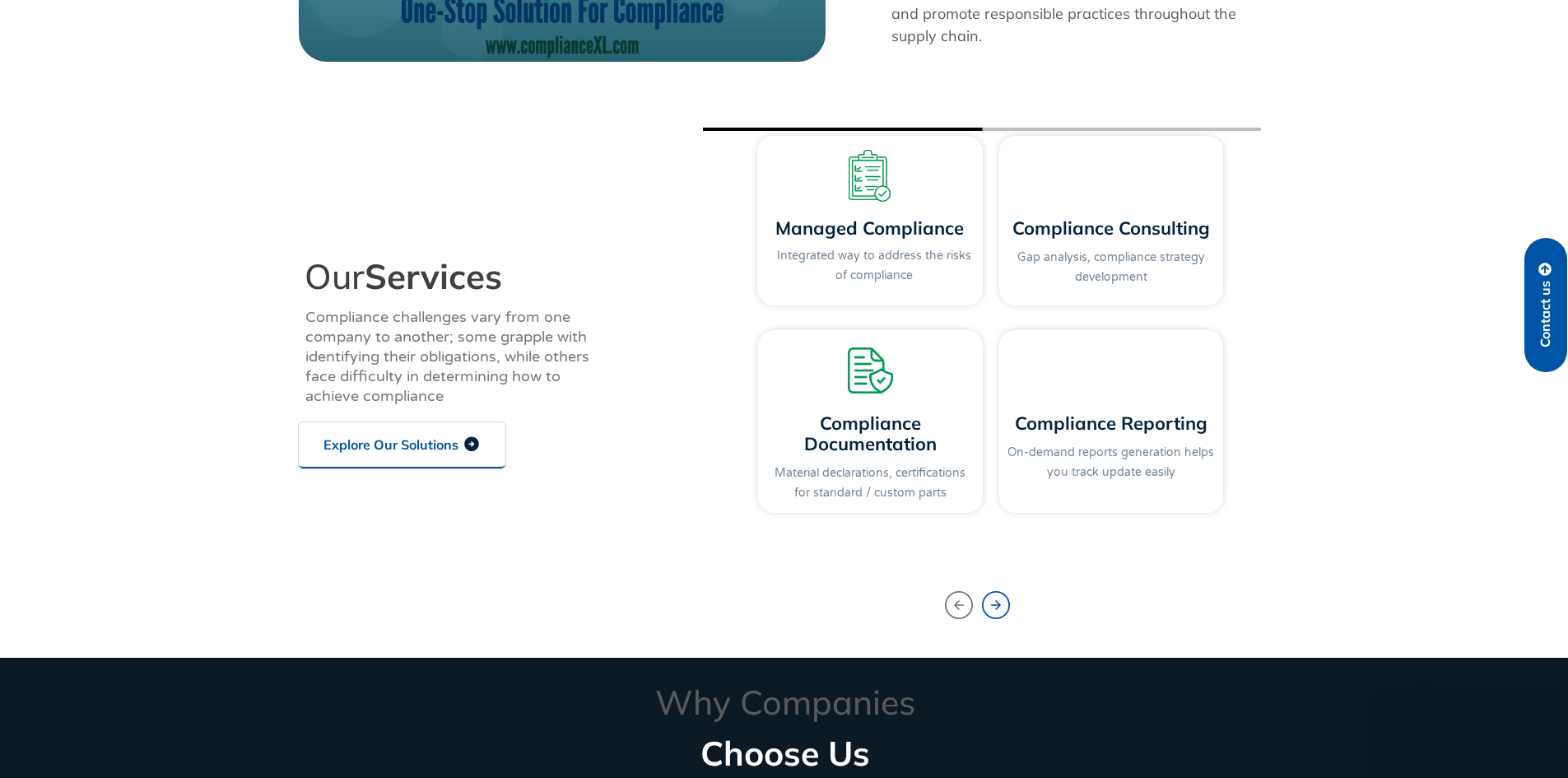
click at [1000, 605] on icon "Next slide" at bounding box center [996, 605] width 12 height 21
click at [1001, 605] on icon "Next slide" at bounding box center [996, 605] width 12 height 21
click at [1003, 605] on icon "Next slide" at bounding box center [996, 604] width 28 height 28
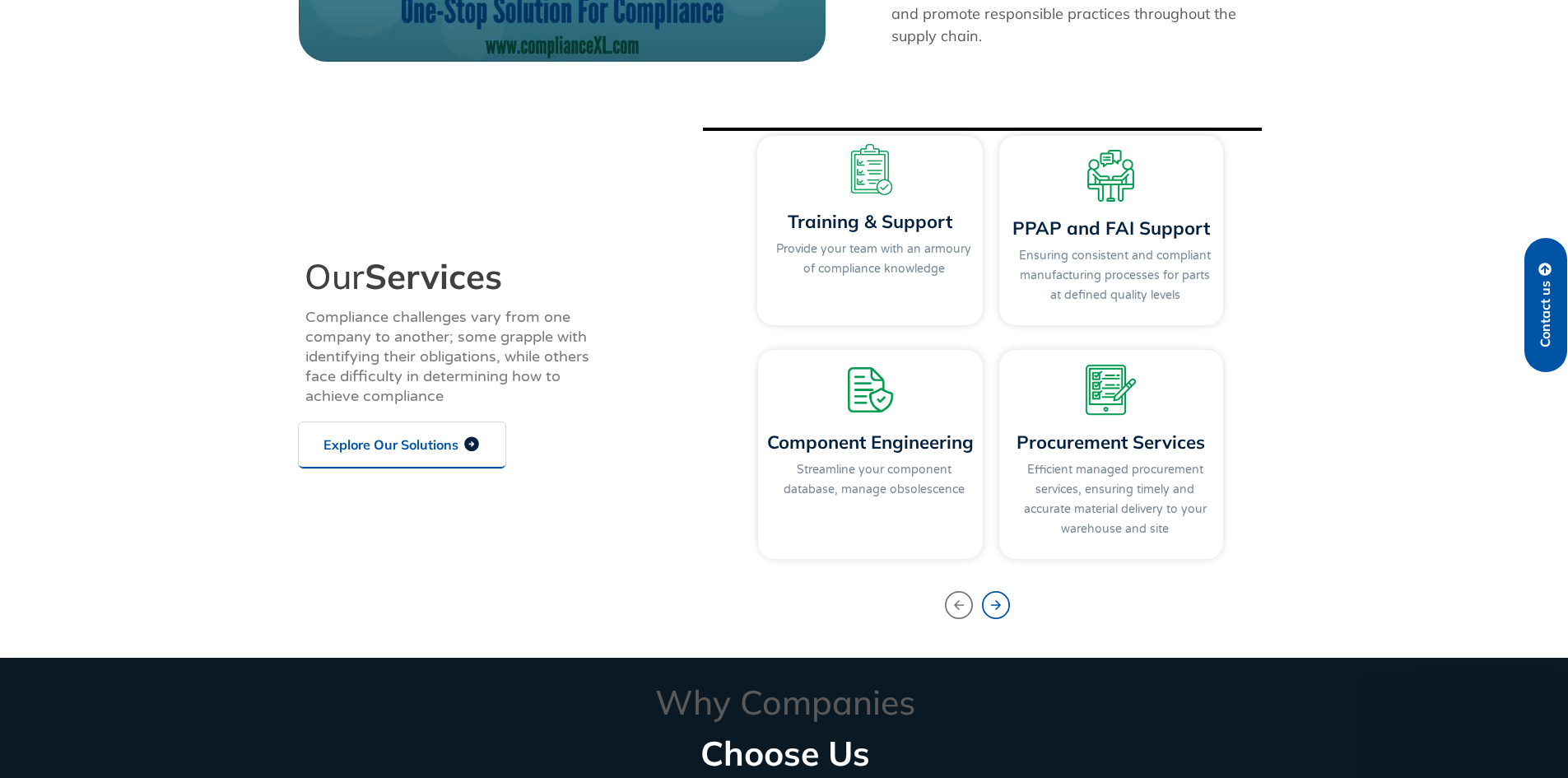
click at [1003, 605] on icon "Next slide" at bounding box center [996, 604] width 28 height 28
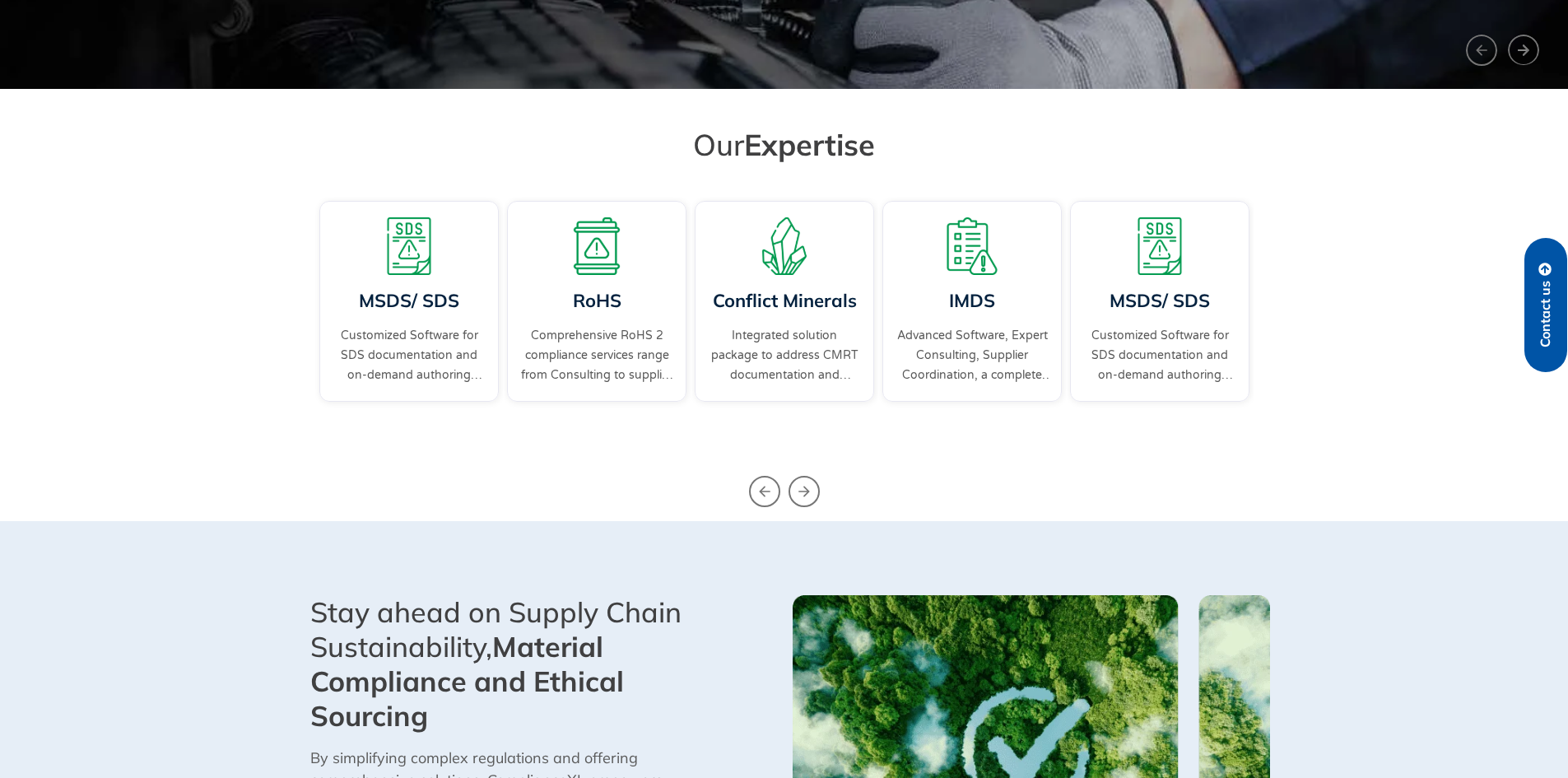
scroll to position [0, 0]
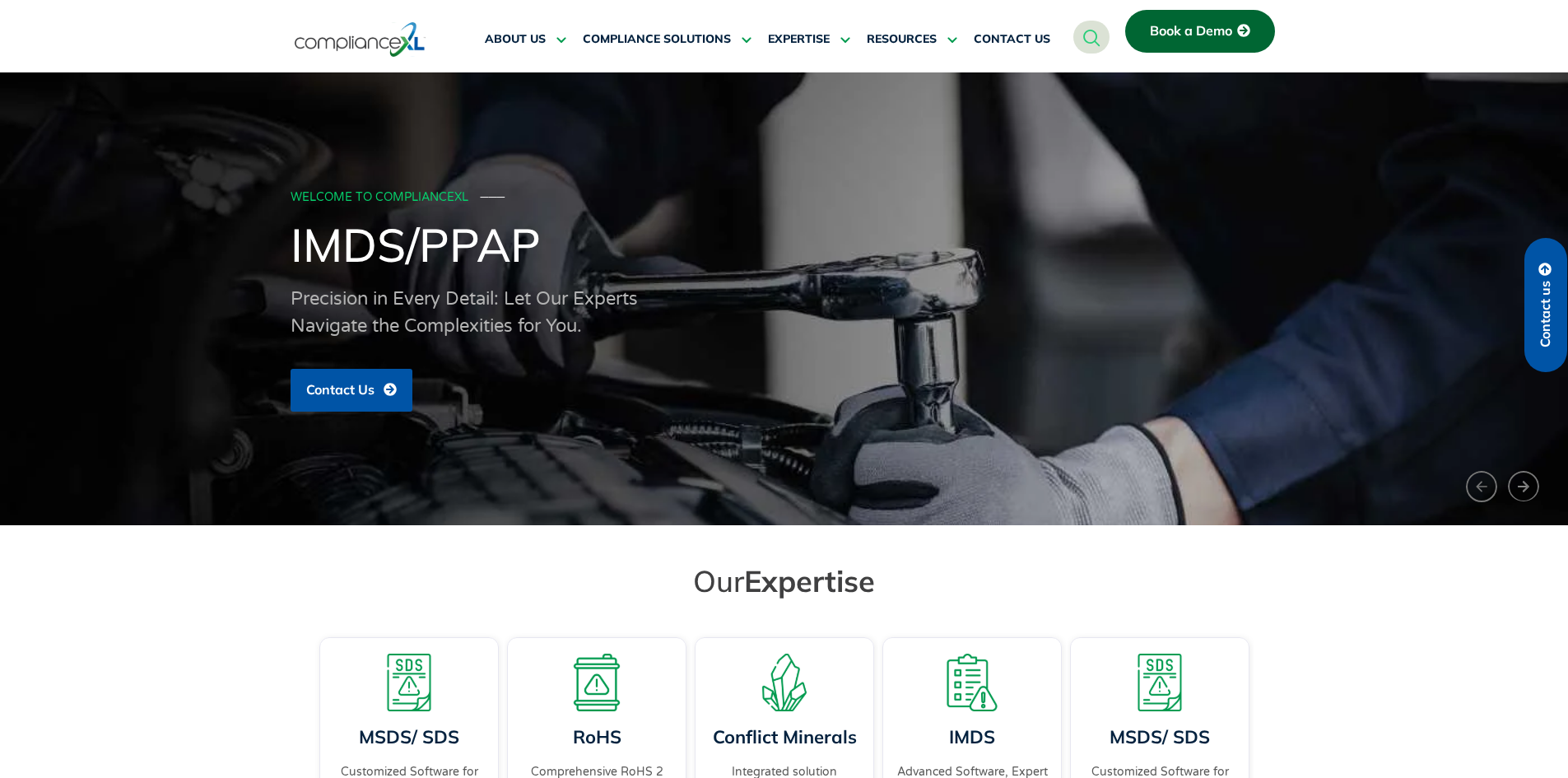
drag, startPoint x: 1286, startPoint y: 539, endPoint x: 595, endPoint y: 395, distance: 705.8
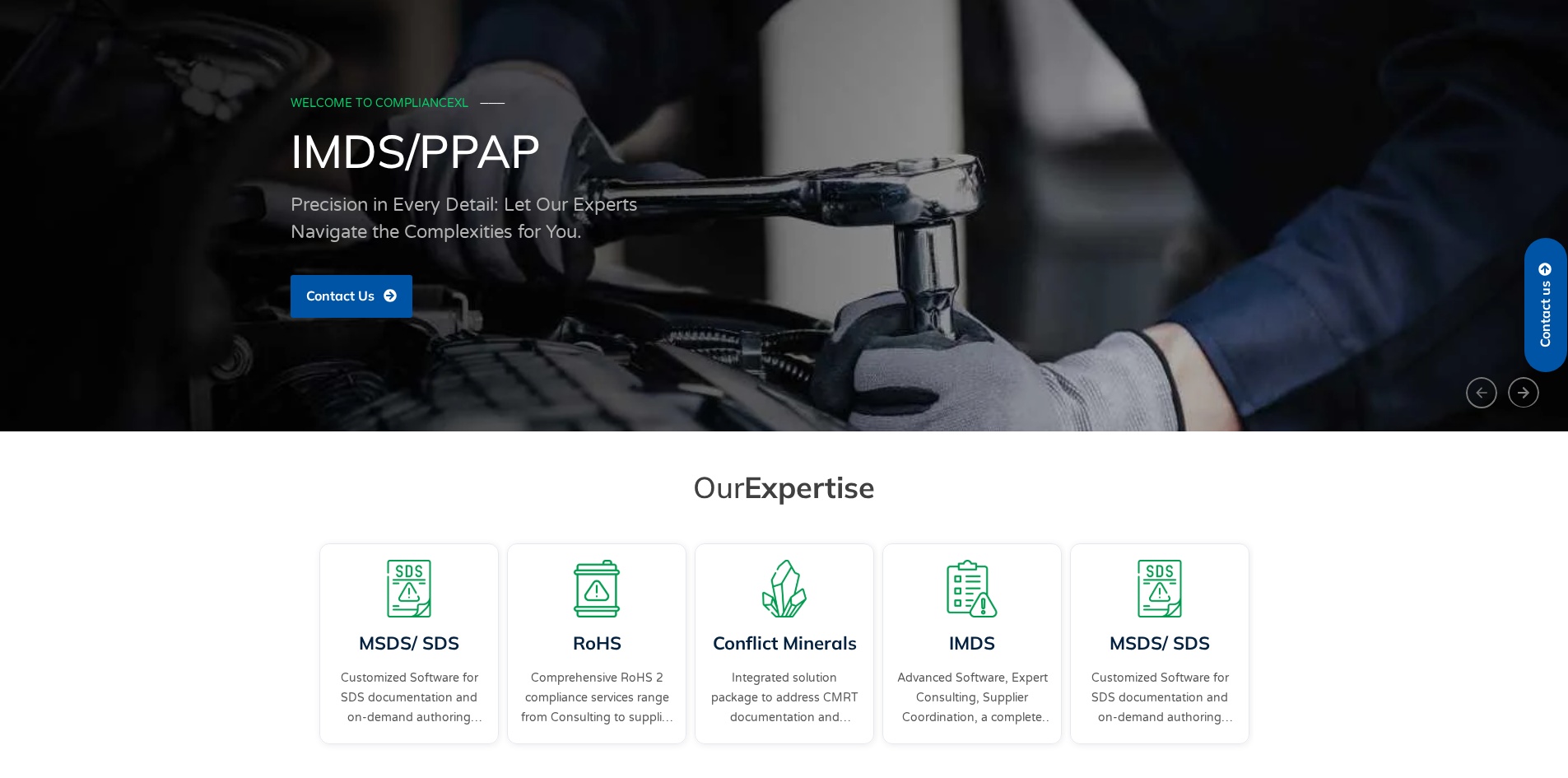
scroll to position [247, 0]
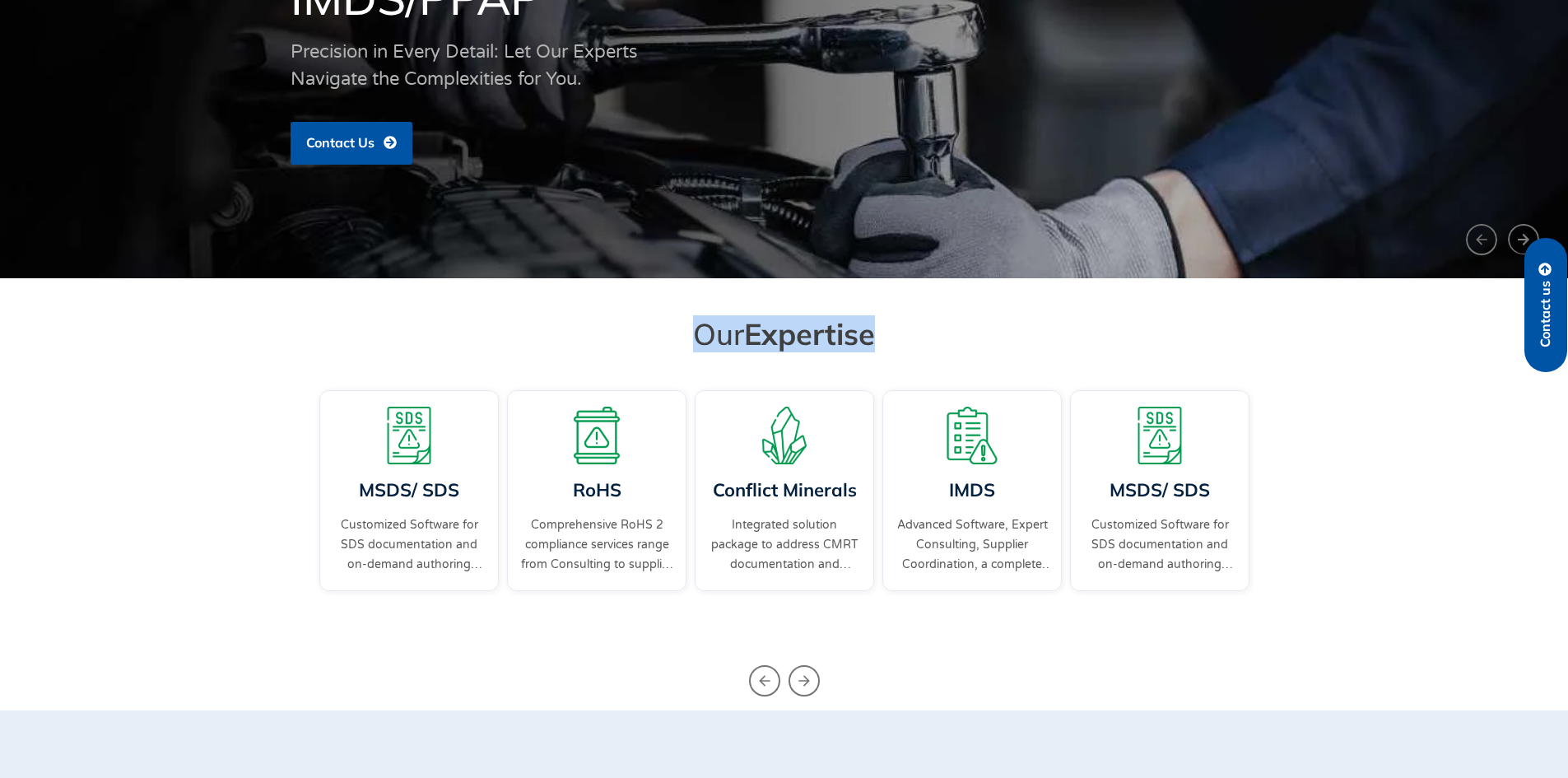
drag, startPoint x: 628, startPoint y: 319, endPoint x: 1030, endPoint y: 316, distance: 402.0
click at [1030, 316] on h2 "Our Expertise" at bounding box center [784, 334] width 922 height 37
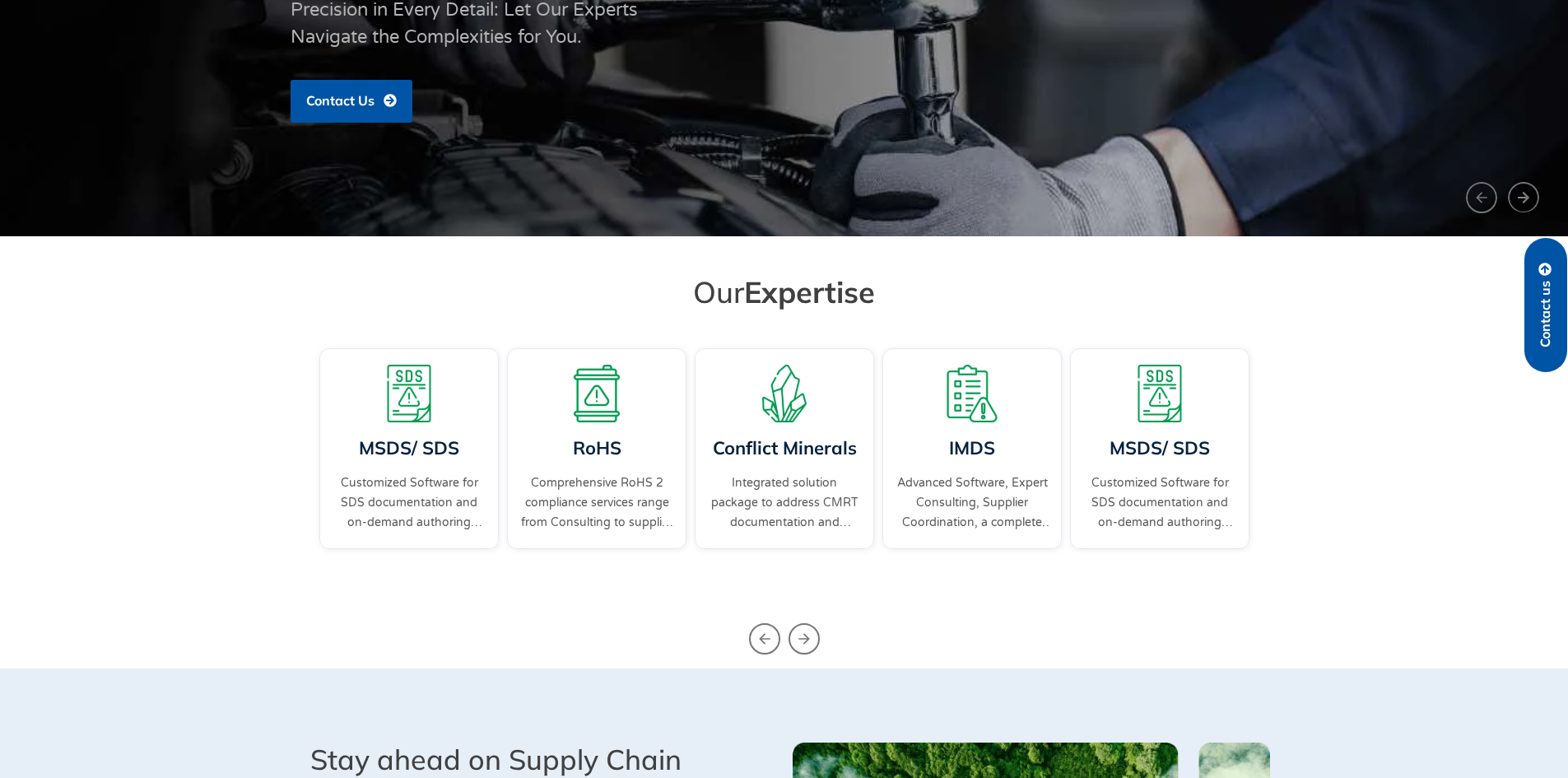
scroll to position [494, 0]
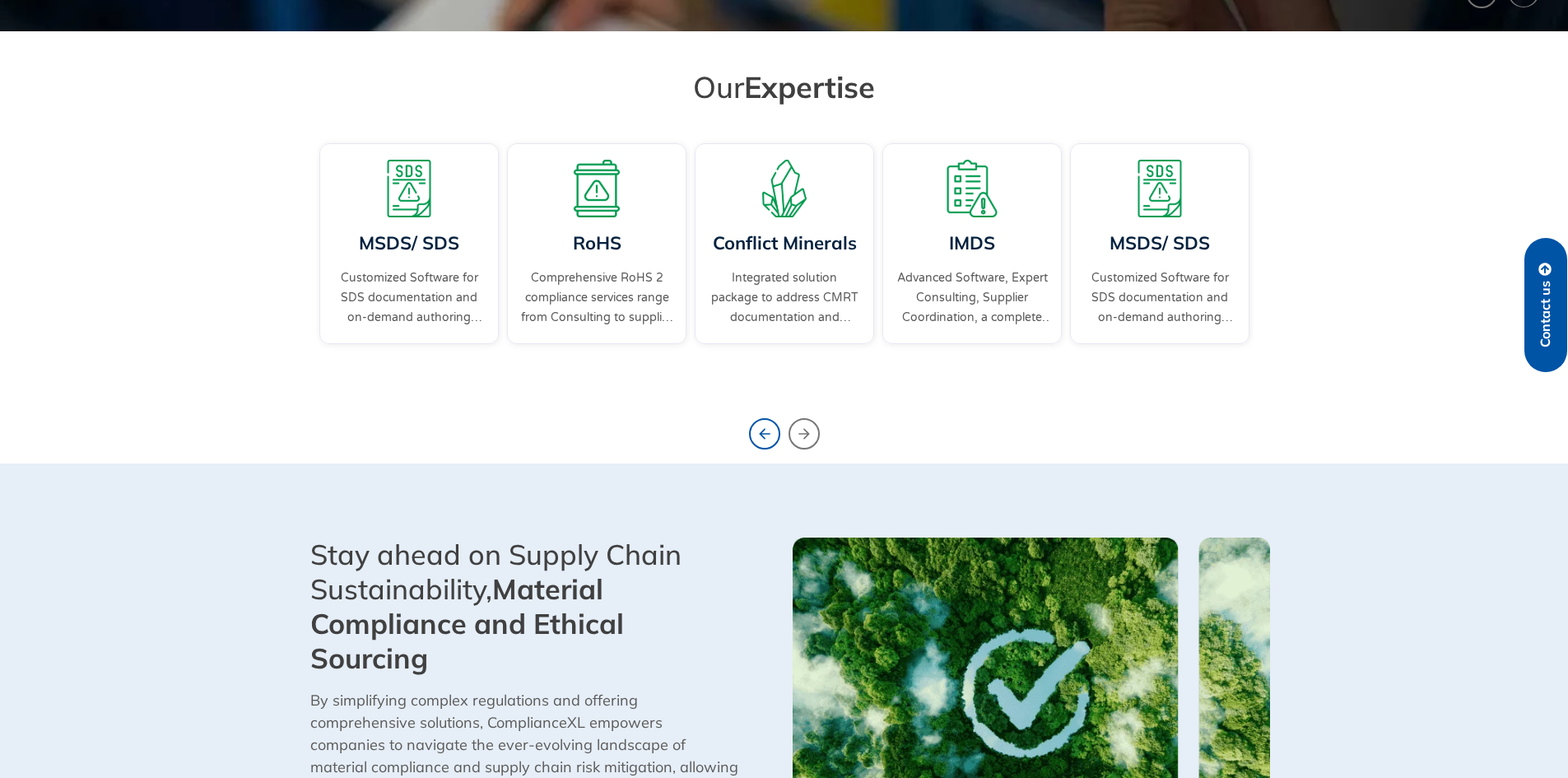
click at [749, 423] on icon "Previous slide" at bounding box center [765, 434] width 31 height 31
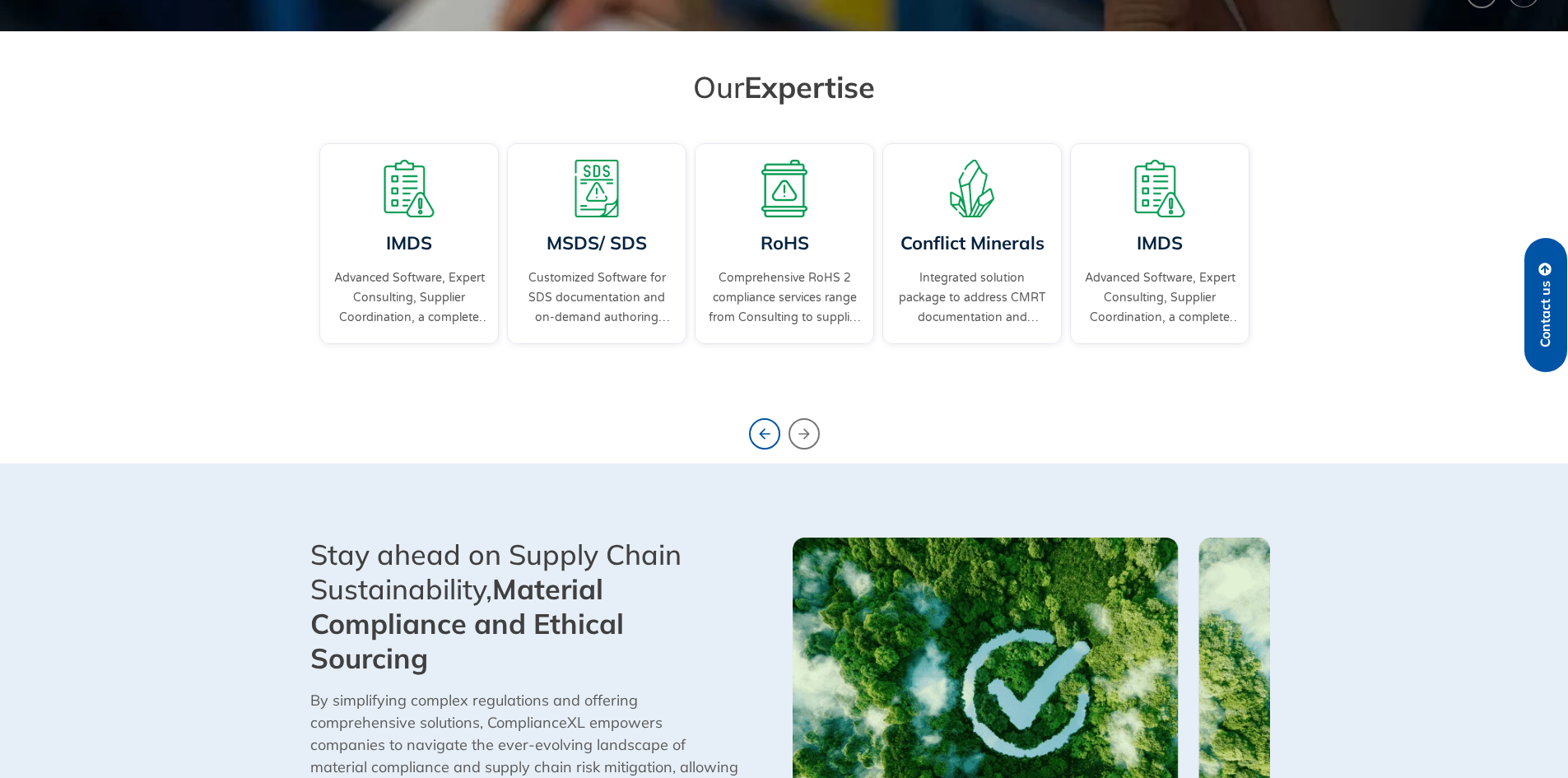
click at [754, 428] on icon "Previous slide" at bounding box center [765, 434] width 31 height 31
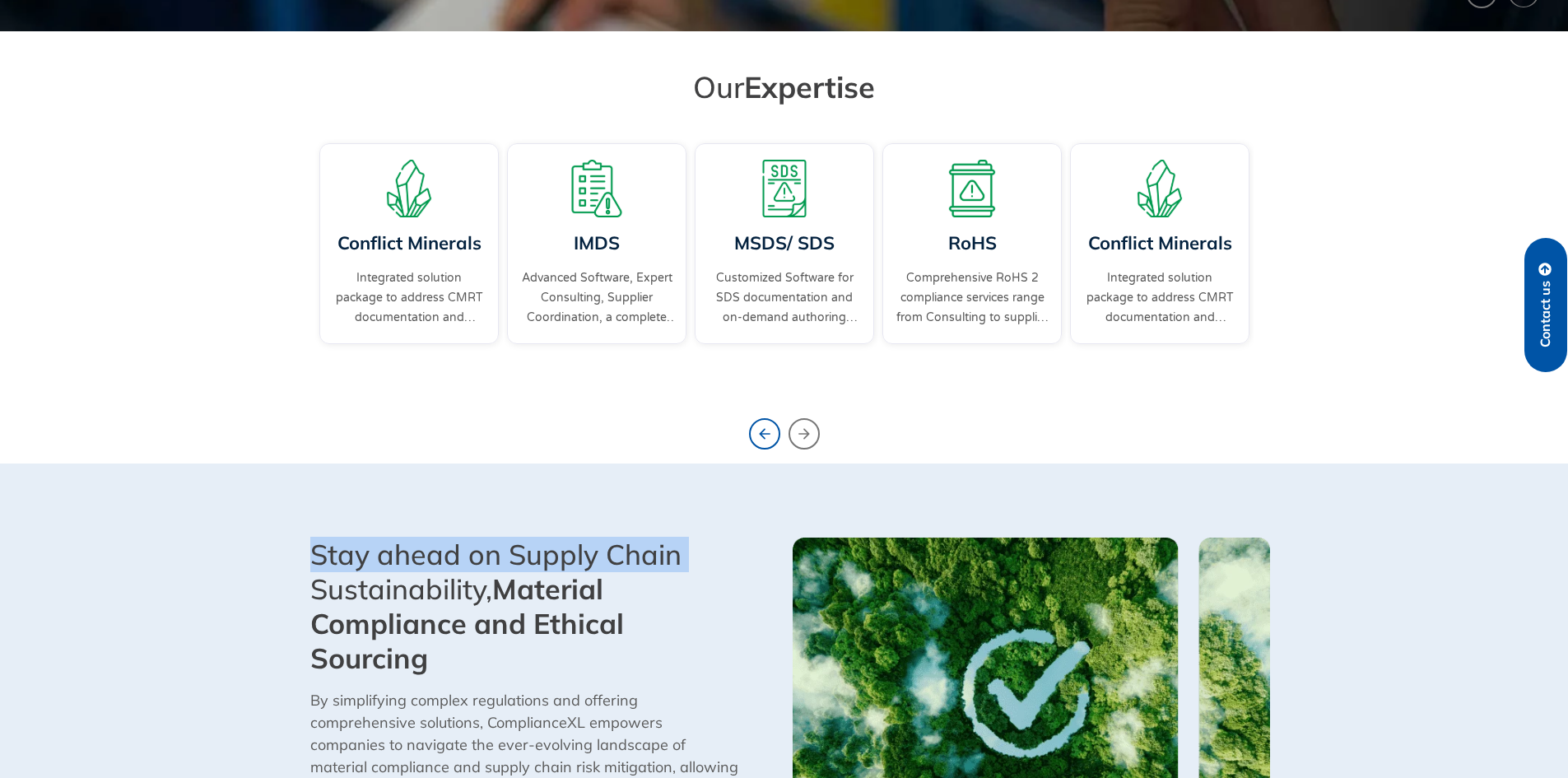
click at [754, 428] on icon "Previous slide" at bounding box center [765, 434] width 31 height 31
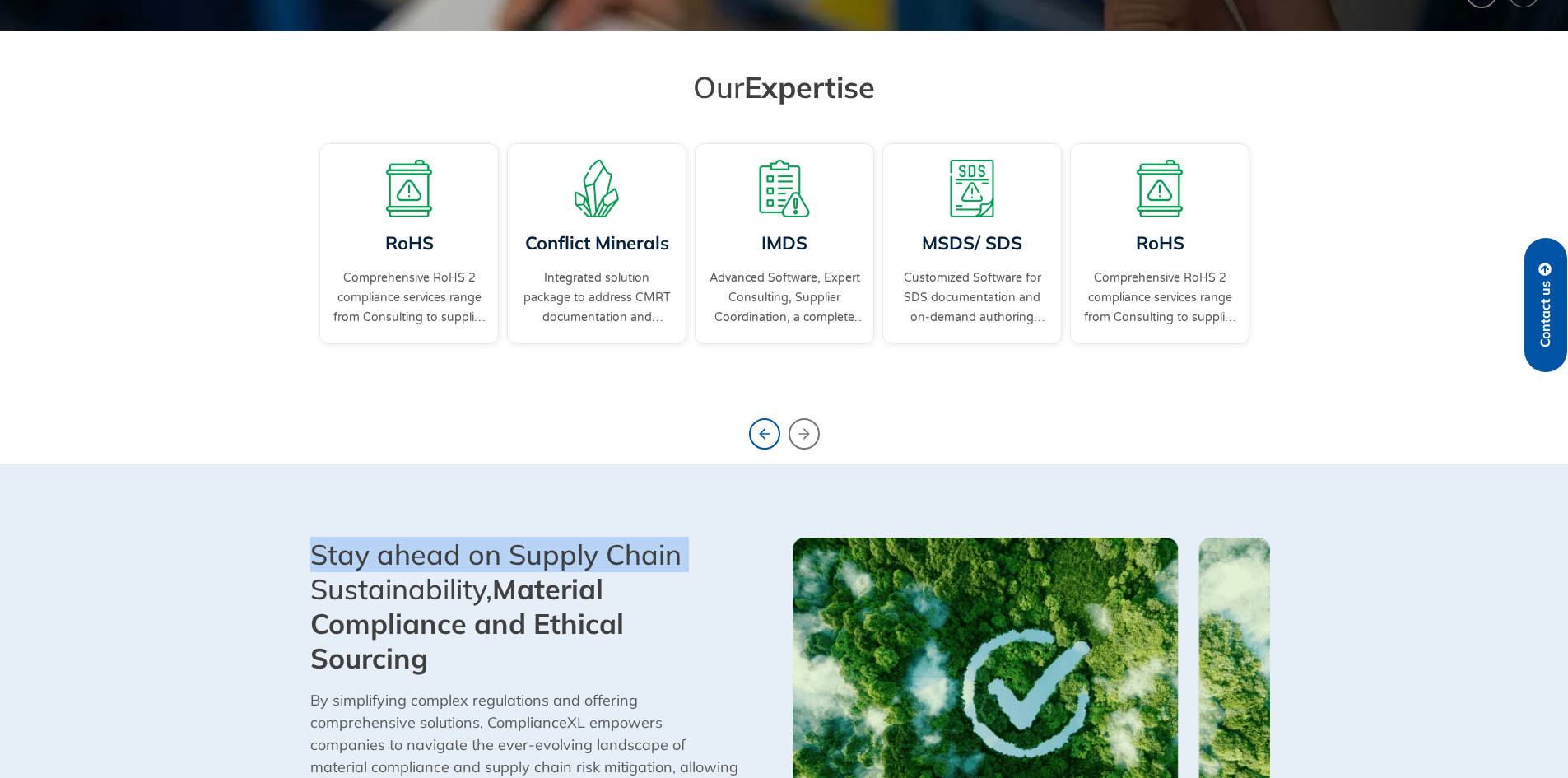
click at [754, 428] on icon "Previous slide" at bounding box center [765, 434] width 31 height 31
click at [523, 504] on section "Stay ahead on Supply Chain Sustainability, Material Compliance and Ethical Sour…" at bounding box center [784, 686] width 1568 height 446
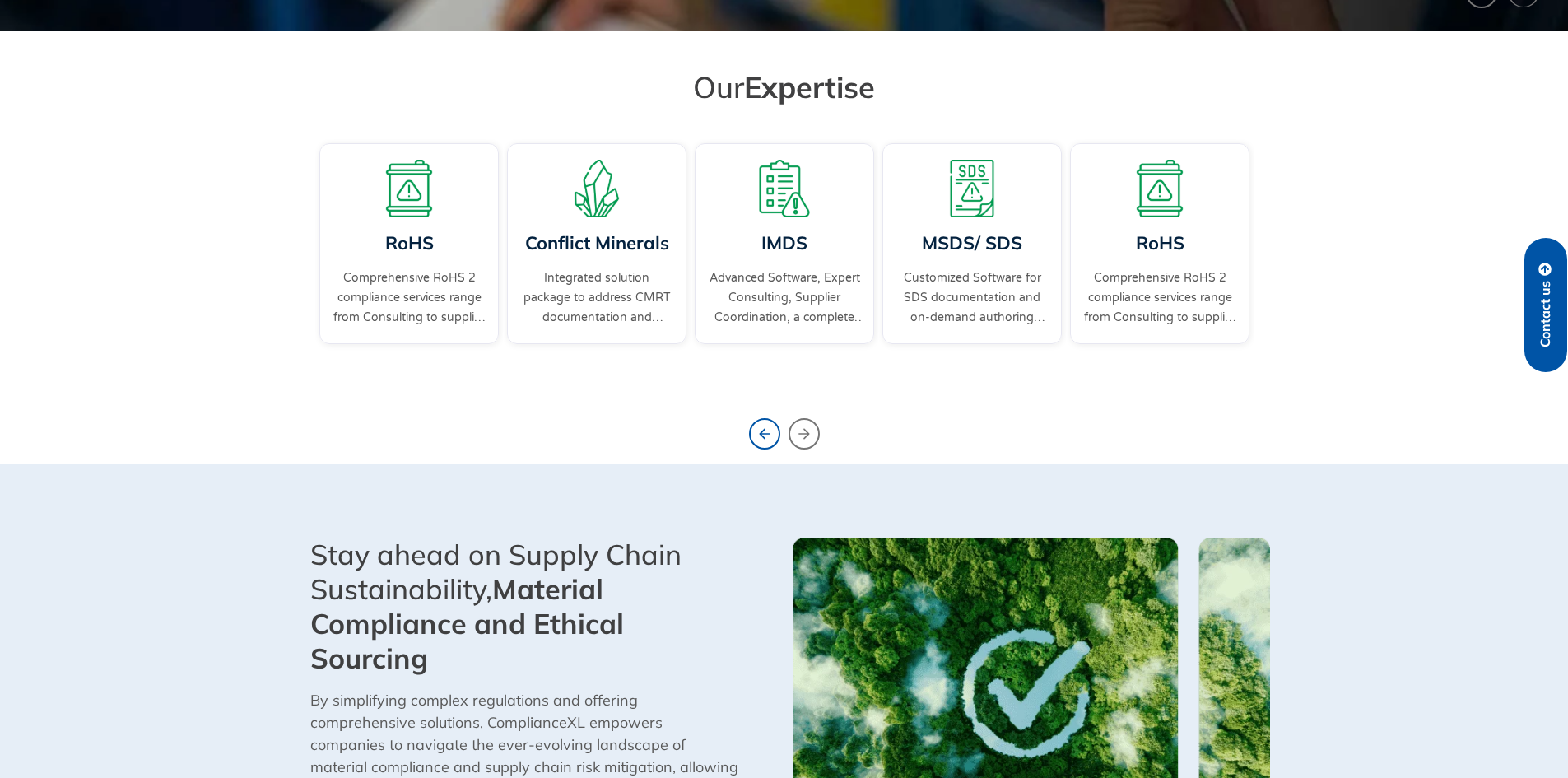
drag, startPoint x: 784, startPoint y: 427, endPoint x: 761, endPoint y: 432, distance: 23.5
click at [757, 435] on icon "Previous slide" at bounding box center [765, 434] width 31 height 31
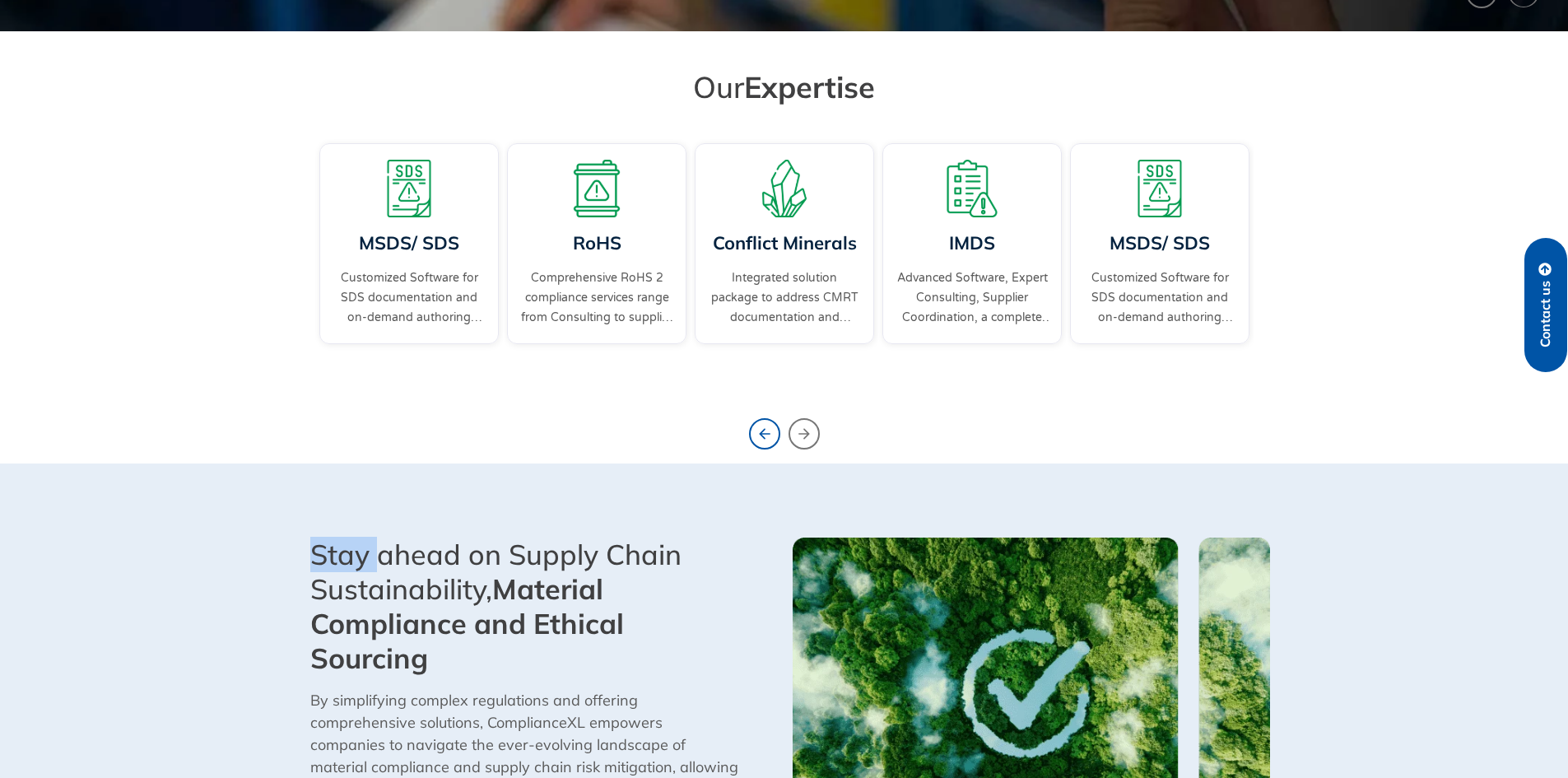
click at [757, 435] on icon "Previous slide" at bounding box center [765, 434] width 31 height 31
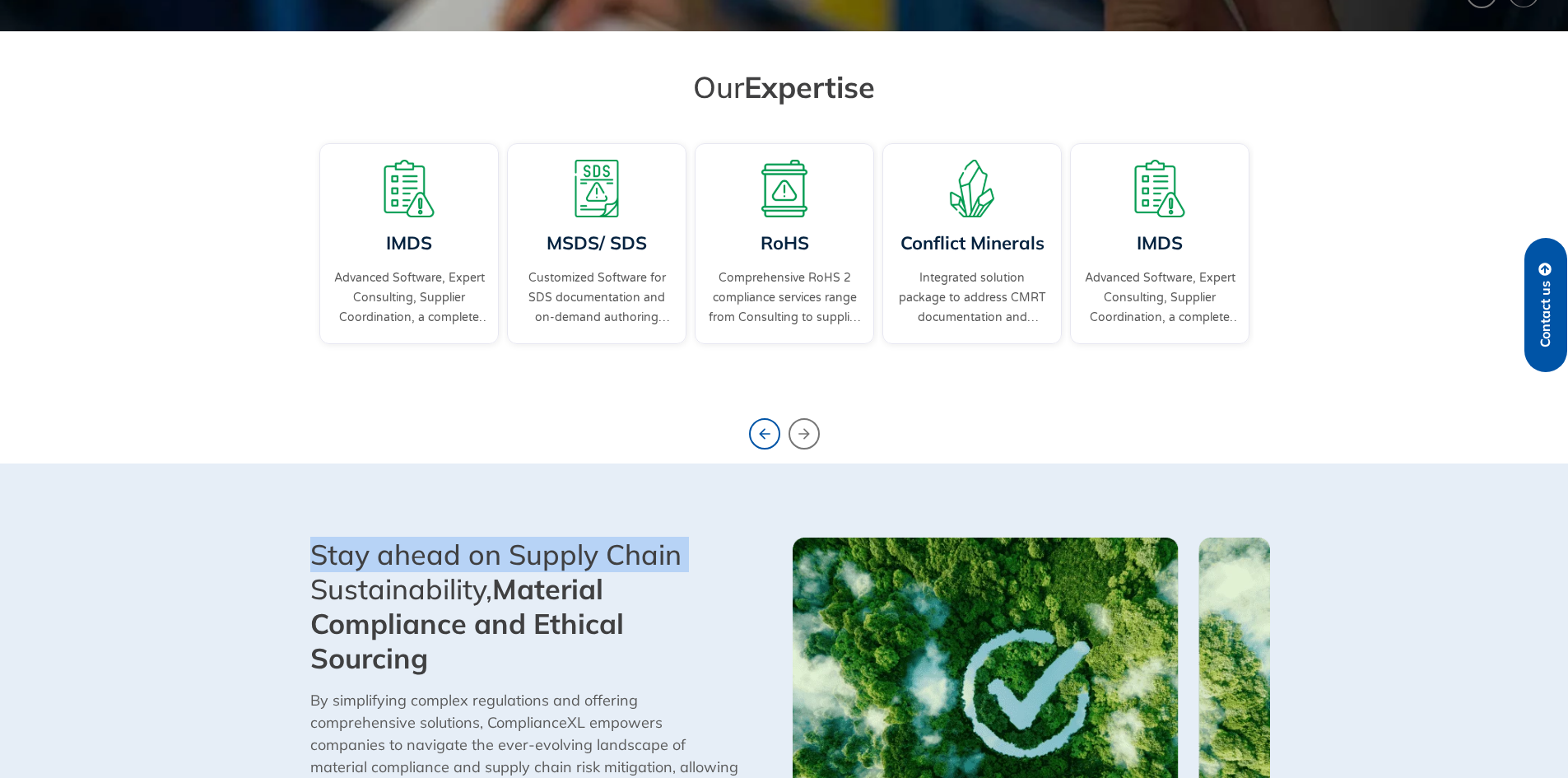
click at [757, 435] on icon "Previous slide" at bounding box center [765, 434] width 31 height 31
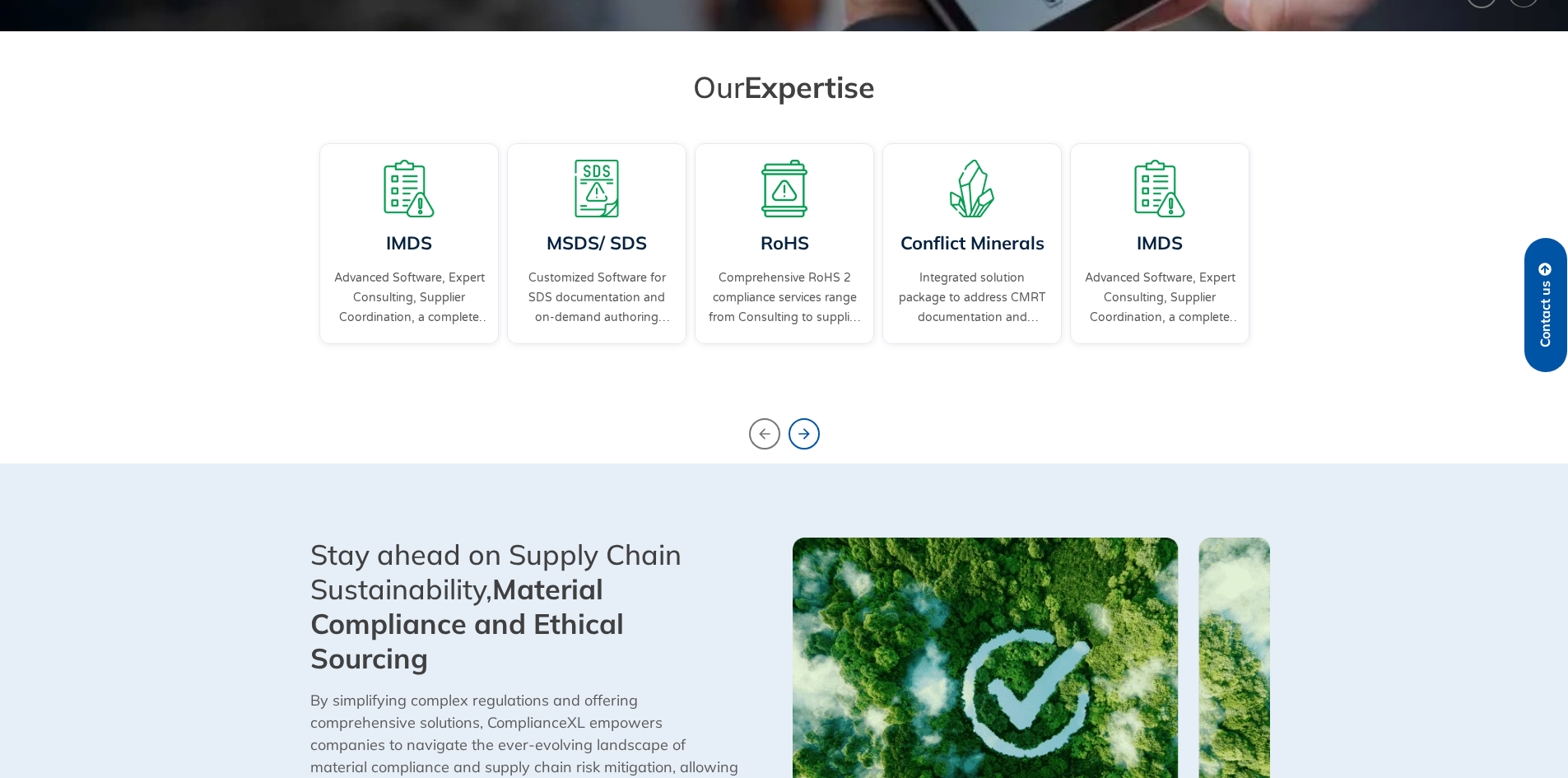
click at [795, 419] on icon "Next slide" at bounding box center [804, 434] width 31 height 31
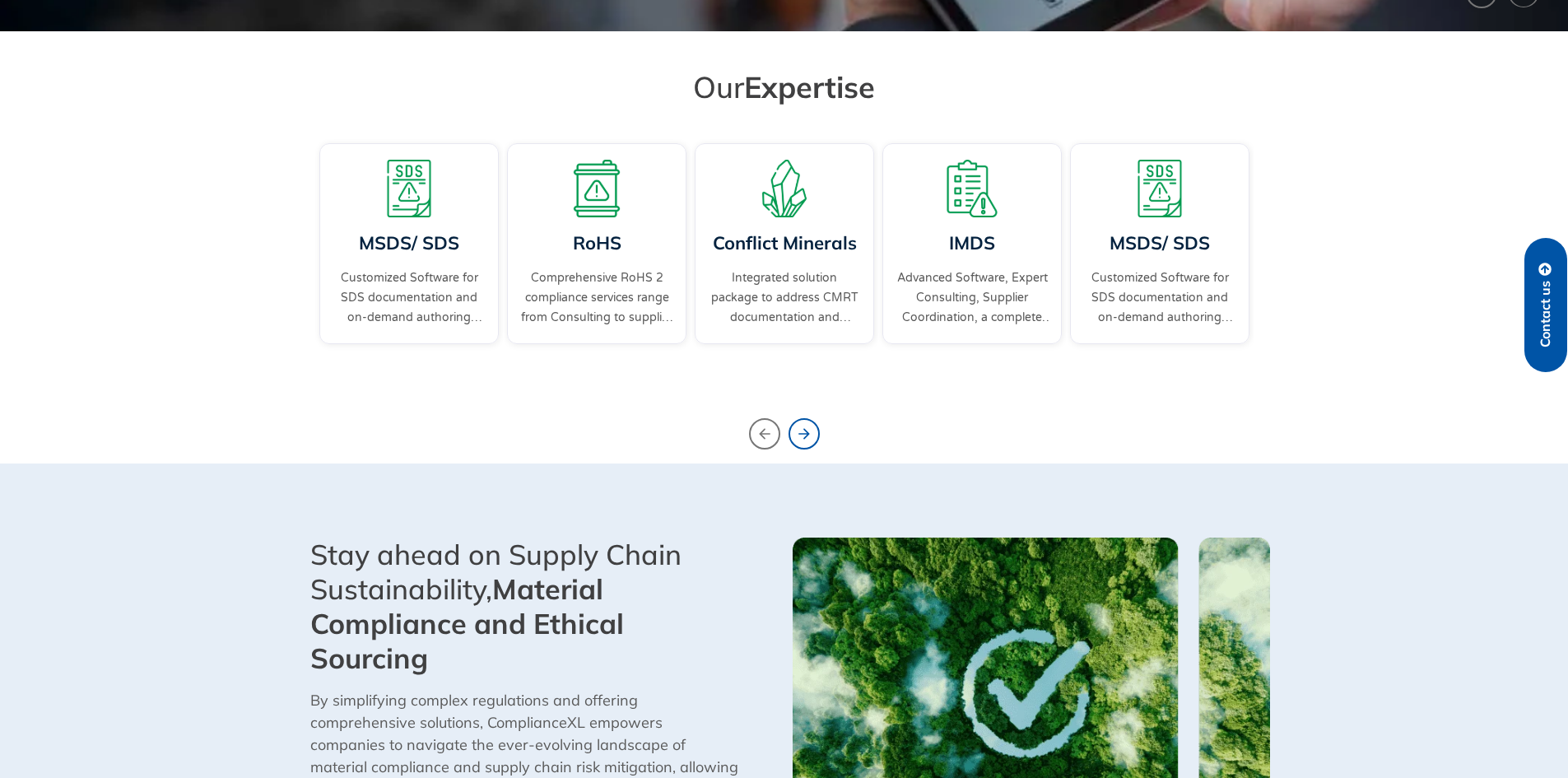
click at [795, 419] on icon "Next slide" at bounding box center [804, 434] width 31 height 31
click at [805, 437] on icon "Next slide" at bounding box center [804, 434] width 31 height 31
click at [752, 430] on icon "Previous slide" at bounding box center [765, 434] width 31 height 31
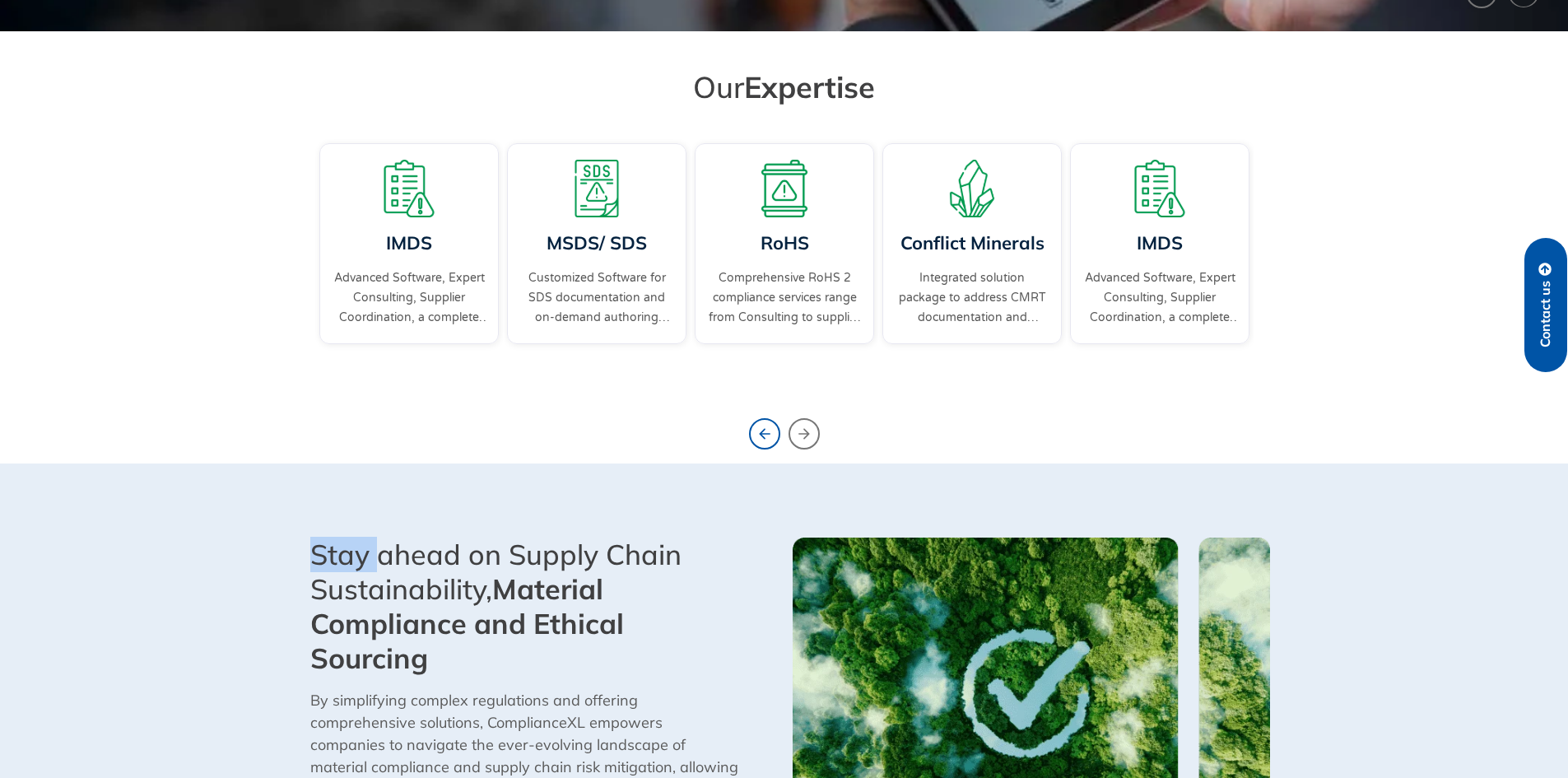
click at [752, 430] on icon "Previous slide" at bounding box center [765, 434] width 31 height 31
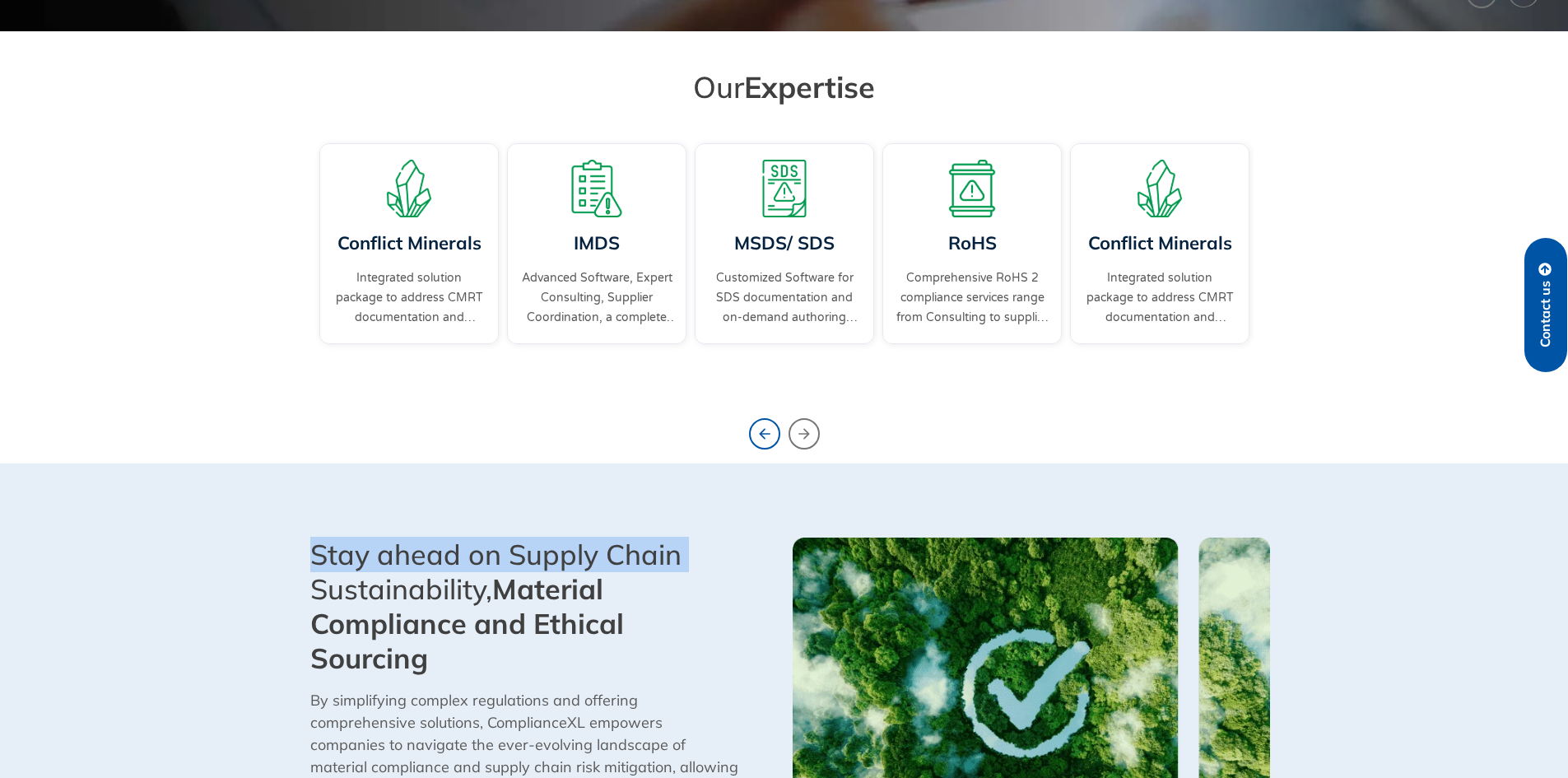
click at [752, 430] on icon "Previous slide" at bounding box center [765, 434] width 31 height 31
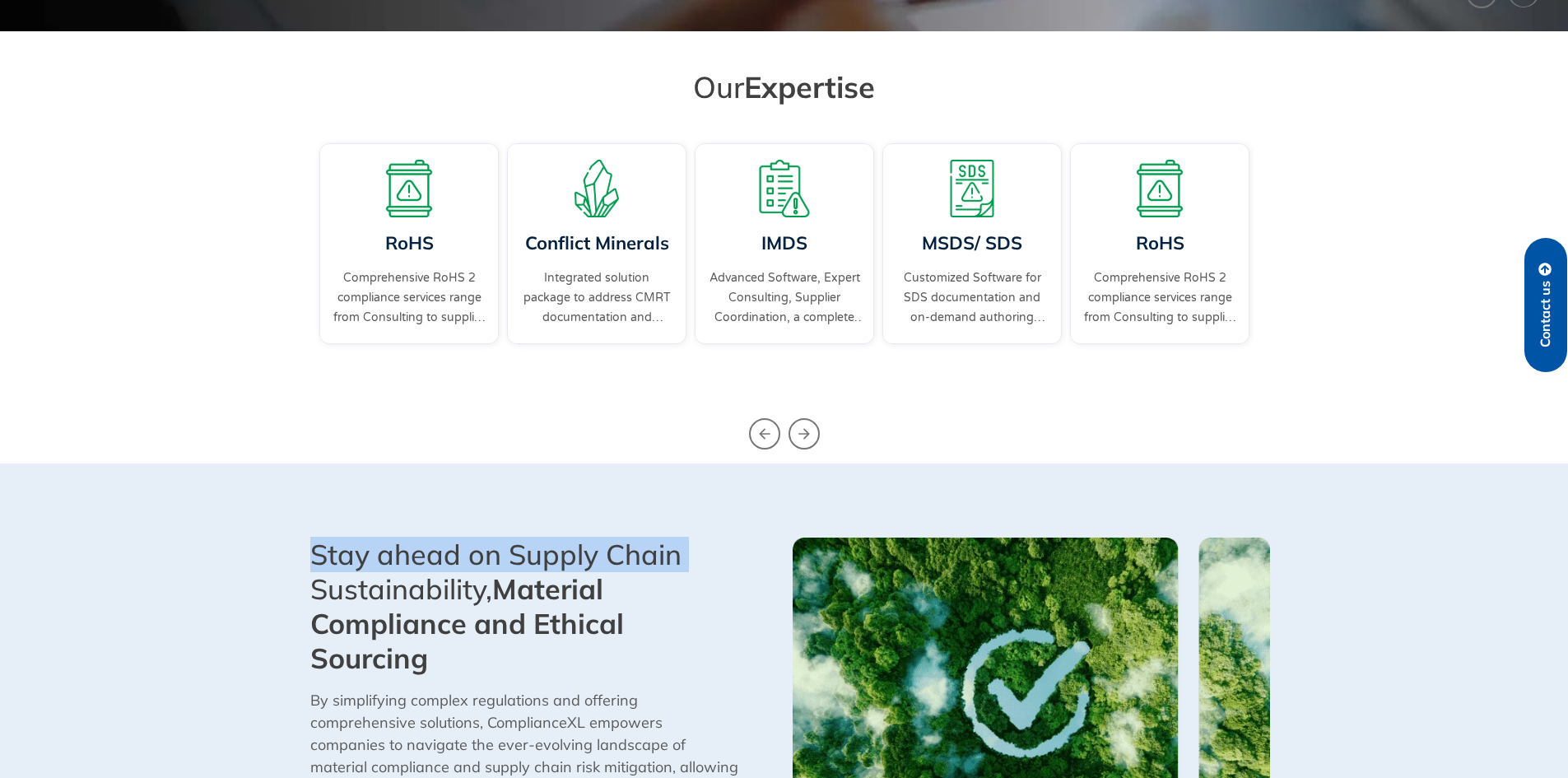
drag, startPoint x: 752, startPoint y: 430, endPoint x: 681, endPoint y: 433, distance: 71.1
click at [752, 434] on icon "Previous slide" at bounding box center [765, 434] width 31 height 31
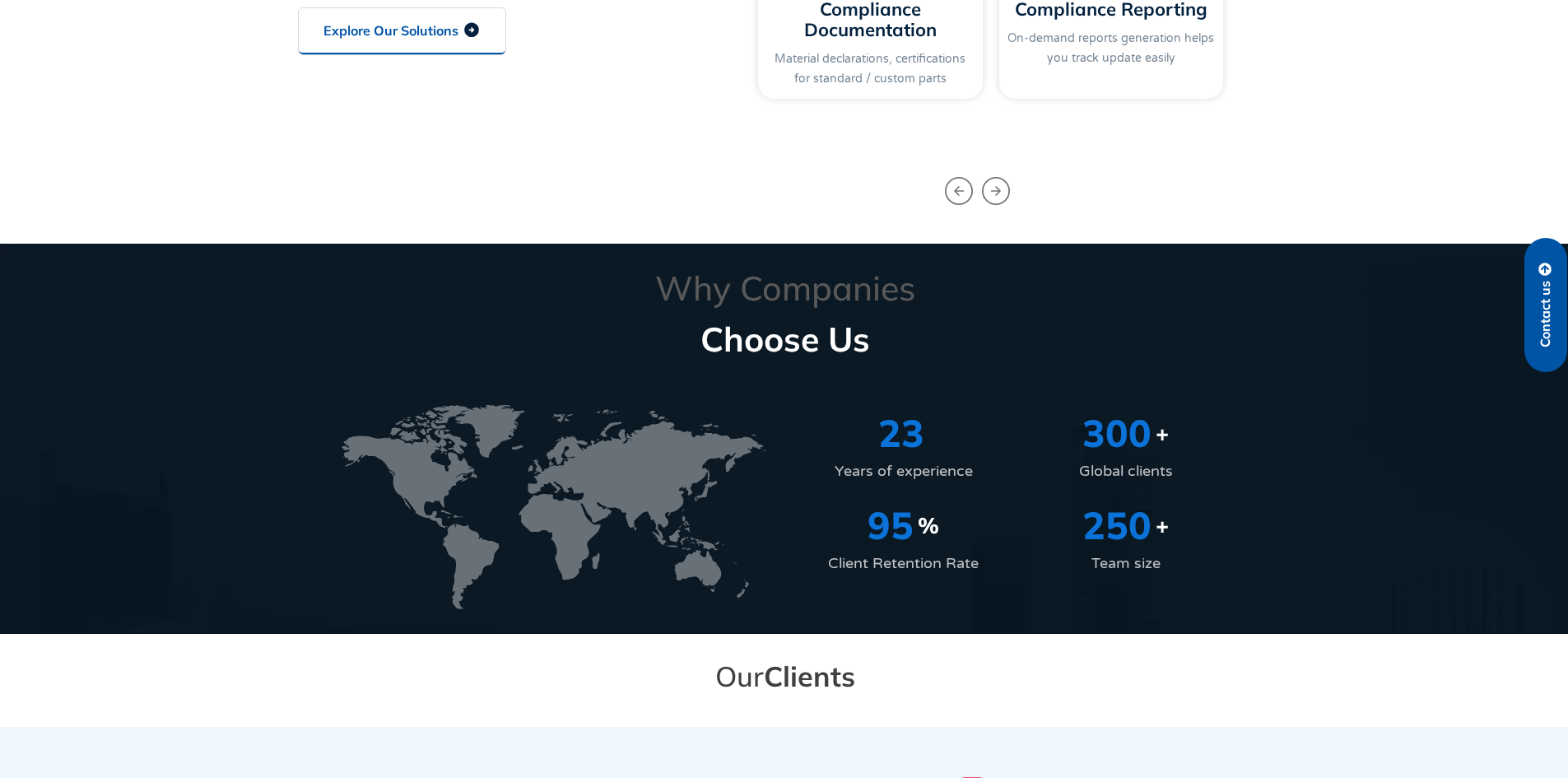
scroll to position [2224, 0]
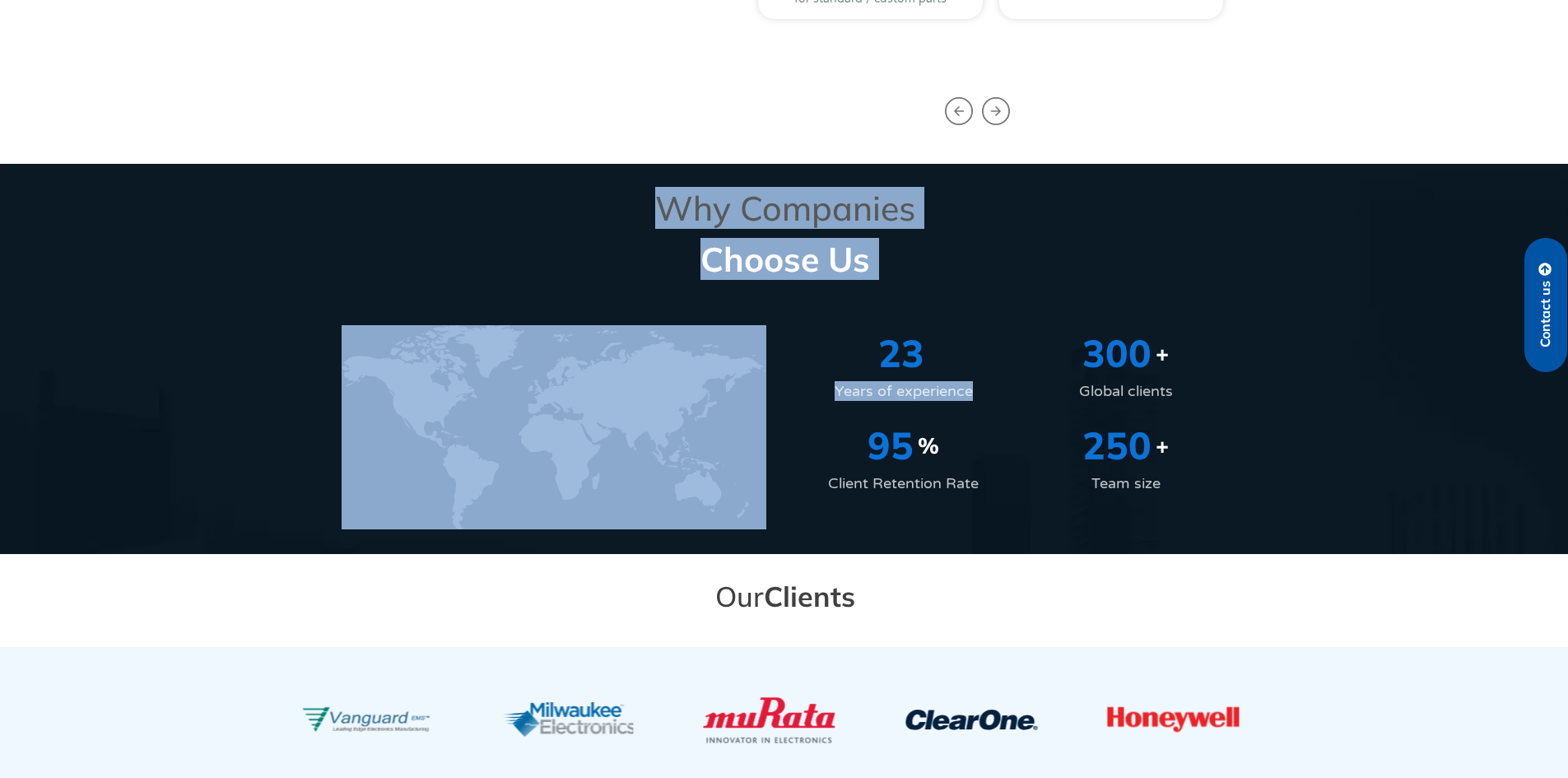
drag, startPoint x: 913, startPoint y: 368, endPoint x: 1258, endPoint y: 507, distance: 371.9
click at [1263, 473] on section "Why Companies Choose Us Years of experience 23 Global clients 300 + Client Rete…" at bounding box center [784, 359] width 1568 height 390
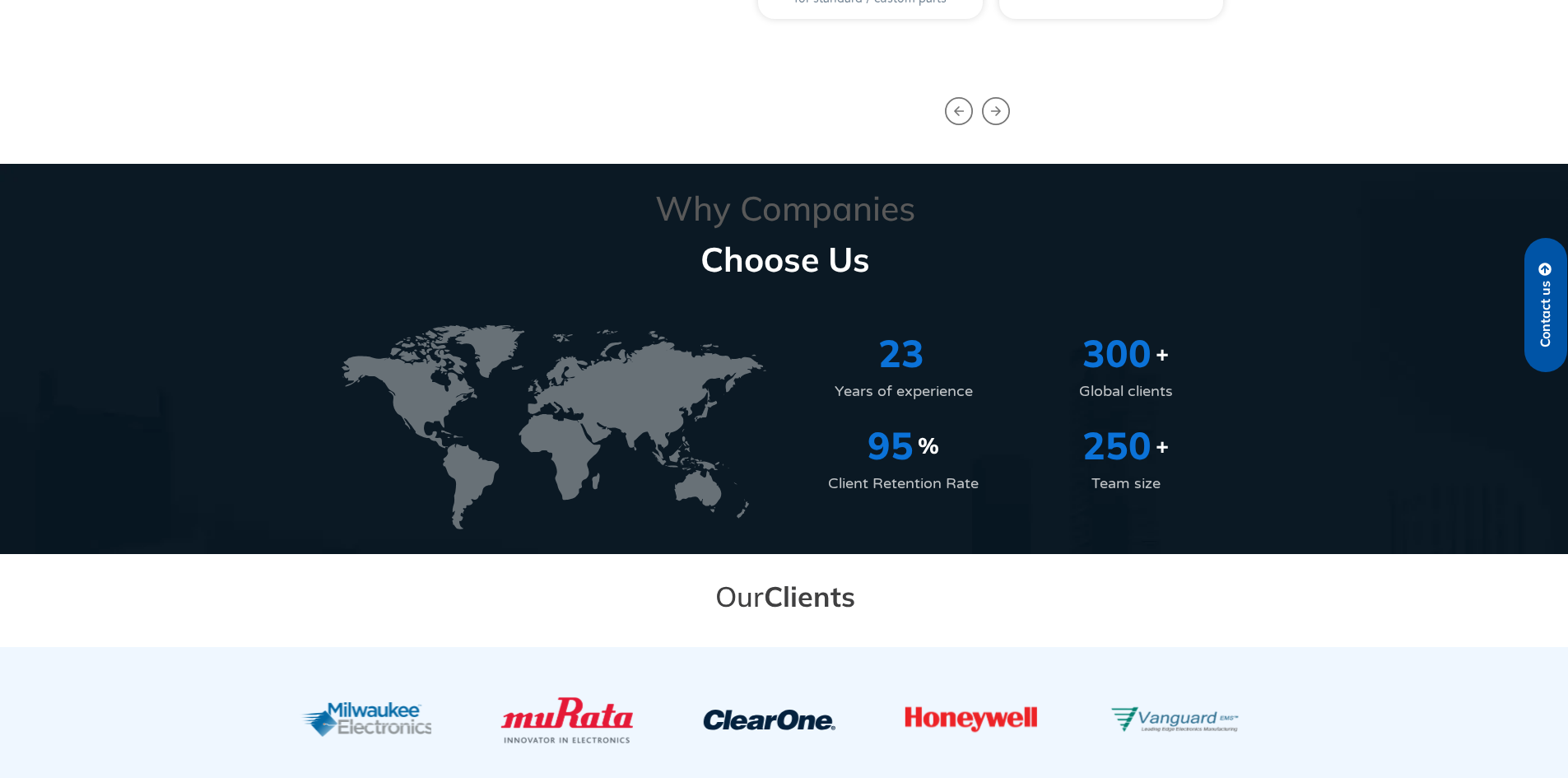
click at [1231, 588] on h2 "Our Clients" at bounding box center [785, 597] width 920 height 35
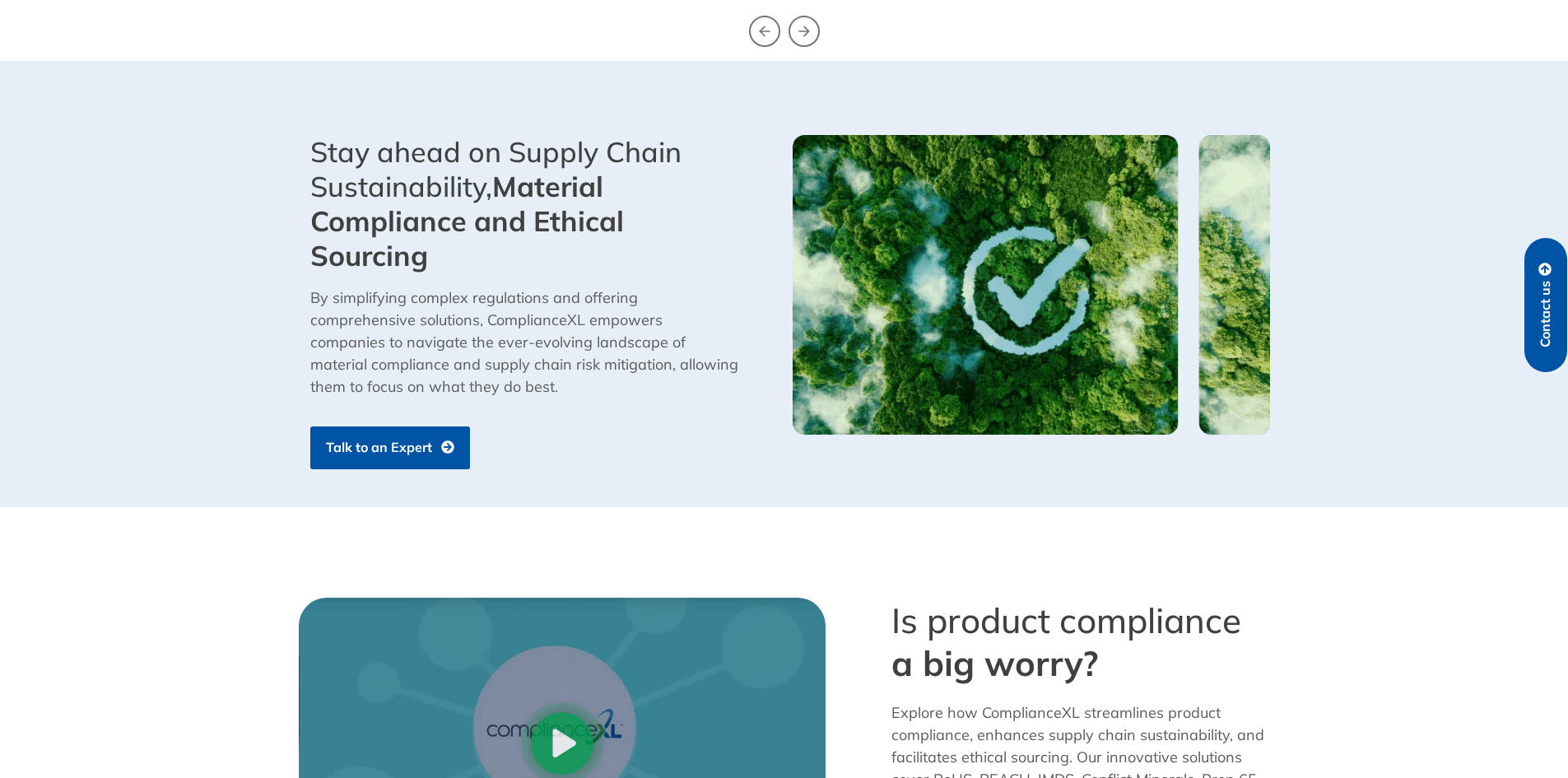
scroll to position [0, 0]
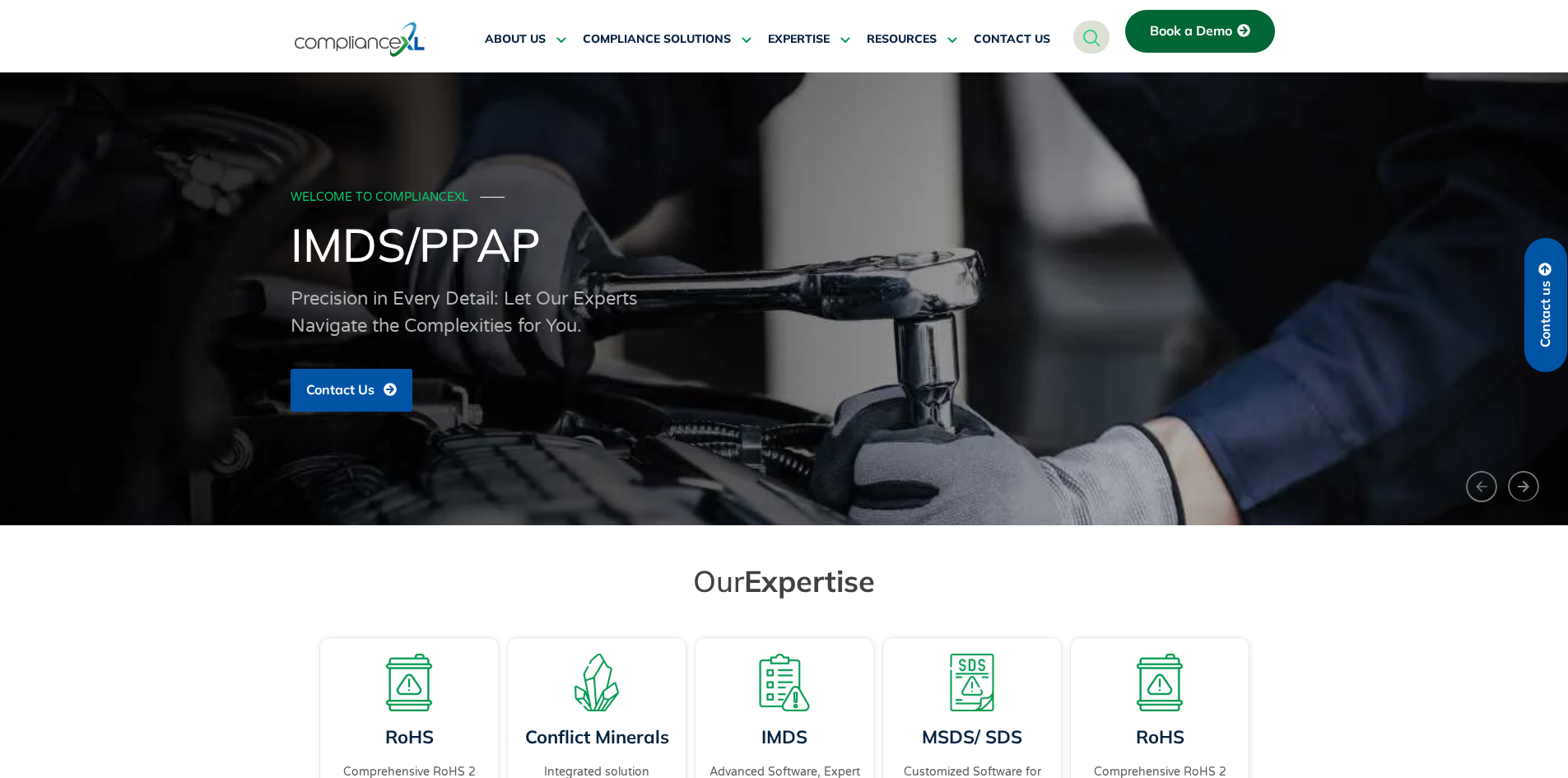
drag, startPoint x: 837, startPoint y: 534, endPoint x: 745, endPoint y: 262, distance: 287.1
drag, startPoint x: 1189, startPoint y: 444, endPoint x: 601, endPoint y: -71, distance: 781.6
click at [1513, 481] on button "›" at bounding box center [1523, 486] width 31 height 30
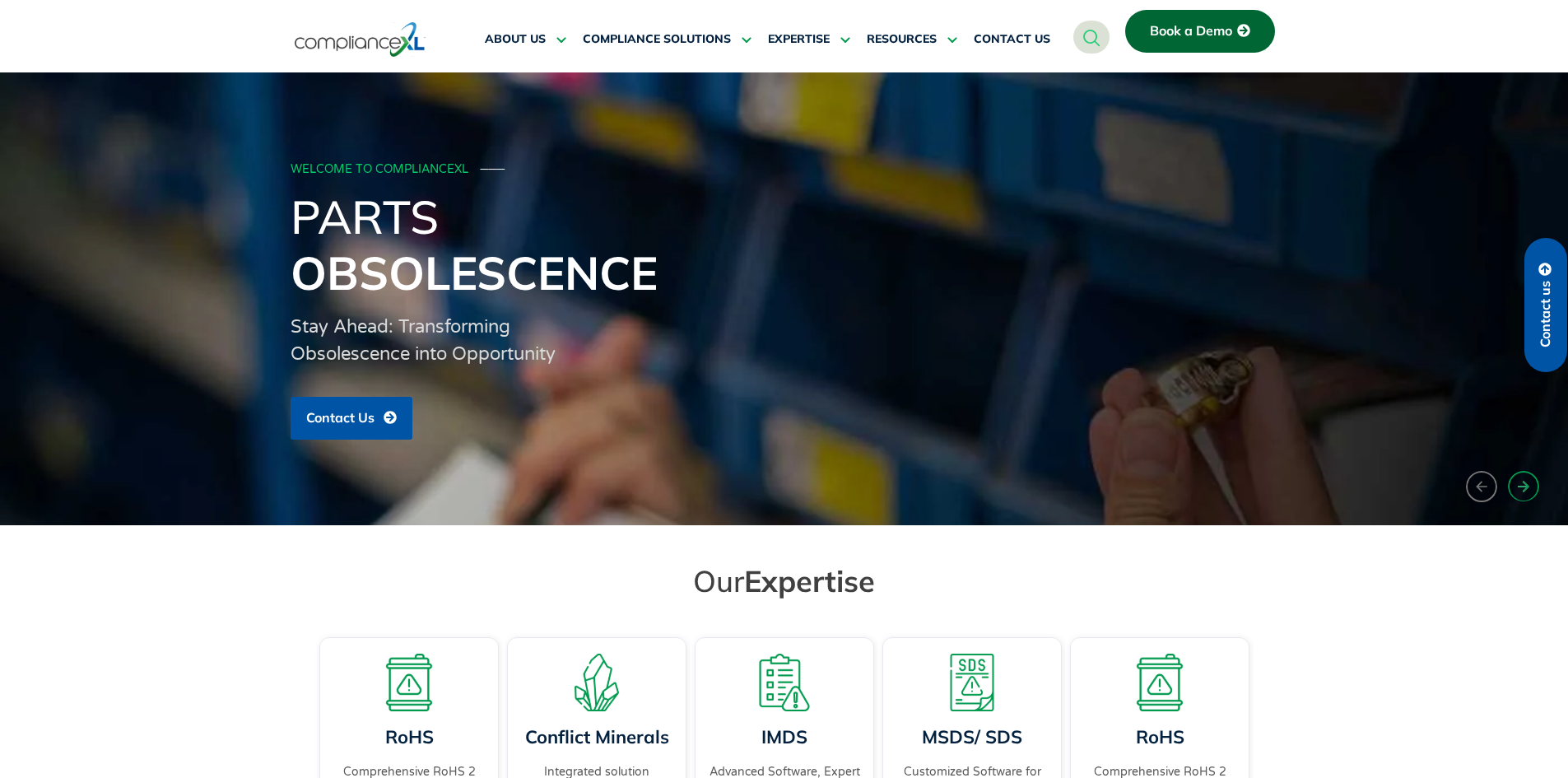
click at [1513, 481] on button "›" at bounding box center [1523, 486] width 31 height 30
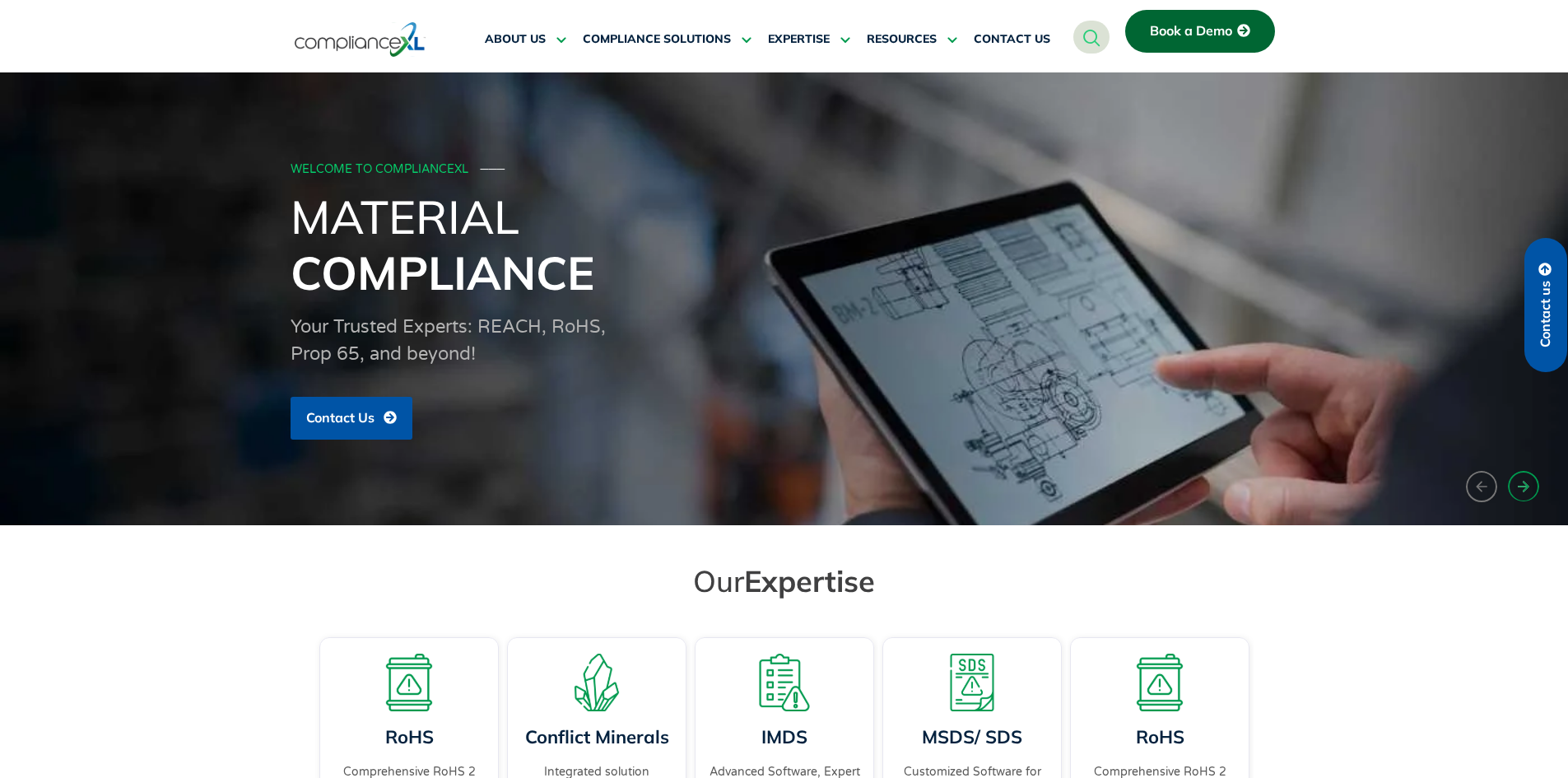
click at [1513, 481] on button "›" at bounding box center [1523, 486] width 31 height 30
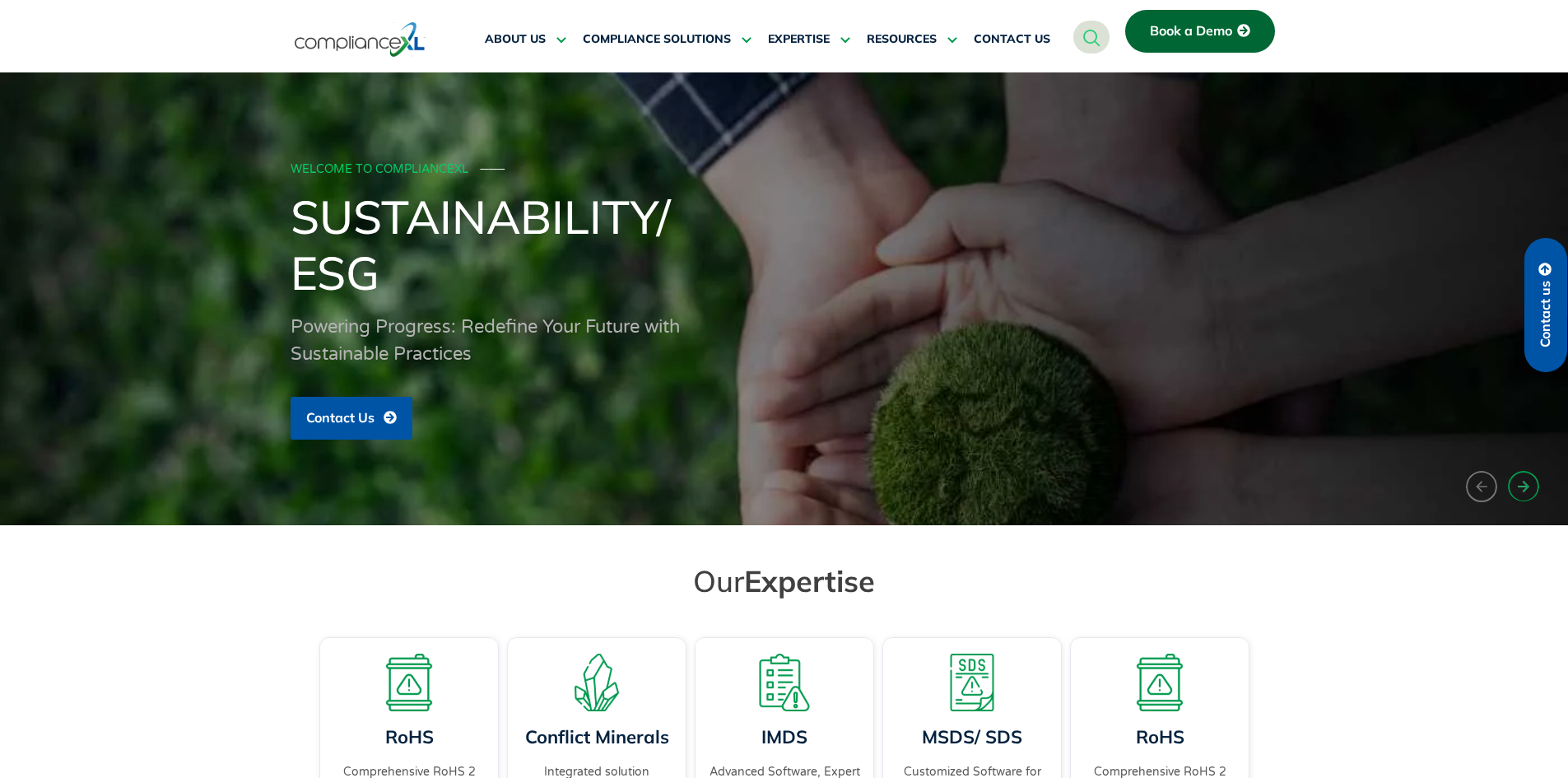
click at [1513, 481] on button "›" at bounding box center [1523, 486] width 31 height 30
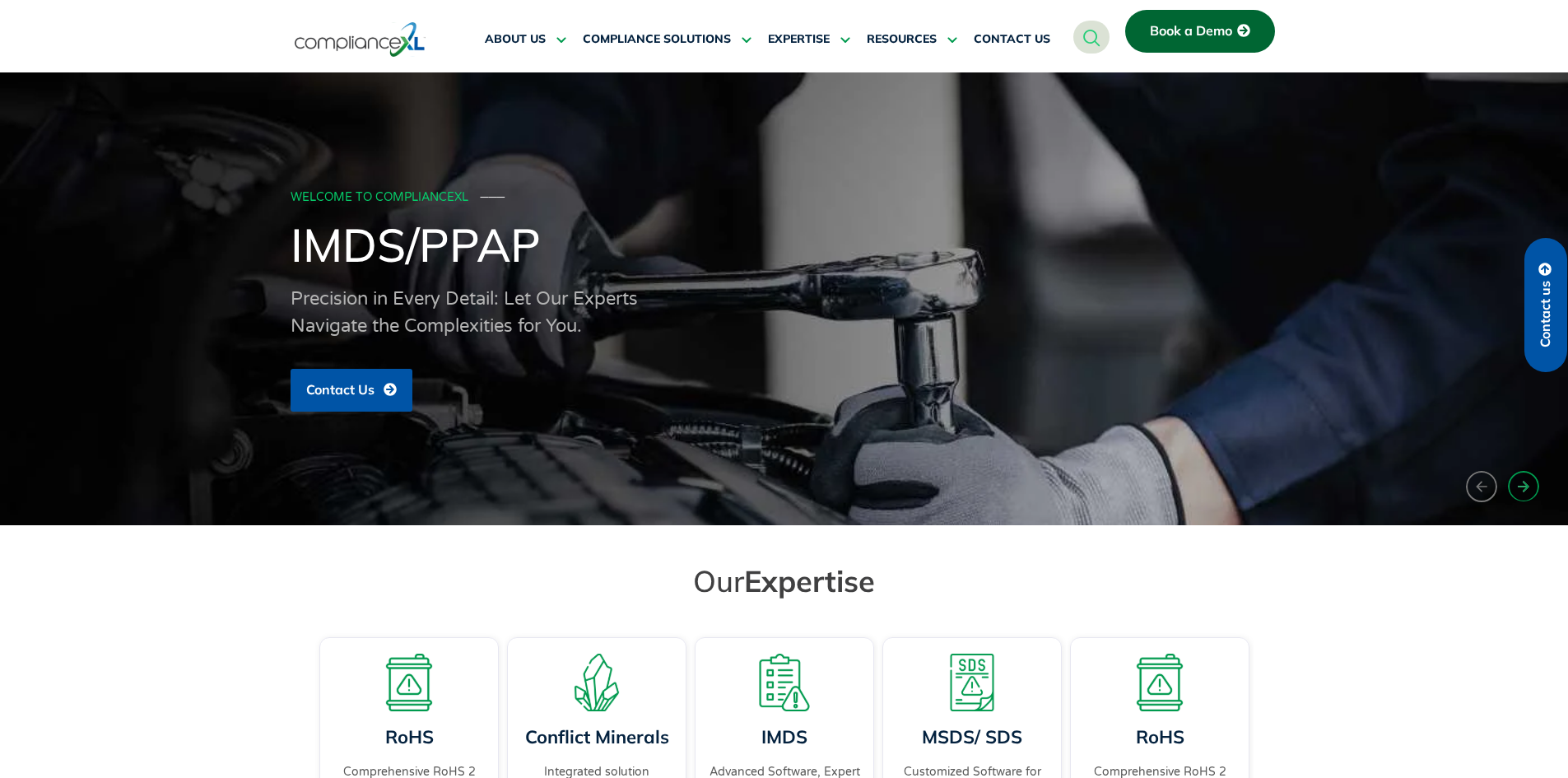
click at [1513, 481] on button "›" at bounding box center [1523, 486] width 31 height 30
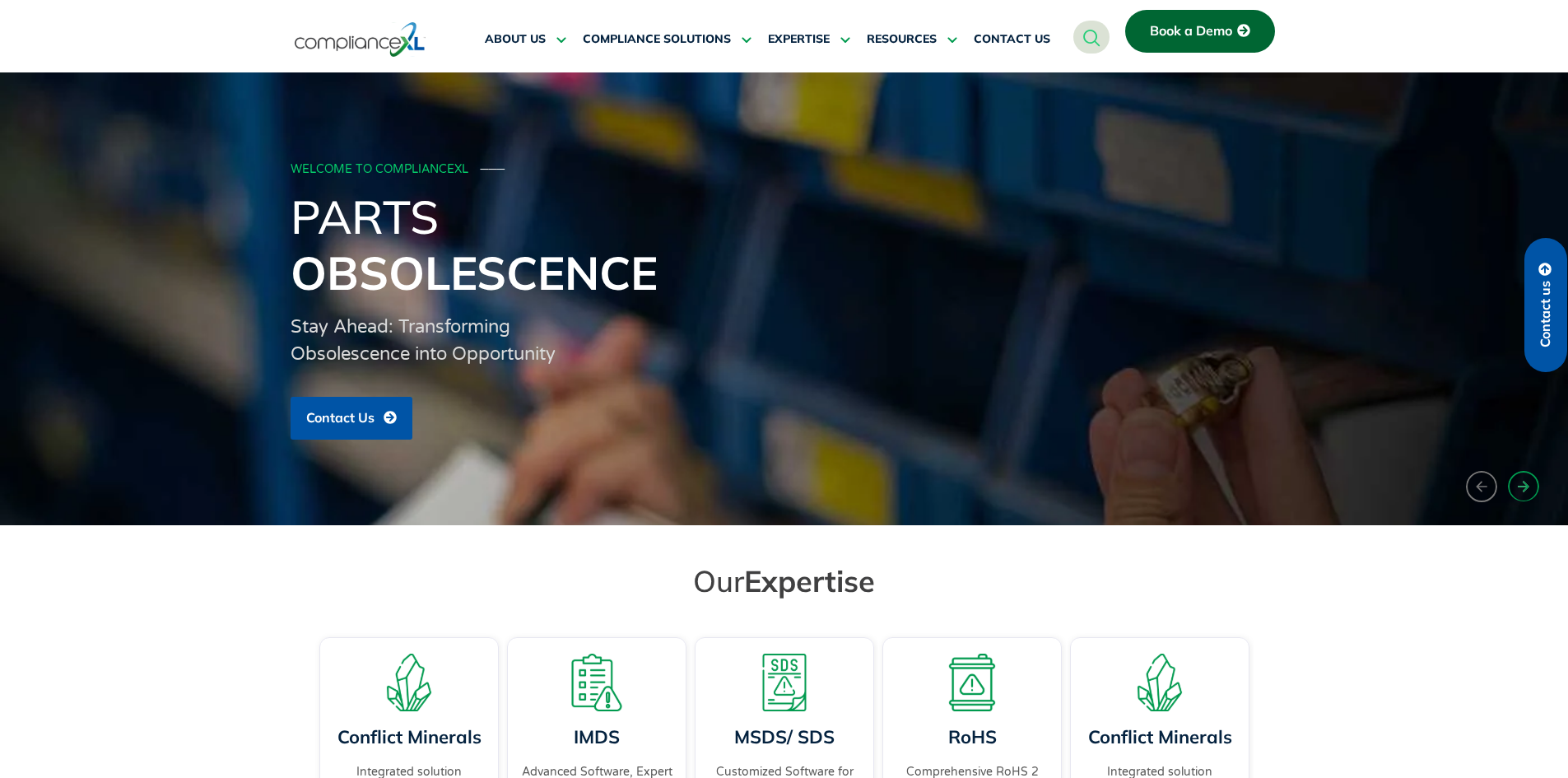
click at [1513, 481] on button "›" at bounding box center [1523, 486] width 31 height 30
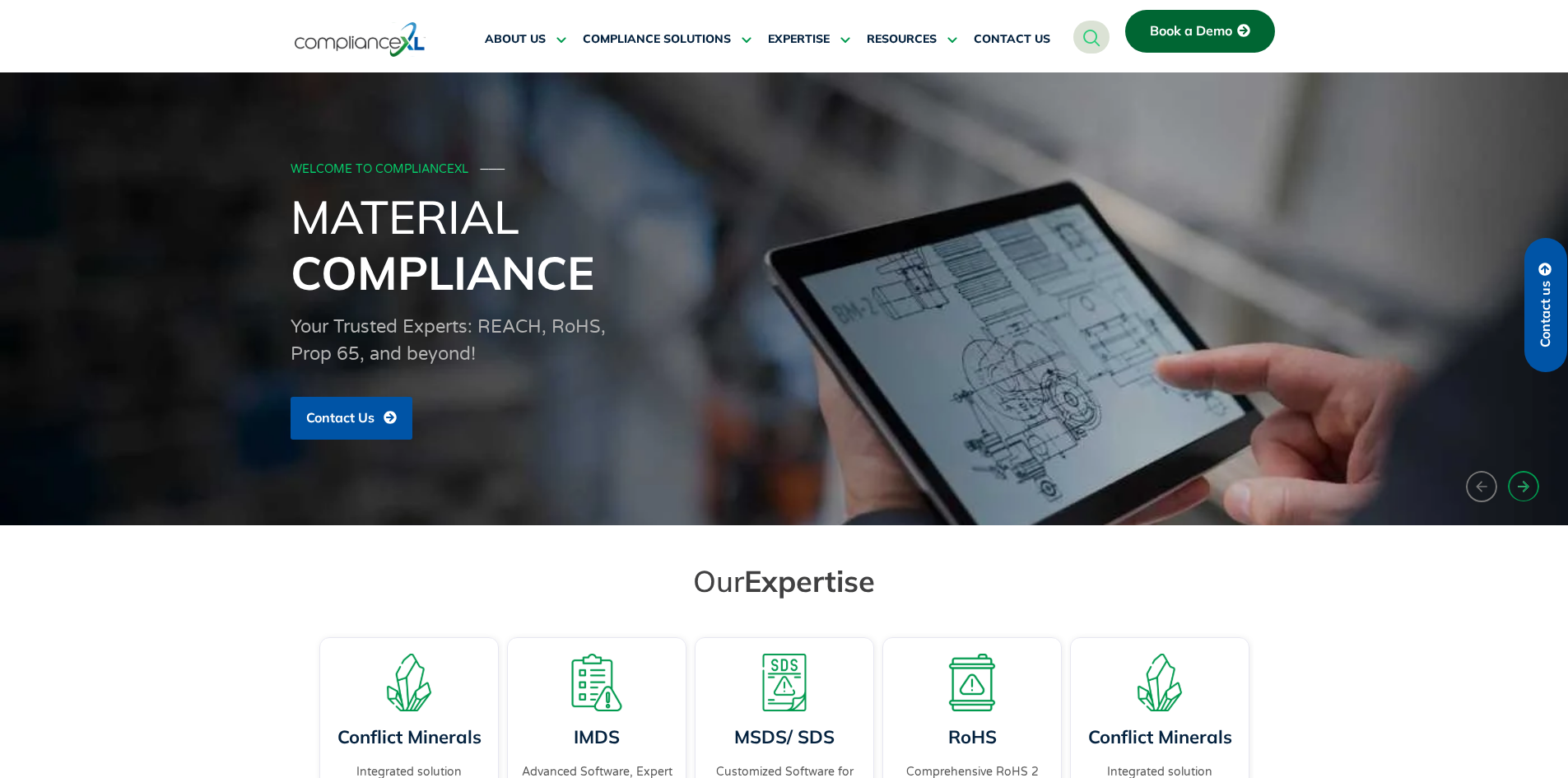
click at [1513, 481] on button "›" at bounding box center [1523, 486] width 31 height 30
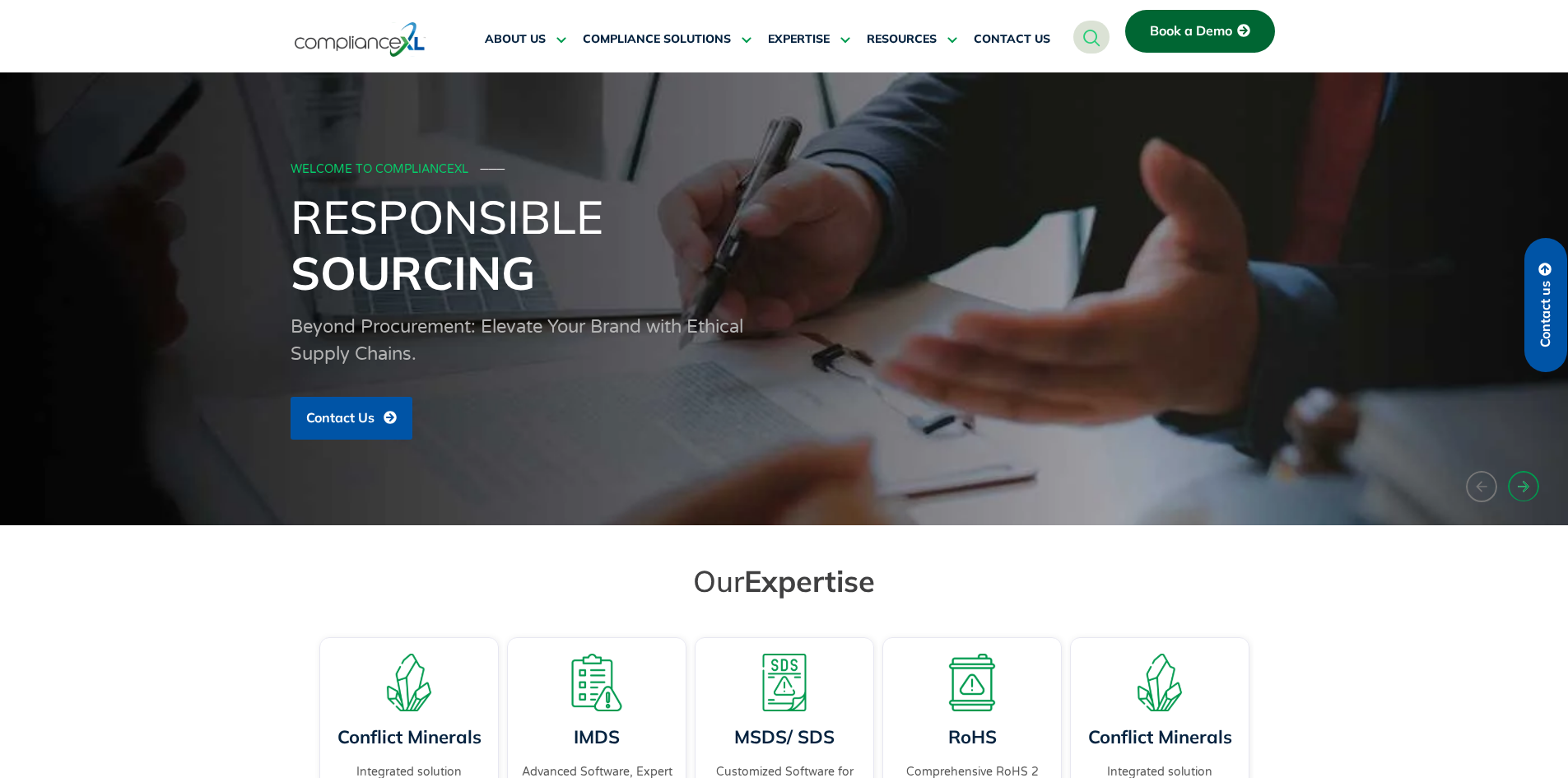
click at [1513, 481] on button "›" at bounding box center [1523, 486] width 31 height 30
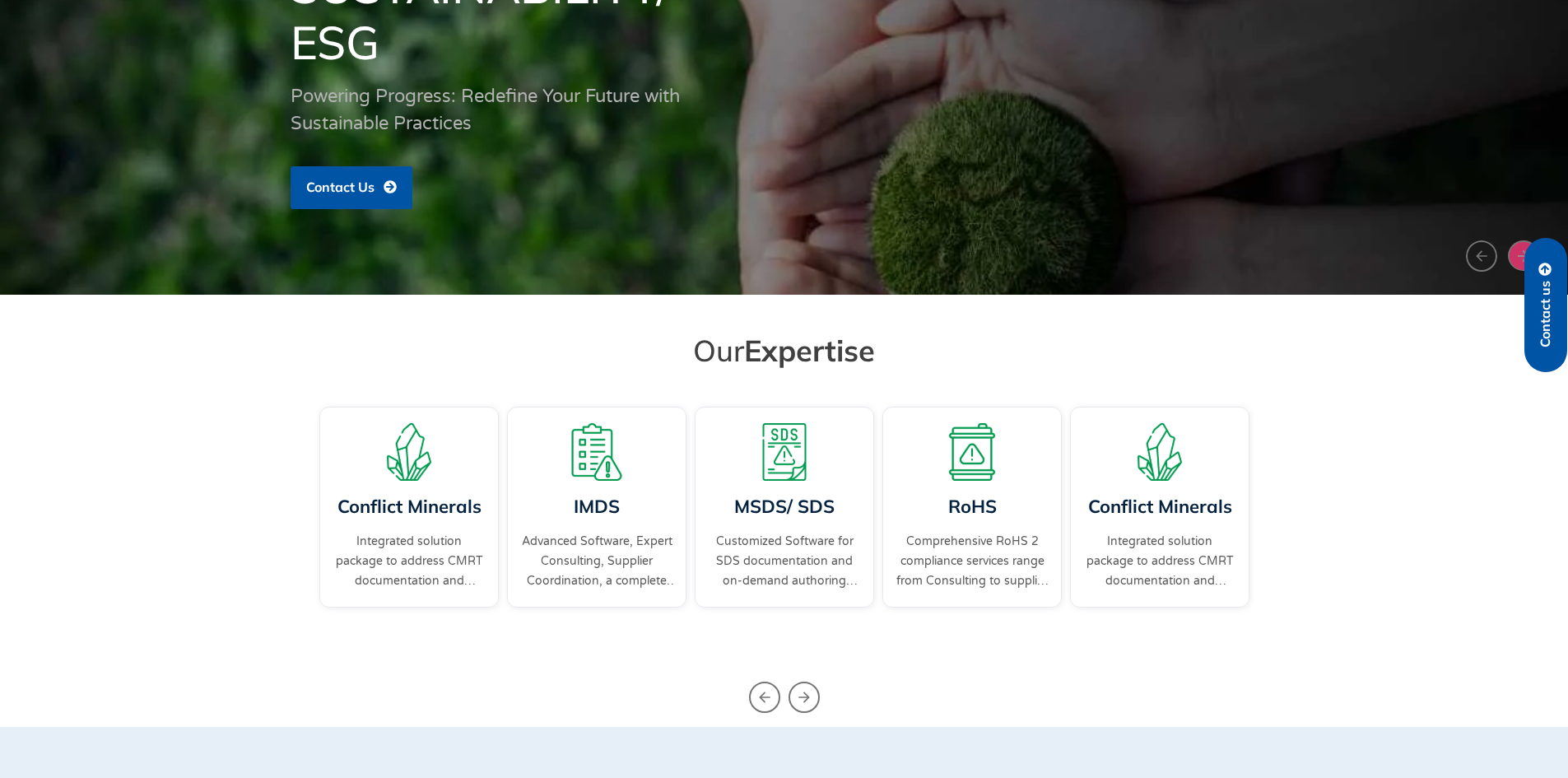
scroll to position [247, 0]
